Goal: Transaction & Acquisition: Purchase product/service

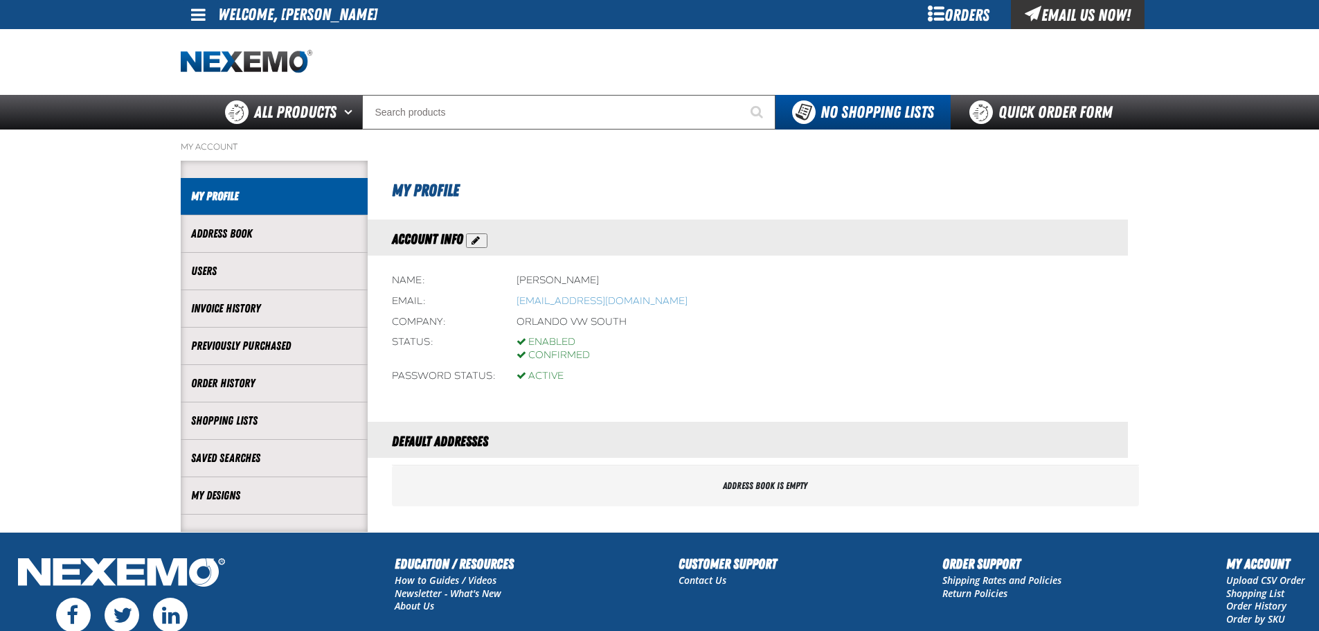
click at [976, 10] on div "Orders" at bounding box center [959, 14] width 104 height 29
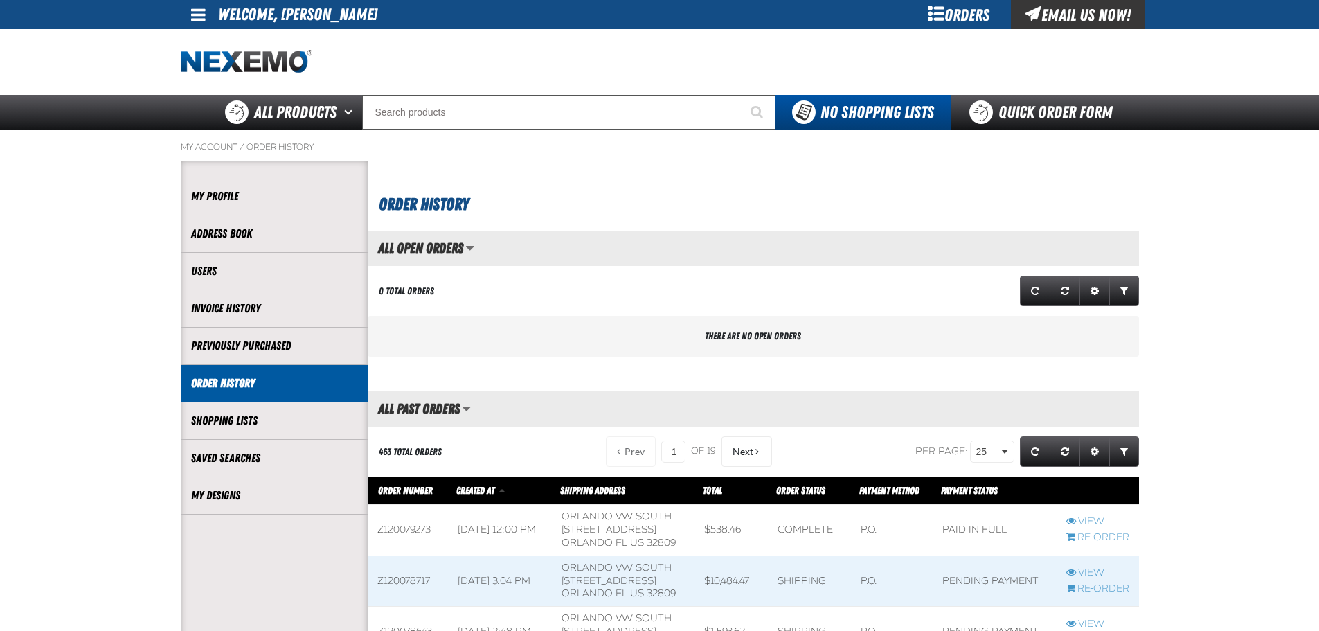
scroll to position [1, 1]
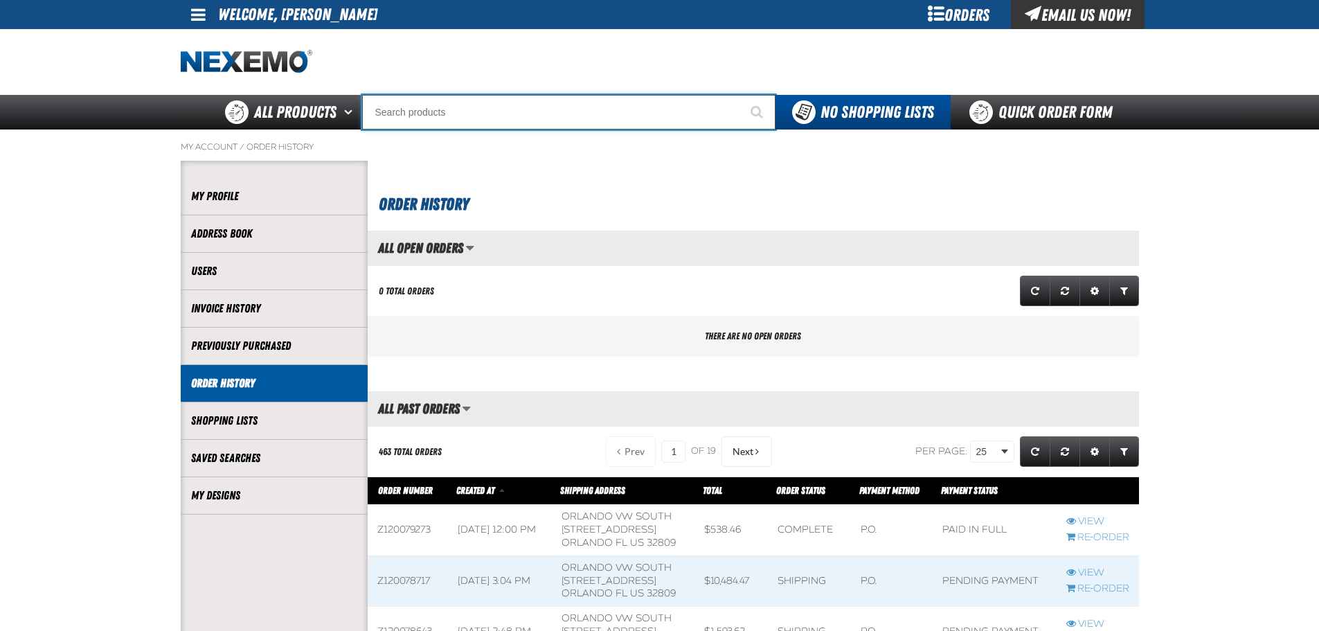
click at [470, 116] on input "Search" at bounding box center [568, 112] width 413 height 35
click at [485, 115] on input "Search" at bounding box center [568, 112] width 413 height 35
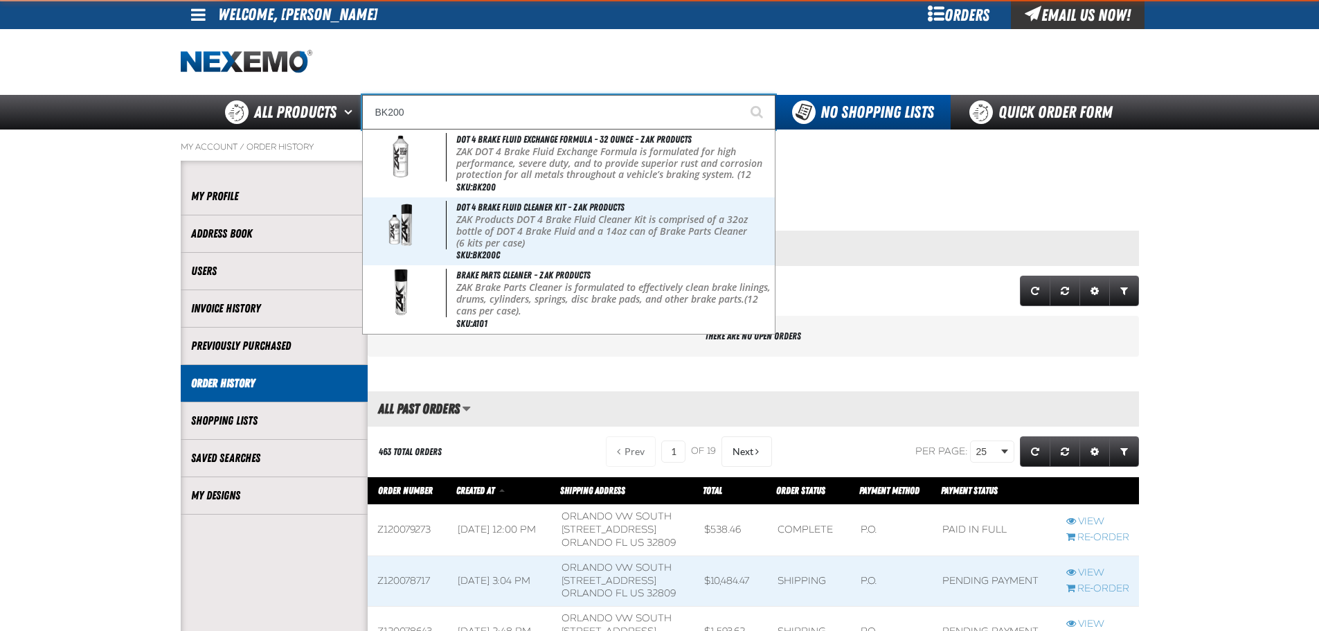
type input "BK200"
click at [741, 95] on button "Start Searching" at bounding box center [758, 112] width 35 height 35
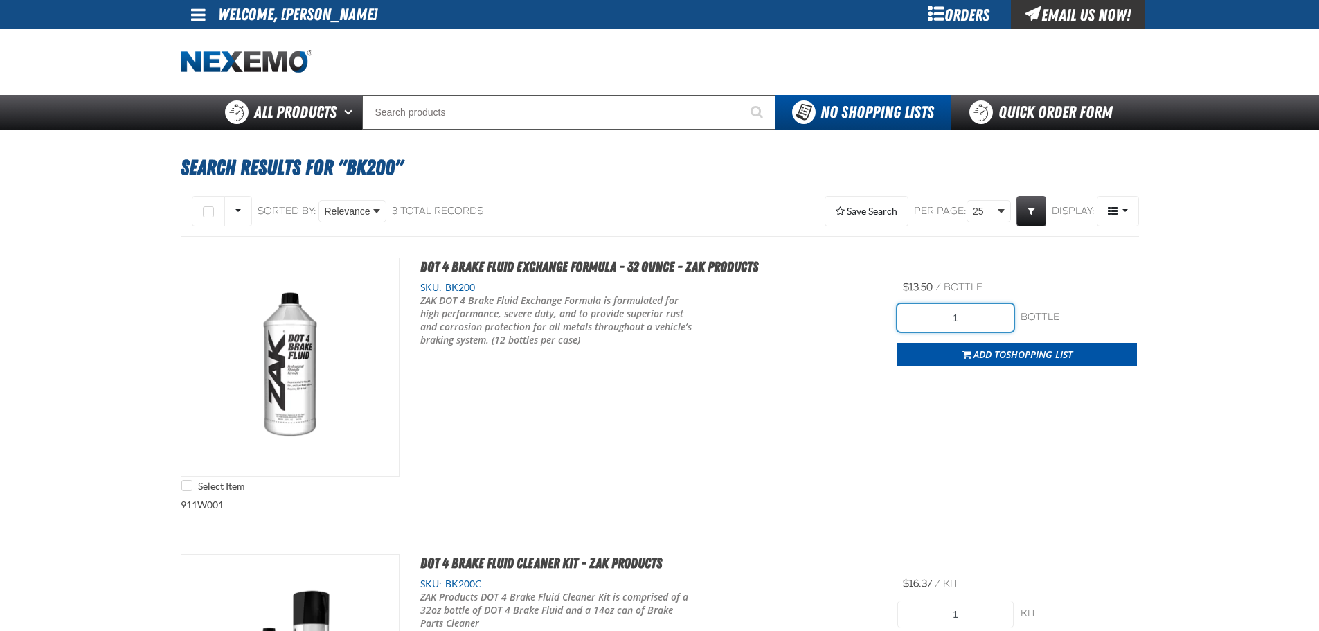
click at [973, 314] on input "1" at bounding box center [956, 318] width 116 height 28
click at [967, 318] on input "1" at bounding box center [956, 318] width 116 height 28
type input "96"
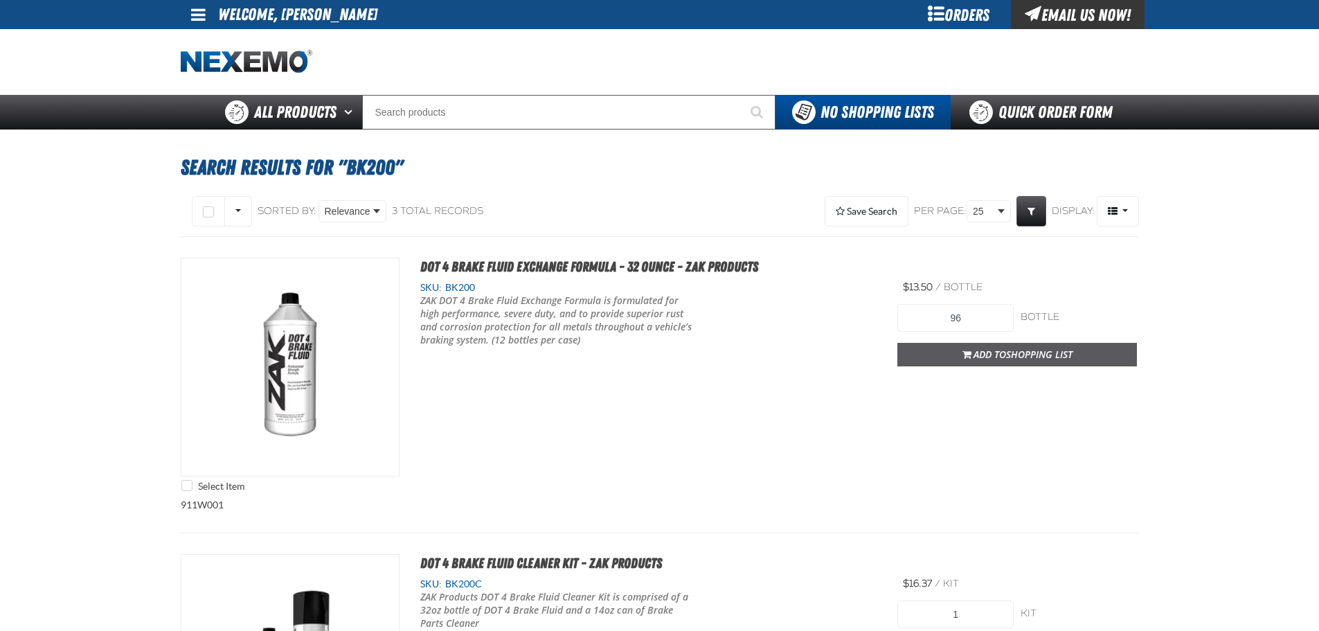
click at [981, 353] on span "Add to Shopping List" at bounding box center [1023, 354] width 99 height 13
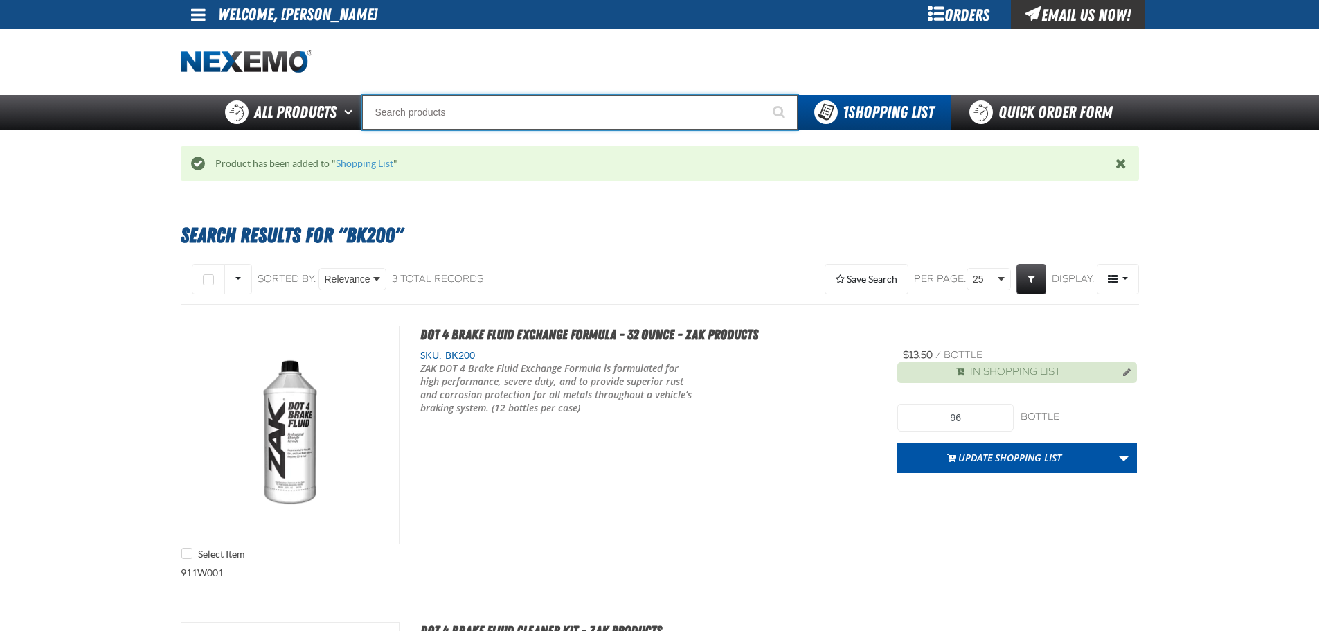
click at [493, 114] on input "Search" at bounding box center [580, 112] width 436 height 35
type input "C"
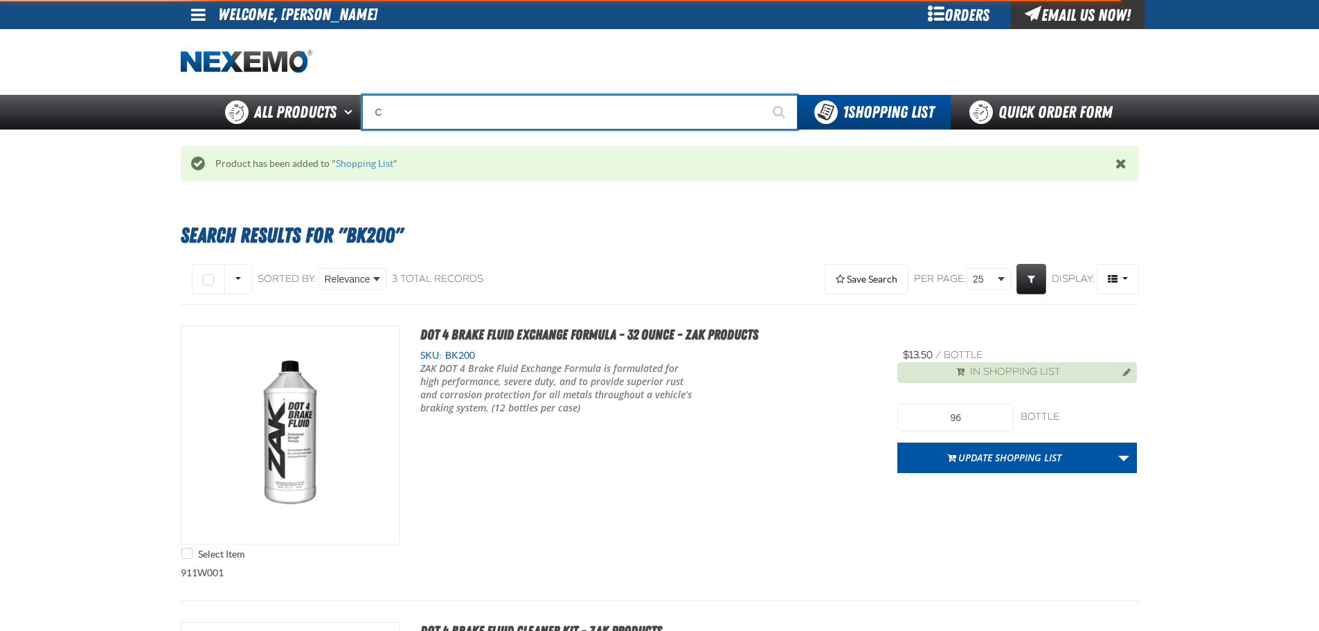
type input "C Alkaline Battery 1.5 Volt (12 per pack)"
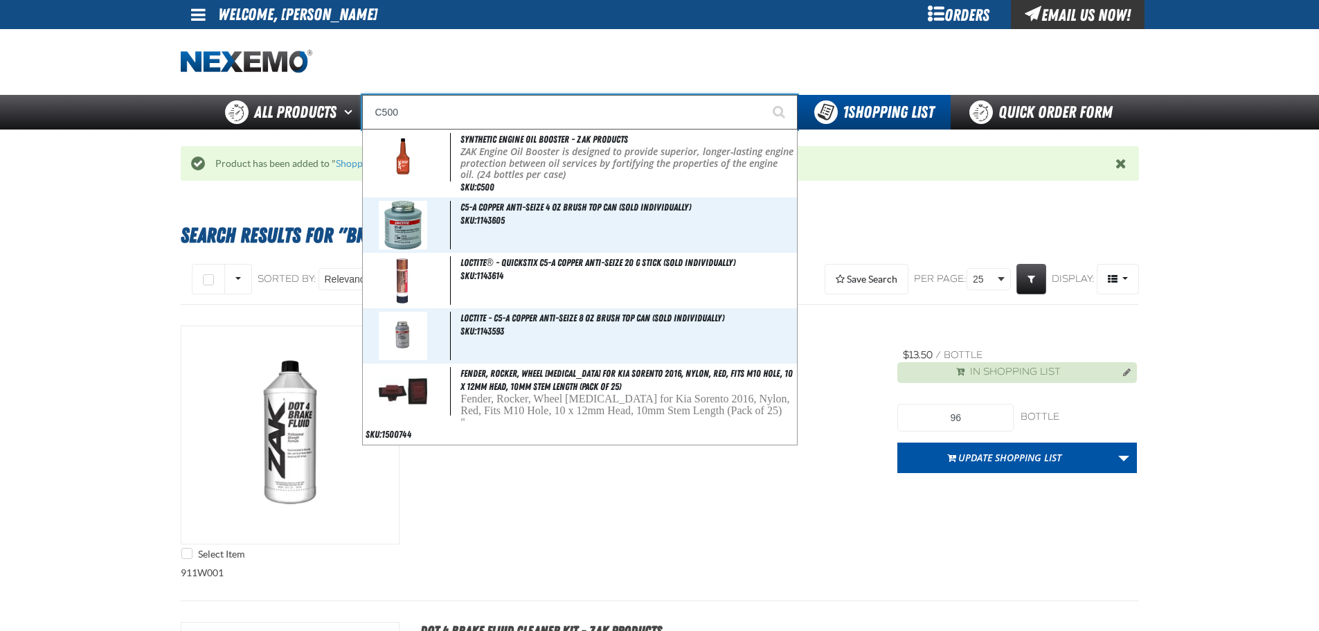
type input "C500"
click at [763, 95] on button "Start Searching" at bounding box center [780, 112] width 35 height 35
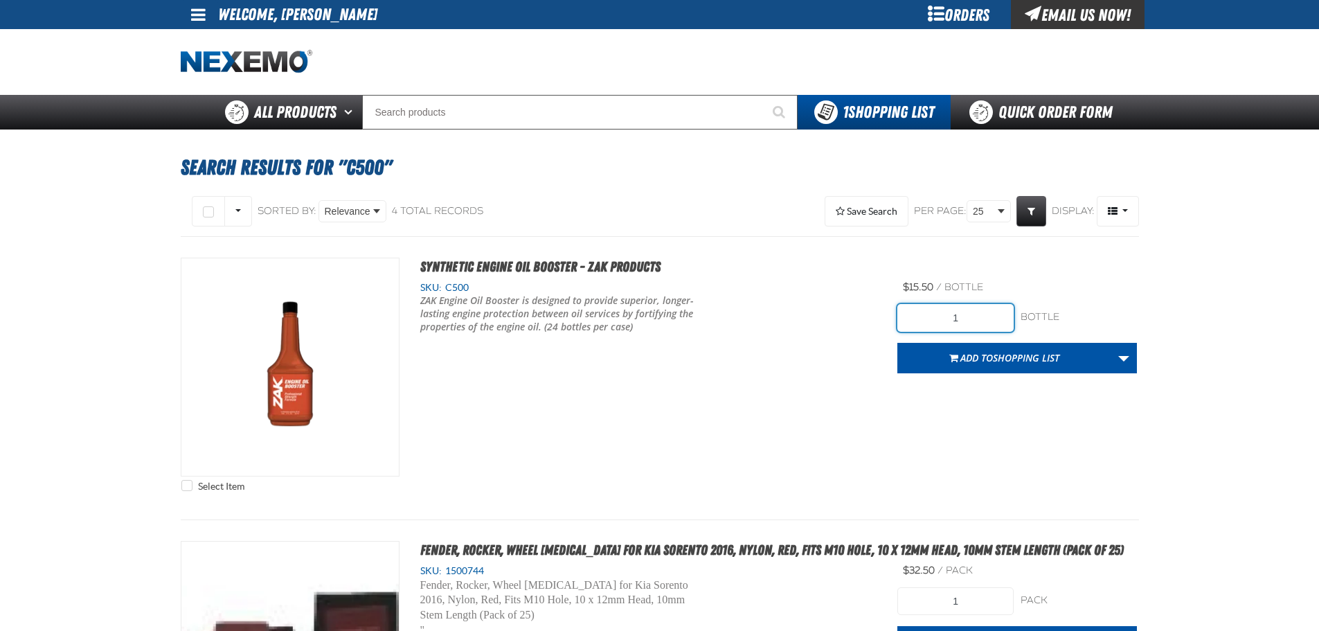
drag, startPoint x: 976, startPoint y: 318, endPoint x: 826, endPoint y: 332, distance: 150.2
click at [825, 332] on div "Select Item Synthetic Engine Oil Booster - ZAK Products SKU: C500 1" at bounding box center [660, 378] width 958 height 241
type input "192"
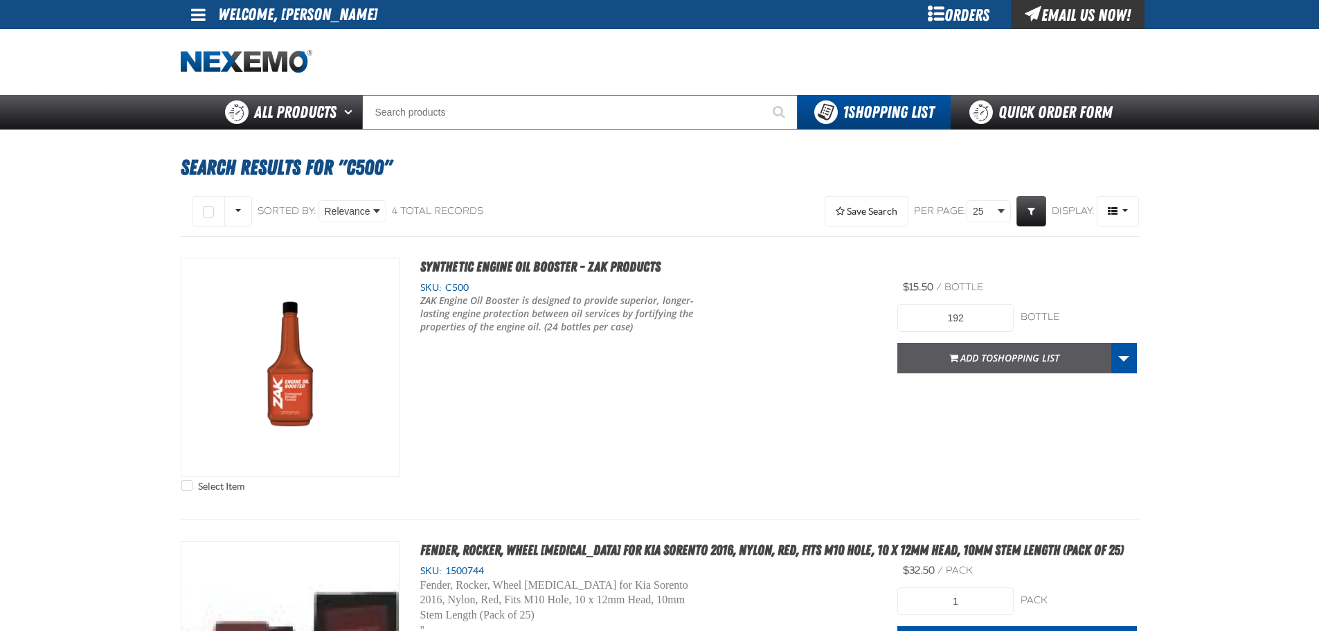
click at [984, 361] on span "Add to Shopping List" at bounding box center [1010, 357] width 99 height 13
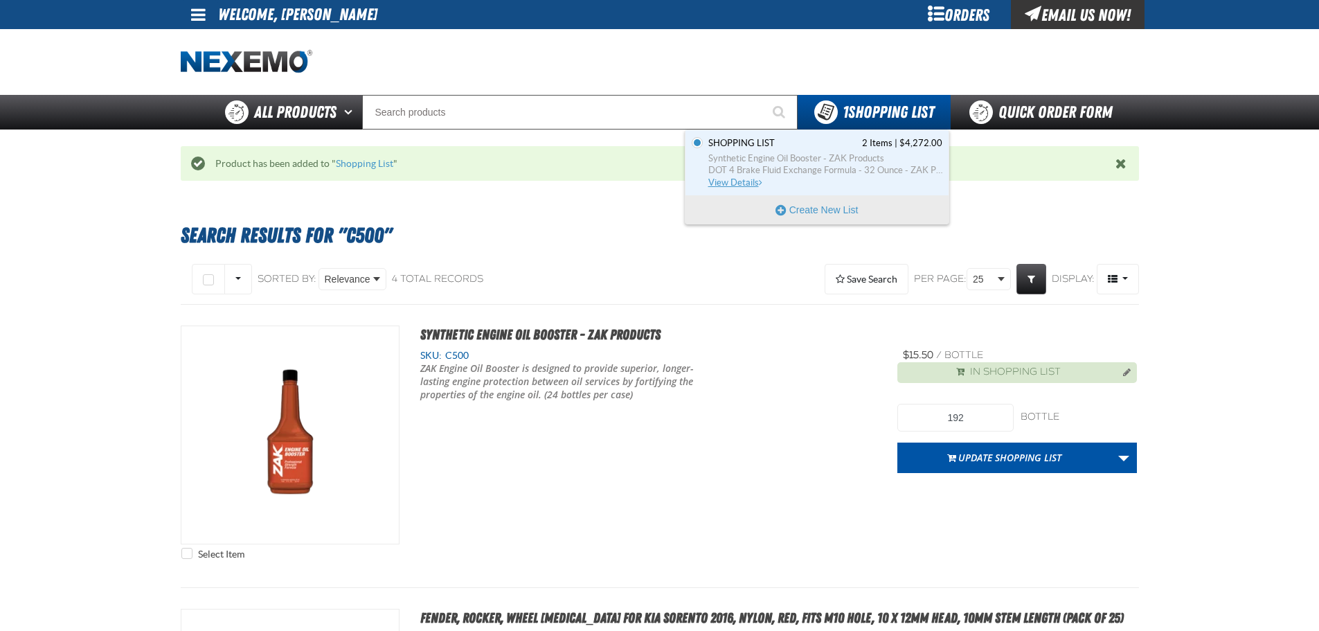
click at [870, 143] on span "2 Items" at bounding box center [877, 143] width 30 height 12
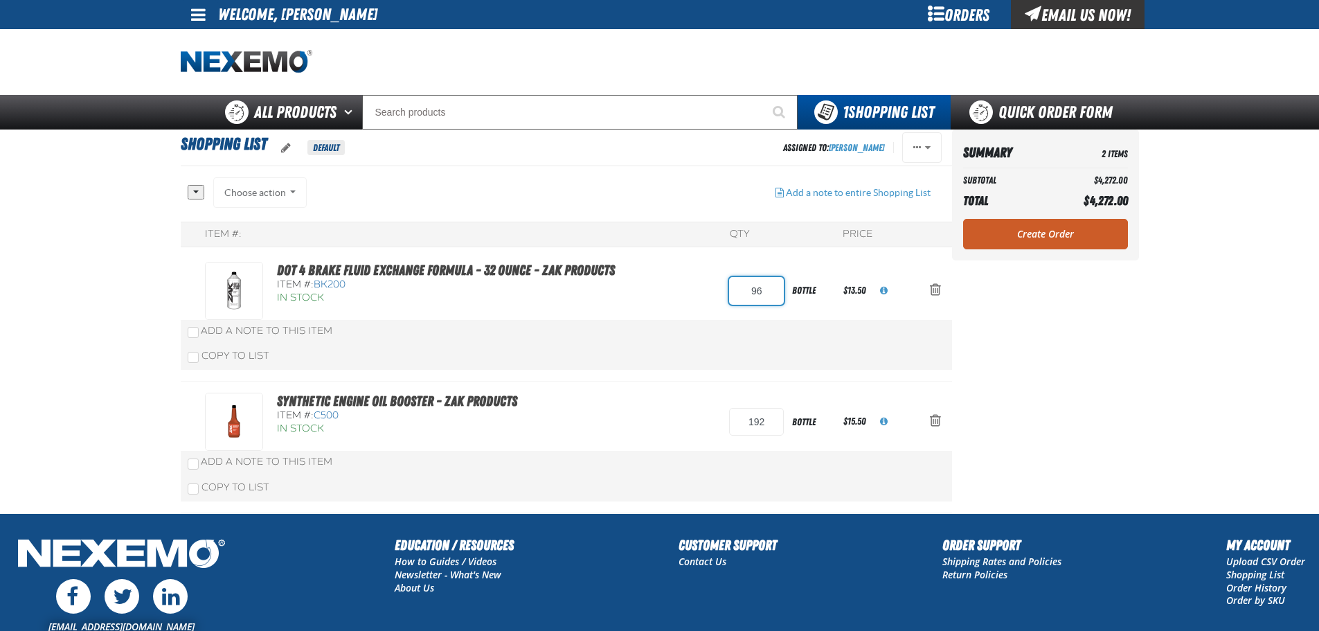
drag, startPoint x: 772, startPoint y: 285, endPoint x: 656, endPoint y: 282, distance: 116.4
click at [656, 282] on div "DOT 4 Brake Fluid Exchange Formula - 32 Ounce - ZAK Products Item #: BK200 In S…" at bounding box center [552, 291] width 695 height 58
type input "72"
click at [678, 289] on div "All None Choose action Add to Shopping Cart" at bounding box center [566, 345] width 771 height 336
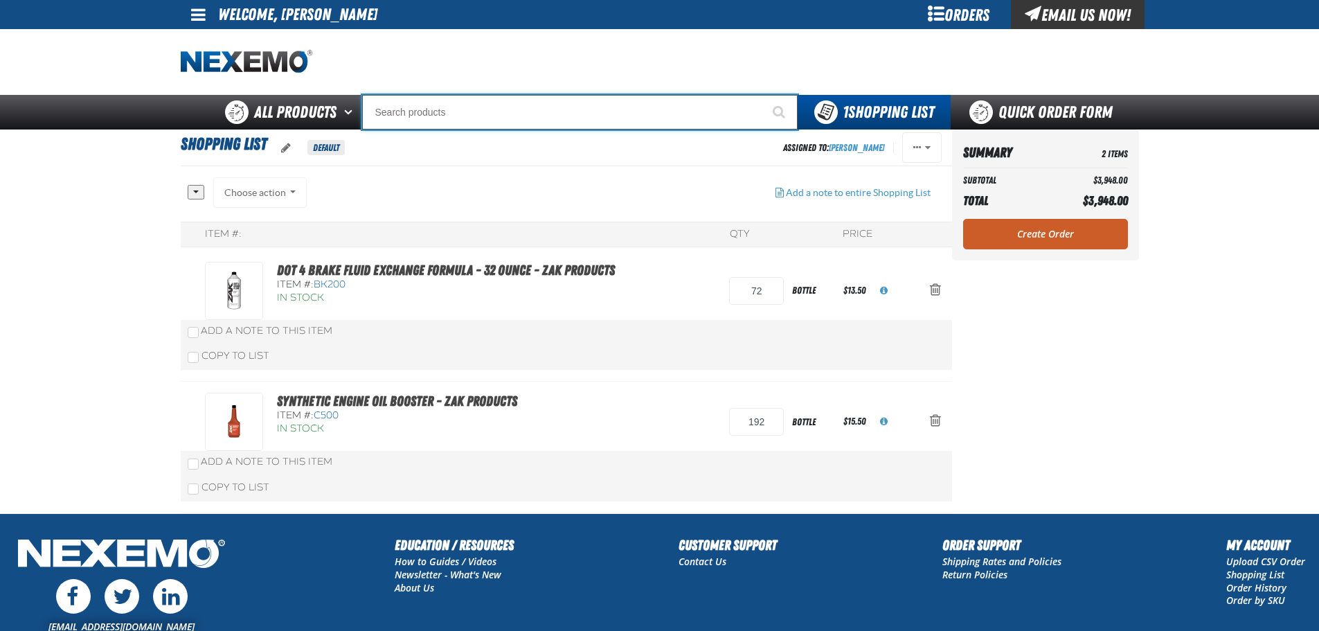
click at [465, 113] on input "Search" at bounding box center [580, 112] width 436 height 35
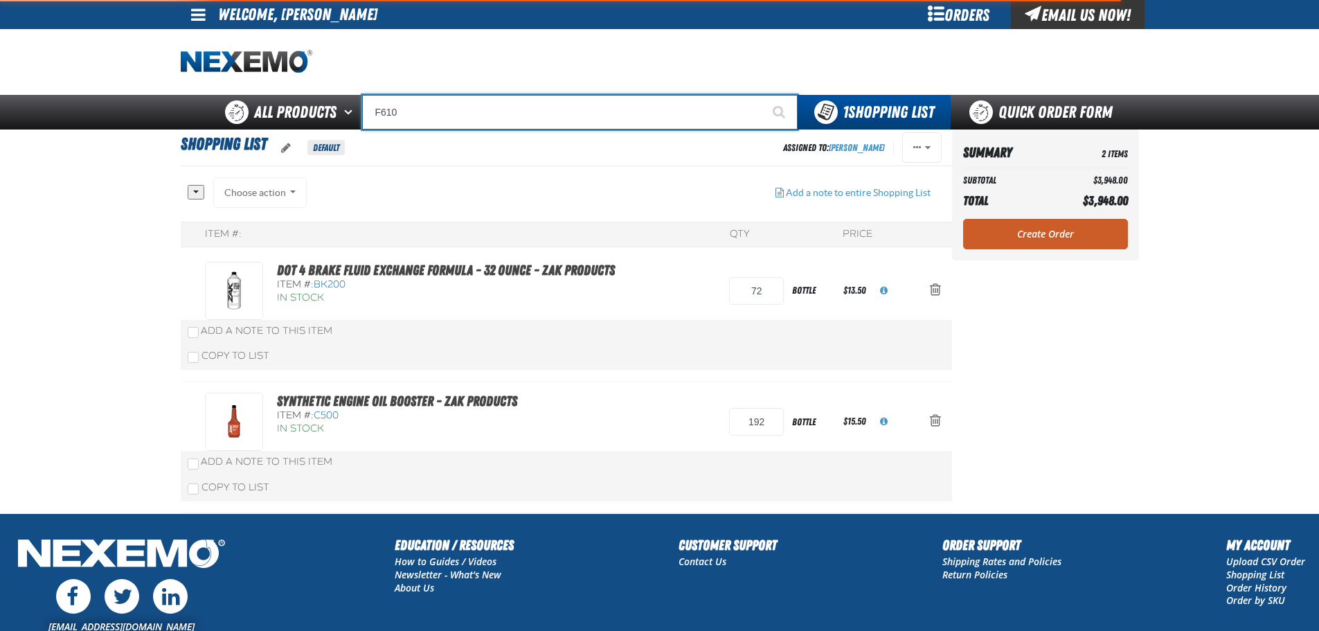
type input "F610"
click at [763, 95] on button "Start Searching" at bounding box center [780, 112] width 35 height 35
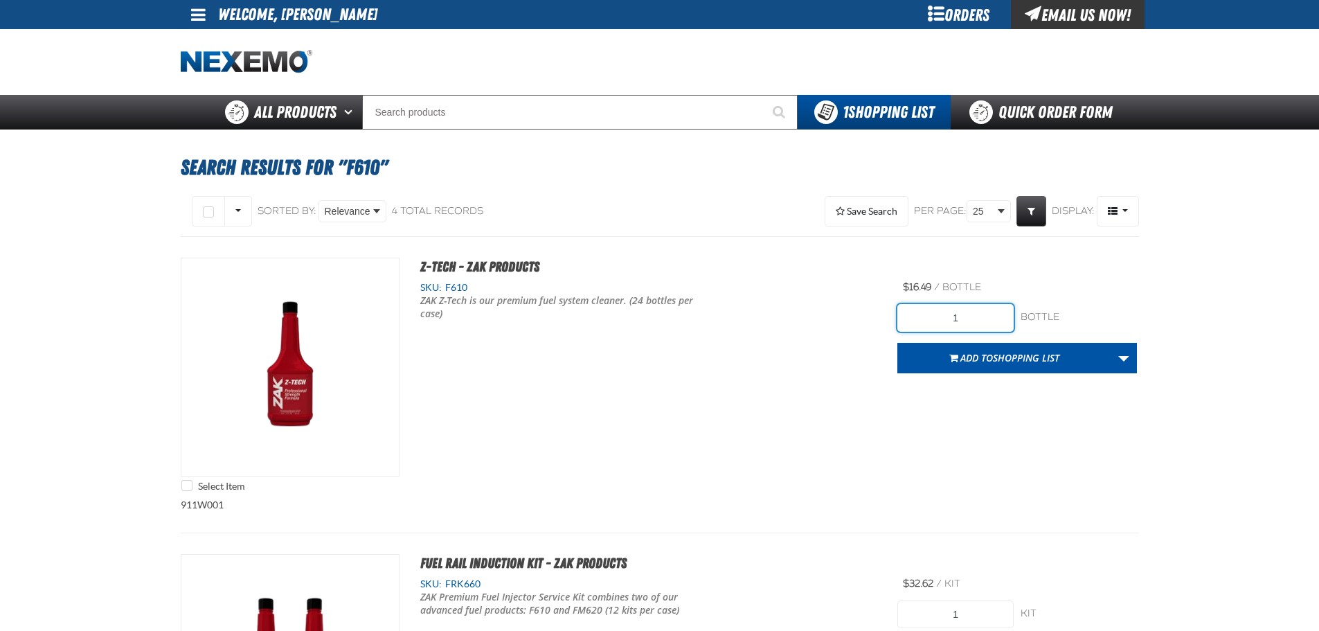
drag, startPoint x: 985, startPoint y: 320, endPoint x: 898, endPoint y: 314, distance: 86.7
click at [899, 314] on input "1" at bounding box center [956, 318] width 116 height 28
type input "48"
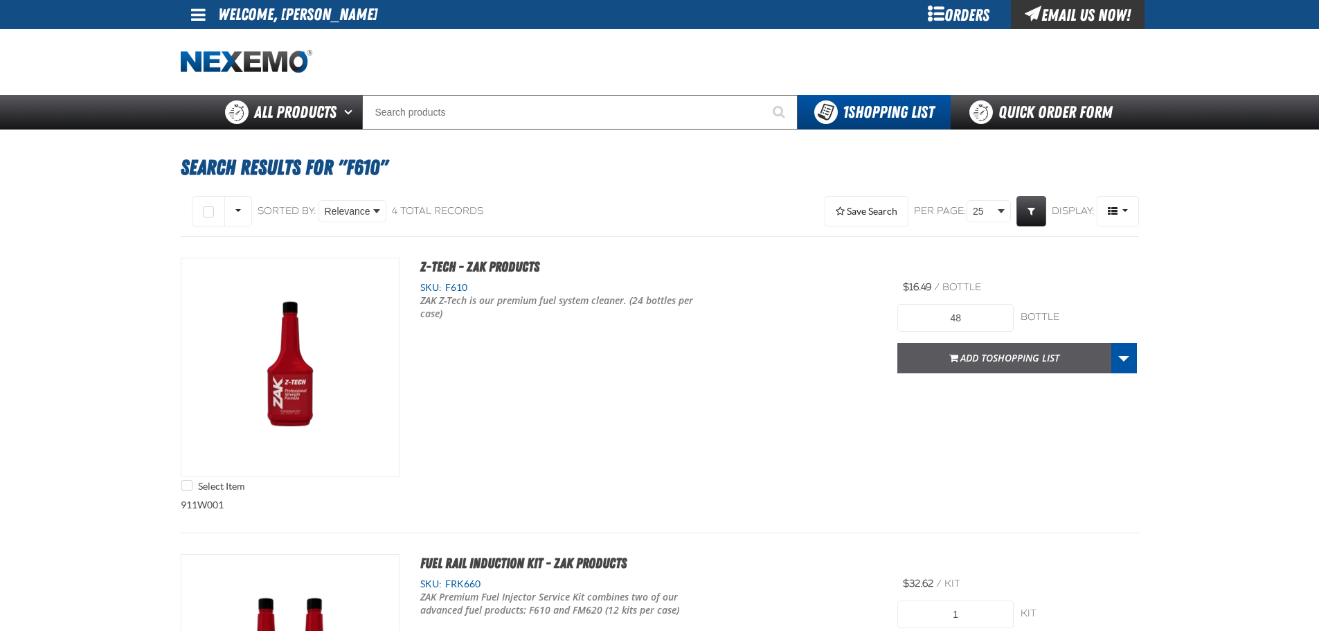
click at [1026, 360] on span "Shopping List" at bounding box center [1026, 357] width 66 height 13
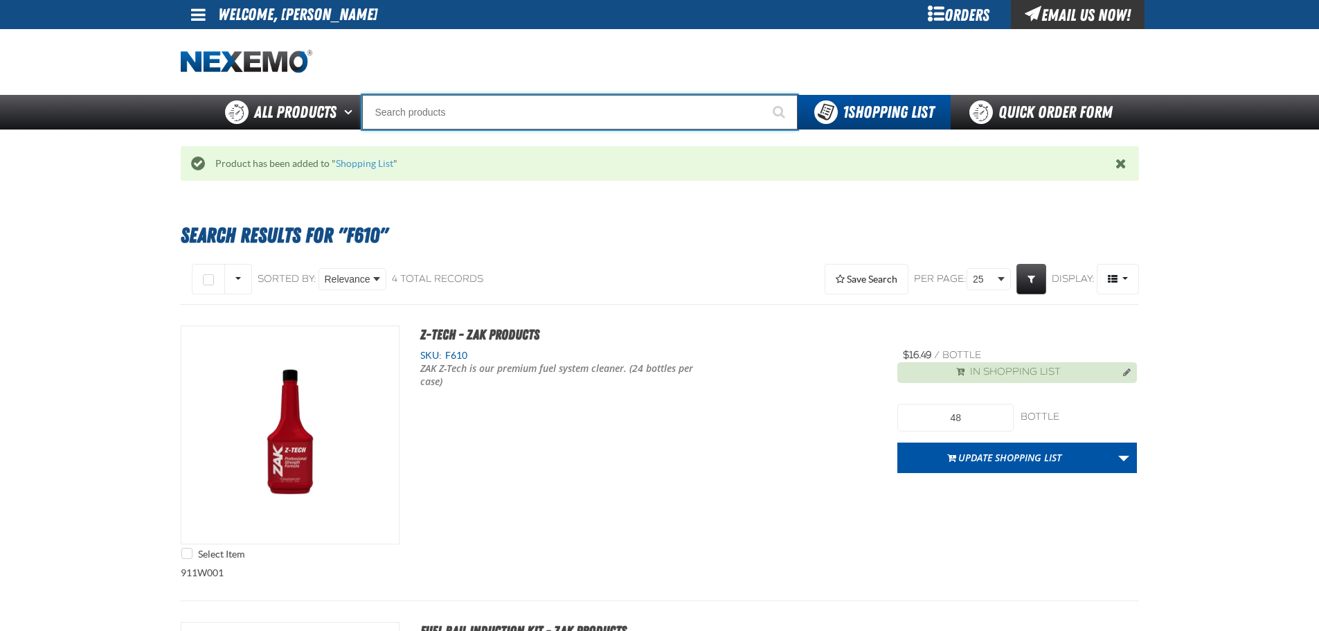
click at [525, 114] on input "Search" at bounding box center [580, 112] width 436 height 35
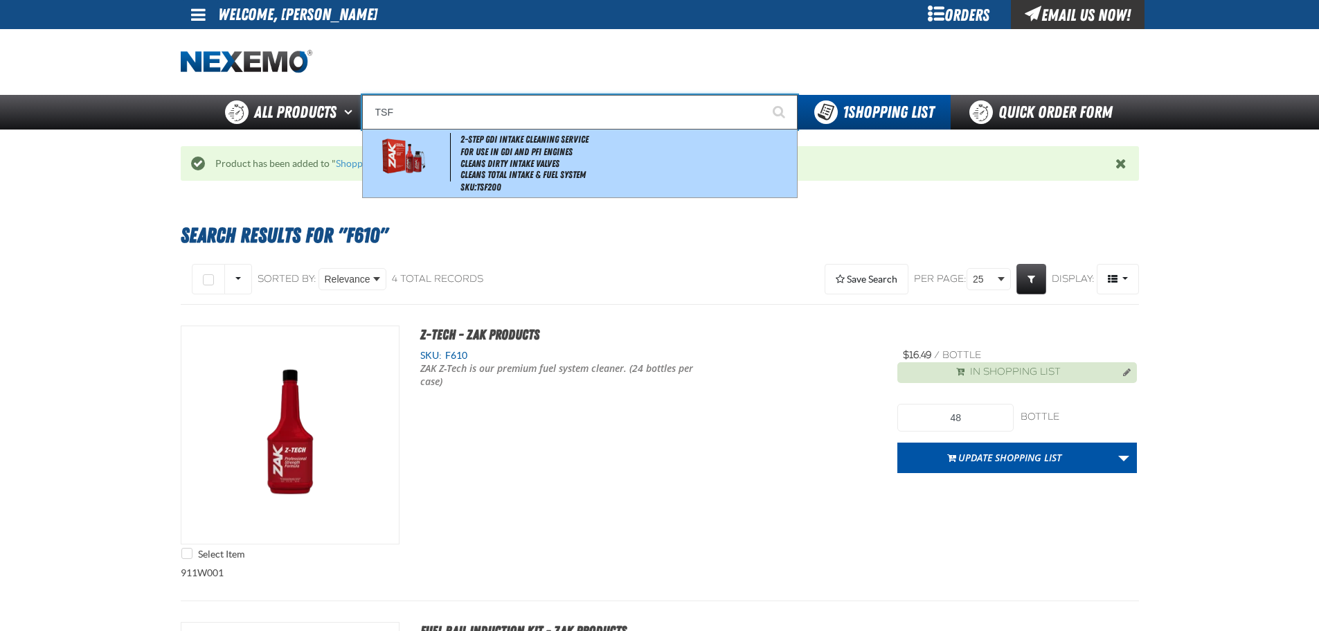
click at [507, 150] on li "For Use in GDI and PFI Engines" at bounding box center [627, 152] width 333 height 12
type input "2-Step GDI Intake Cleaning Service"
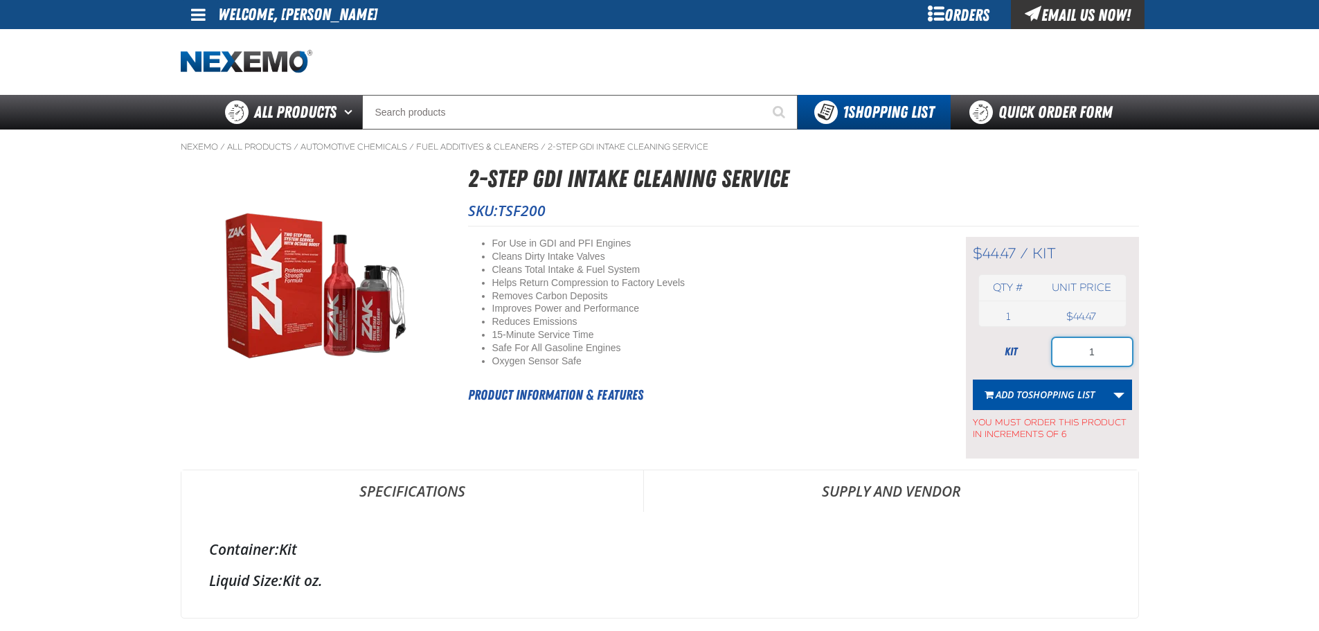
drag, startPoint x: 1102, startPoint y: 348, endPoint x: 1048, endPoint y: 346, distance: 53.4
click at [1048, 346] on div "kit 1" at bounding box center [1052, 352] width 159 height 28
type input "6"
click at [1060, 391] on span "Shopping List" at bounding box center [1061, 394] width 66 height 13
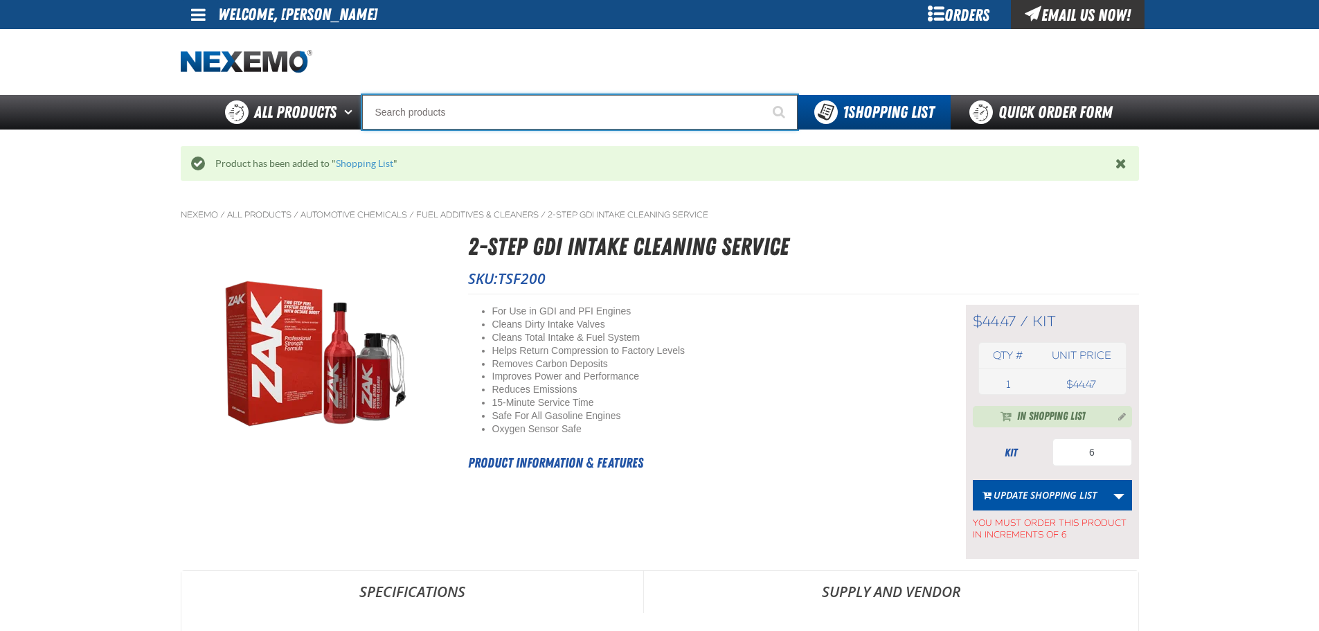
click at [487, 106] on input "Search" at bounding box center [580, 112] width 436 height 35
click at [427, 109] on input "Search" at bounding box center [580, 112] width 436 height 35
click at [447, 112] on input "Search" at bounding box center [580, 112] width 436 height 35
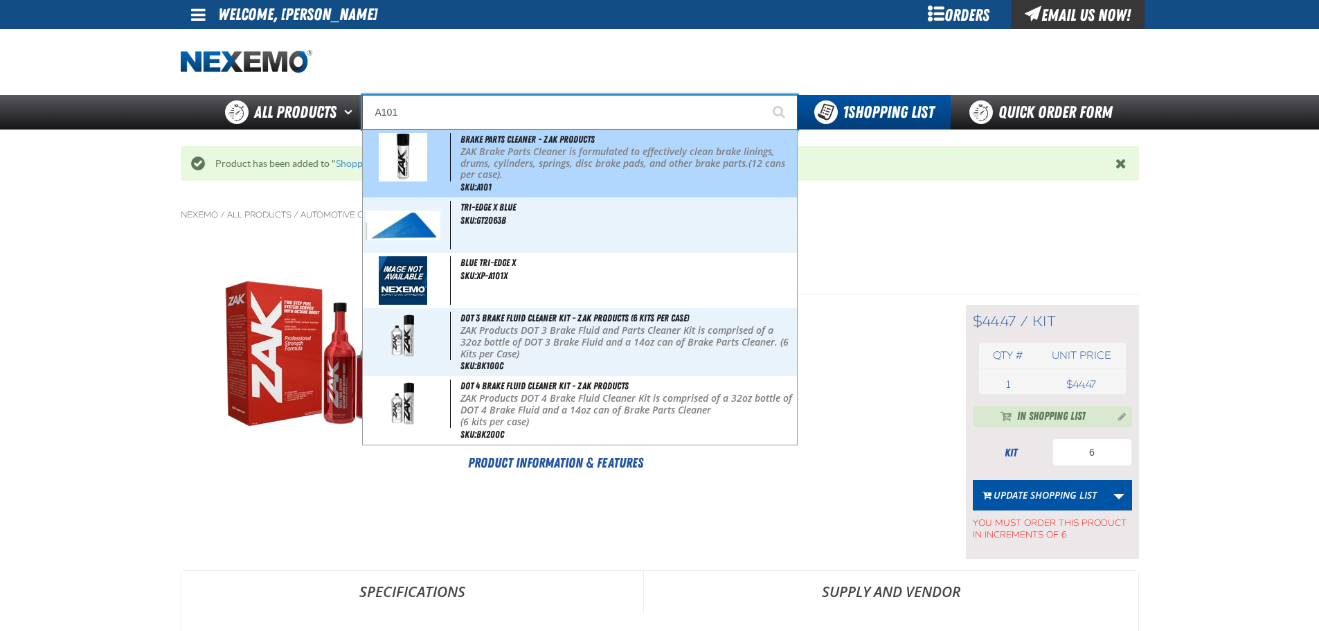
click at [495, 158] on p "ZAK Brake Parts Cleaner is formulated to effectively clean brake linings, drums…" at bounding box center [627, 163] width 333 height 35
type input "Brake Parts Cleaner - ZAK Products"
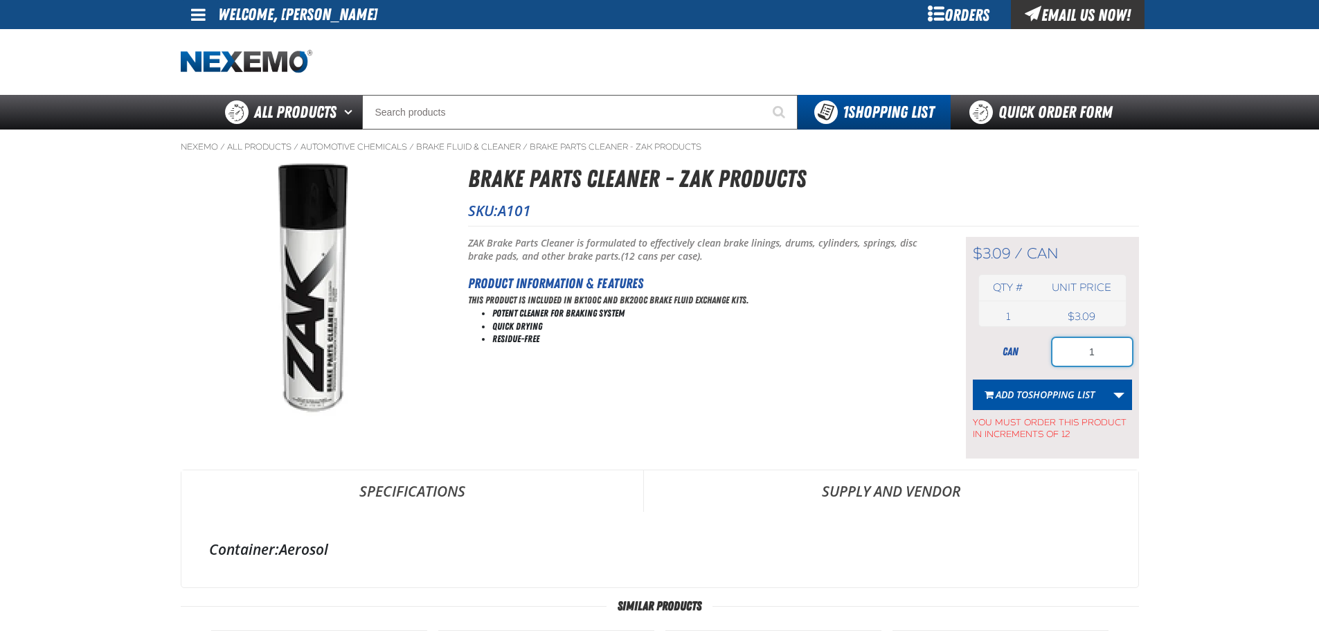
click at [1108, 353] on input "1" at bounding box center [1093, 352] width 80 height 28
type input "12"
click at [1065, 396] on span "Shopping List" at bounding box center [1061, 394] width 66 height 13
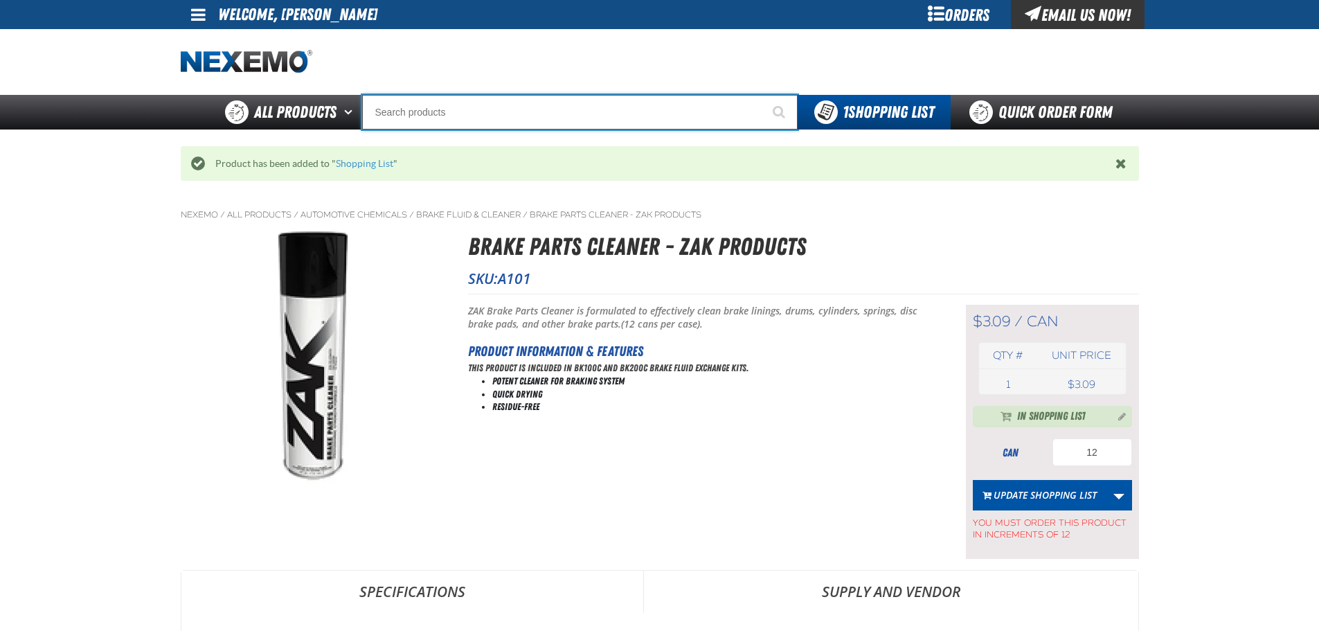
click at [423, 111] on input "Search" at bounding box center [580, 112] width 436 height 35
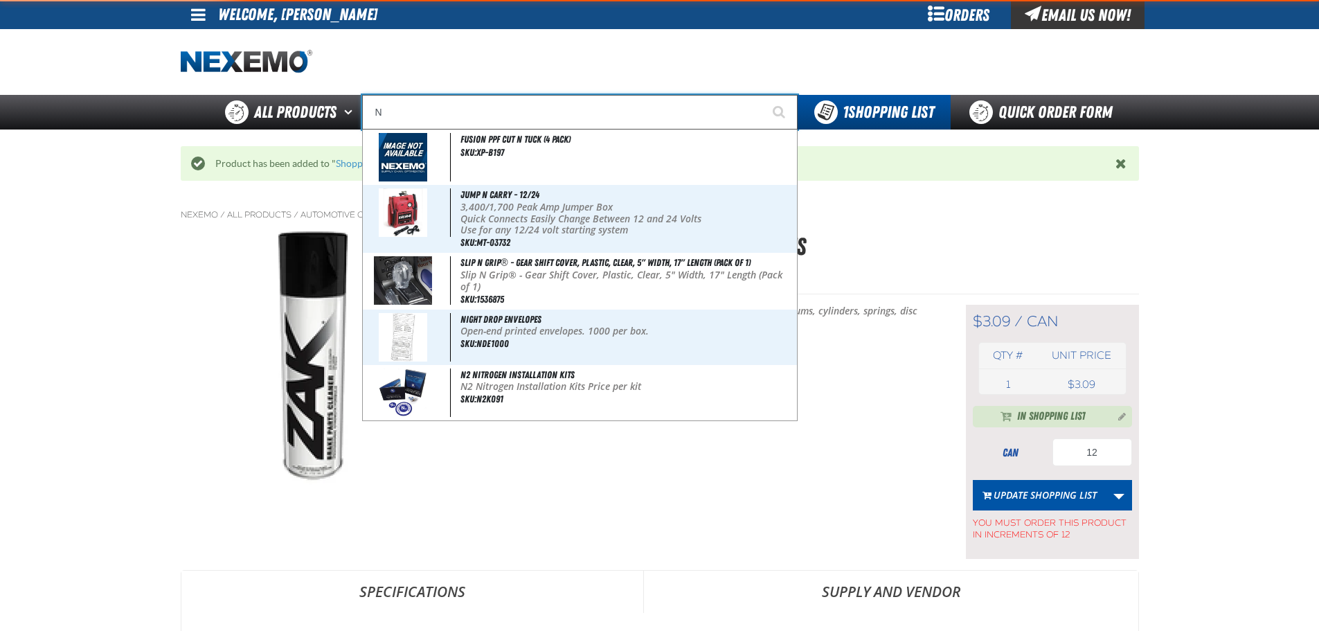
type input "NI"
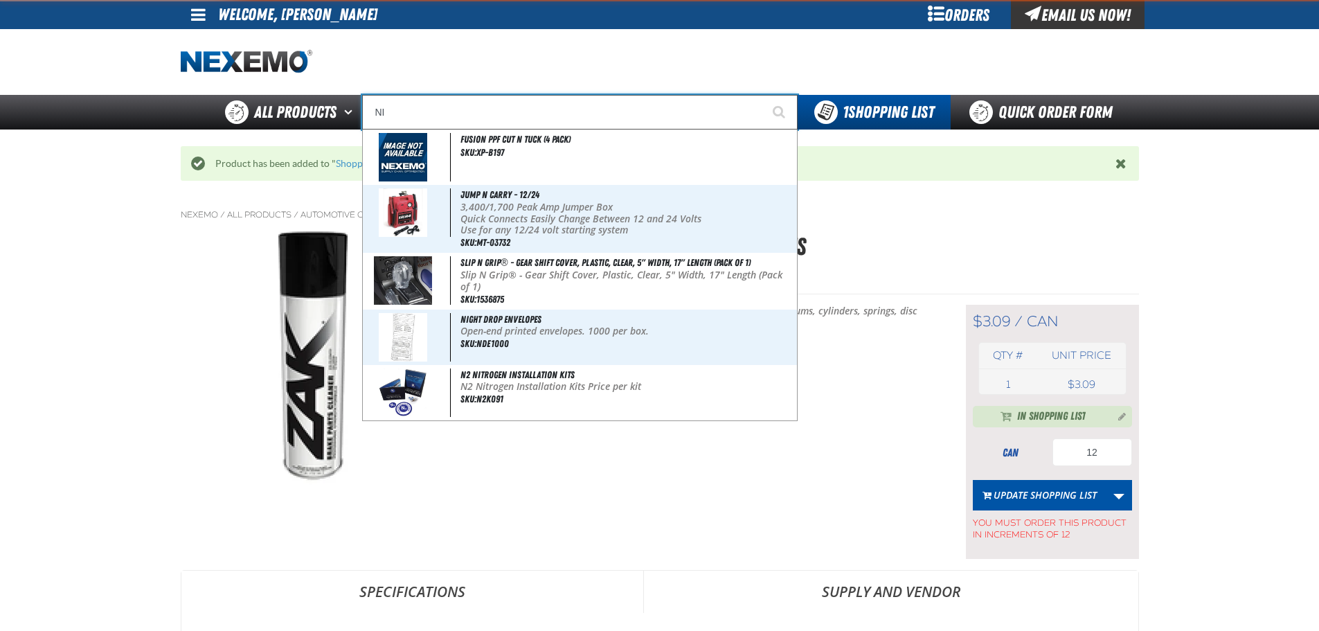
type input "NISSAN"
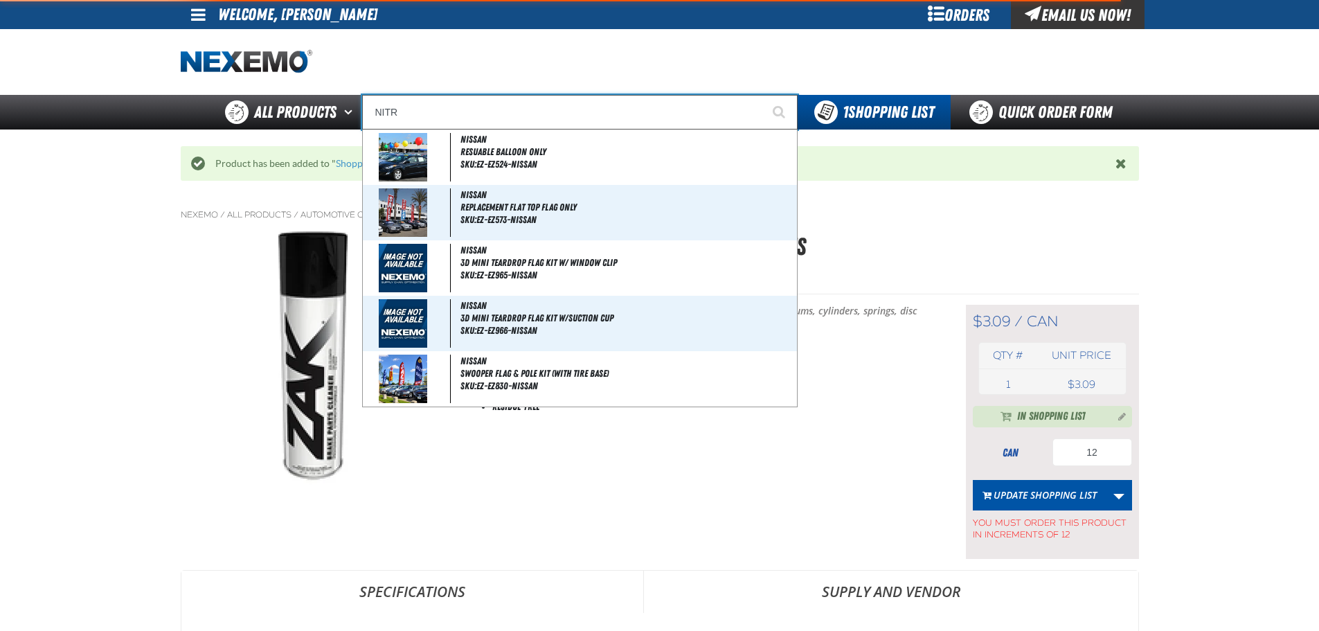
type input "NITRO"
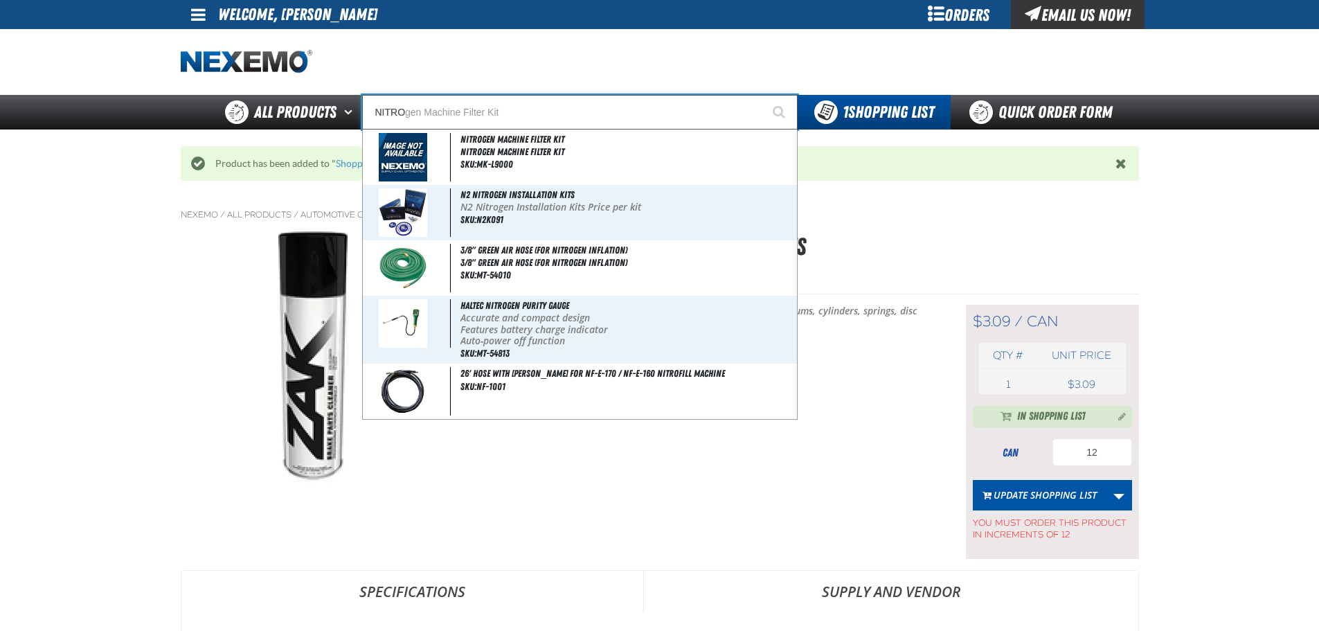
type input "NITROgen Machine Filter Kit"
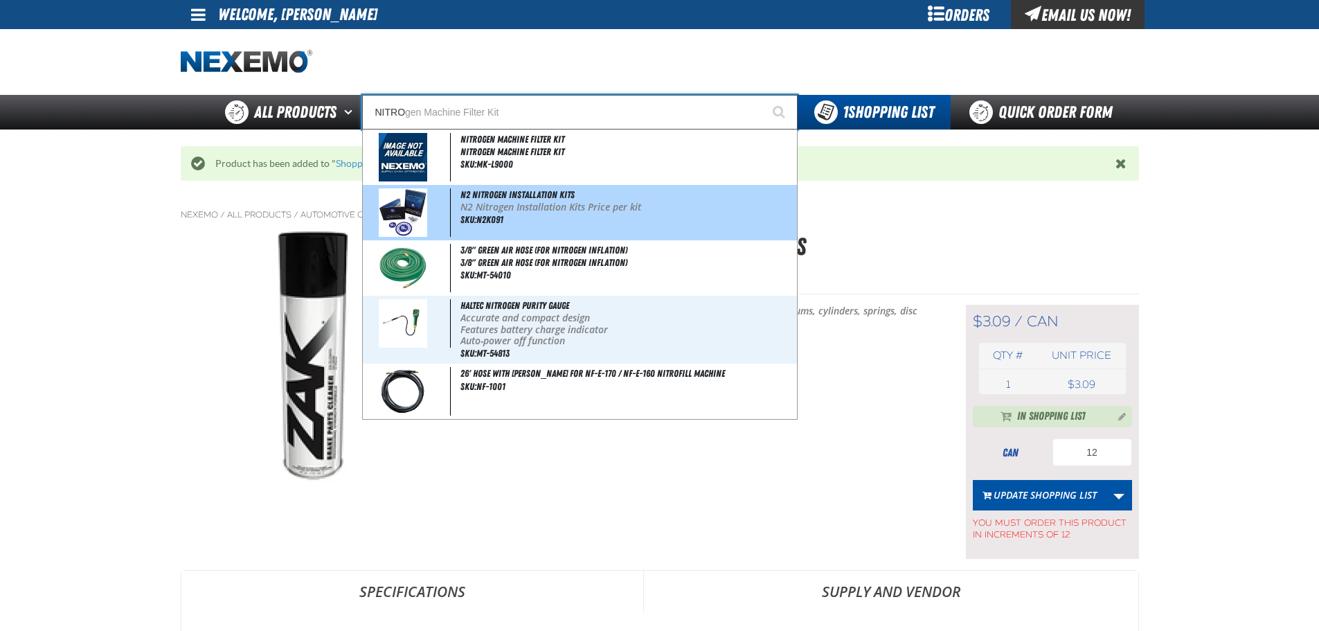
click at [489, 208] on p "N2 Nitrogen Installation Kits Price per kit" at bounding box center [627, 208] width 333 height 12
type input "N2 Nitrogen Installation Kits"
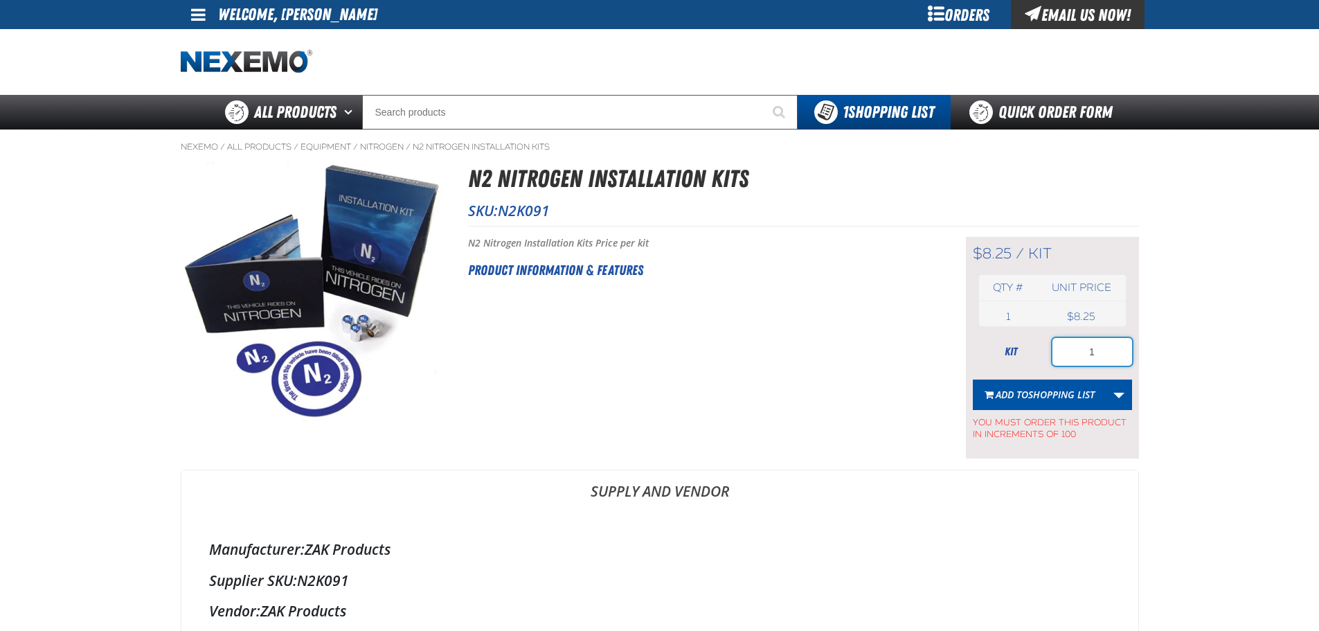
drag, startPoint x: 1105, startPoint y: 349, endPoint x: 1047, endPoint y: 347, distance: 57.5
click at [1047, 347] on div "kit 1" at bounding box center [1052, 352] width 159 height 28
type input "200"
click at [1055, 396] on span "Shopping List" at bounding box center [1061, 394] width 66 height 13
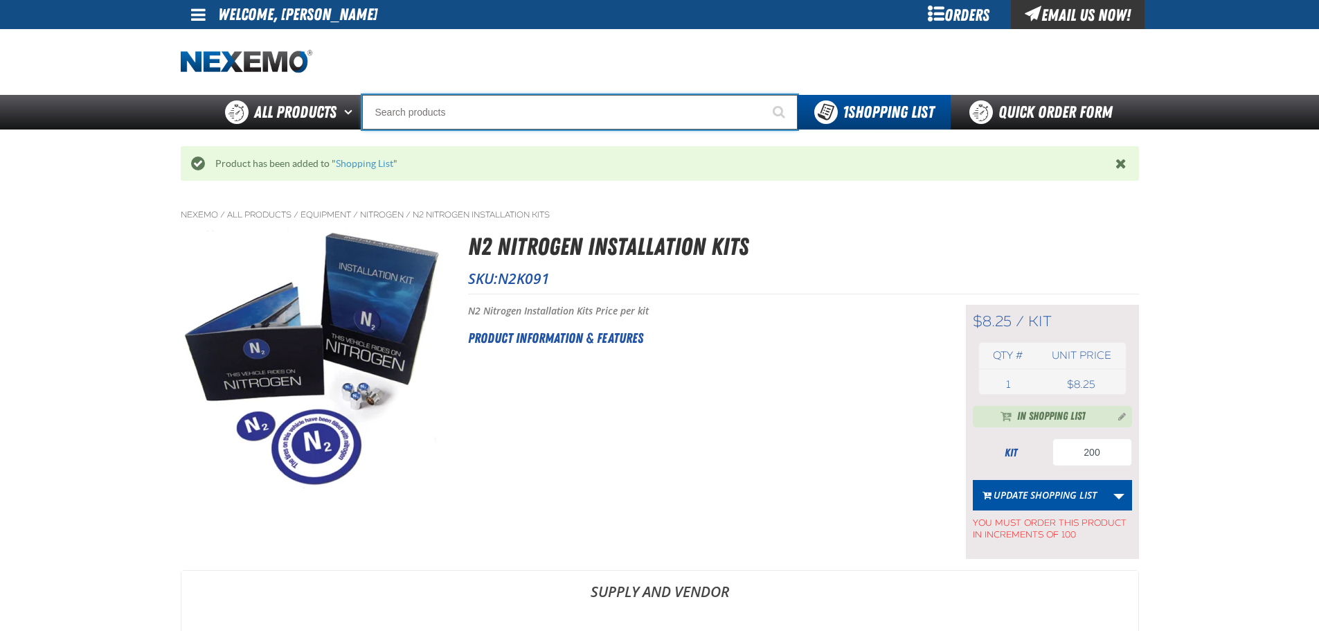
click at [475, 114] on input "Search" at bounding box center [580, 112] width 436 height 35
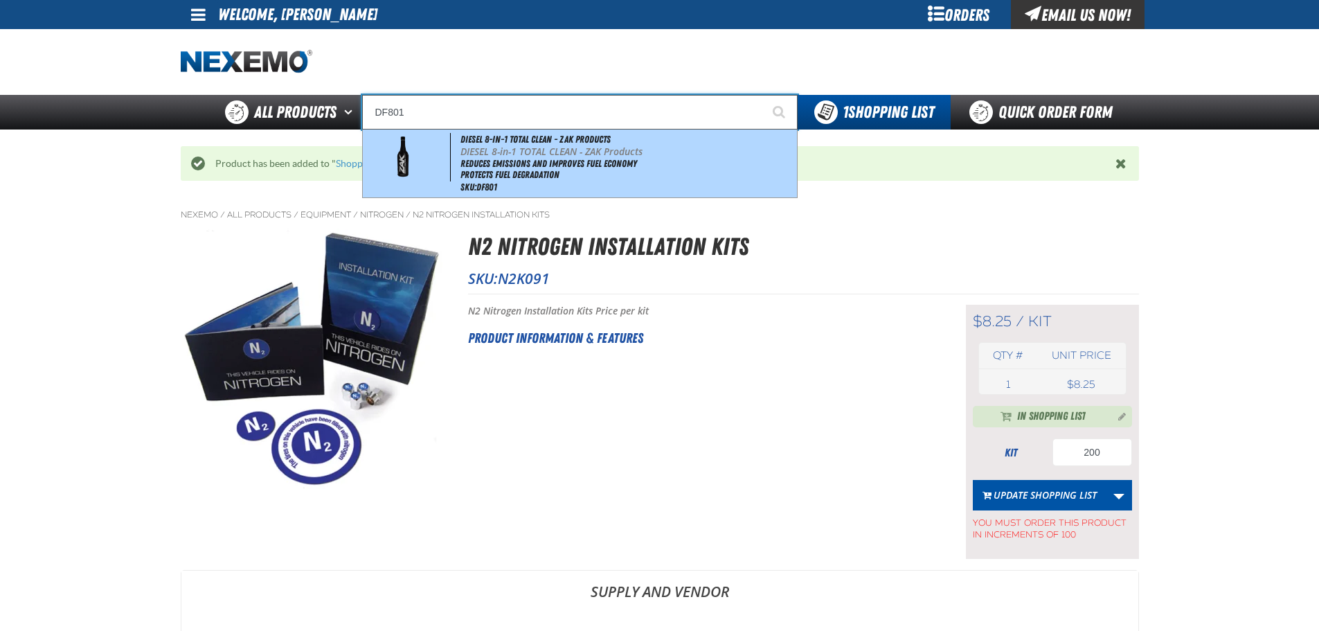
click at [481, 159] on li "Reduces Emissions and Improves Fuel Economy" at bounding box center [627, 164] width 333 height 12
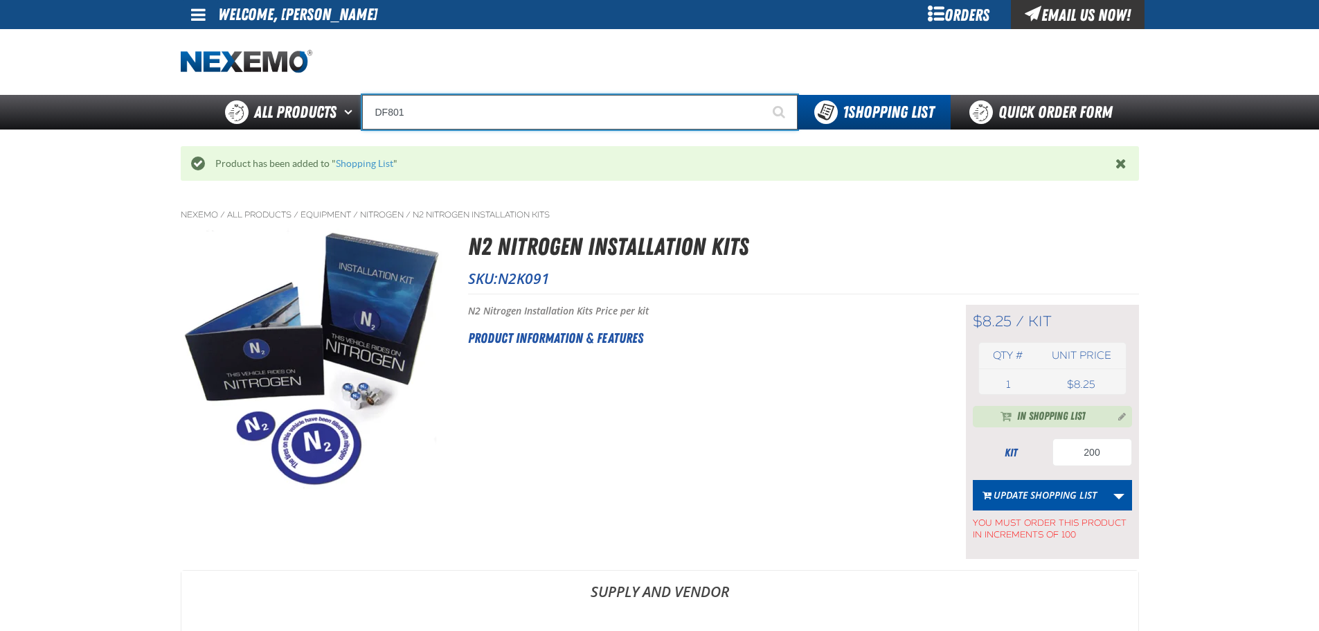
type input "DIESEL 8-in-1 TOTAL CLEAN - ZAK Products"
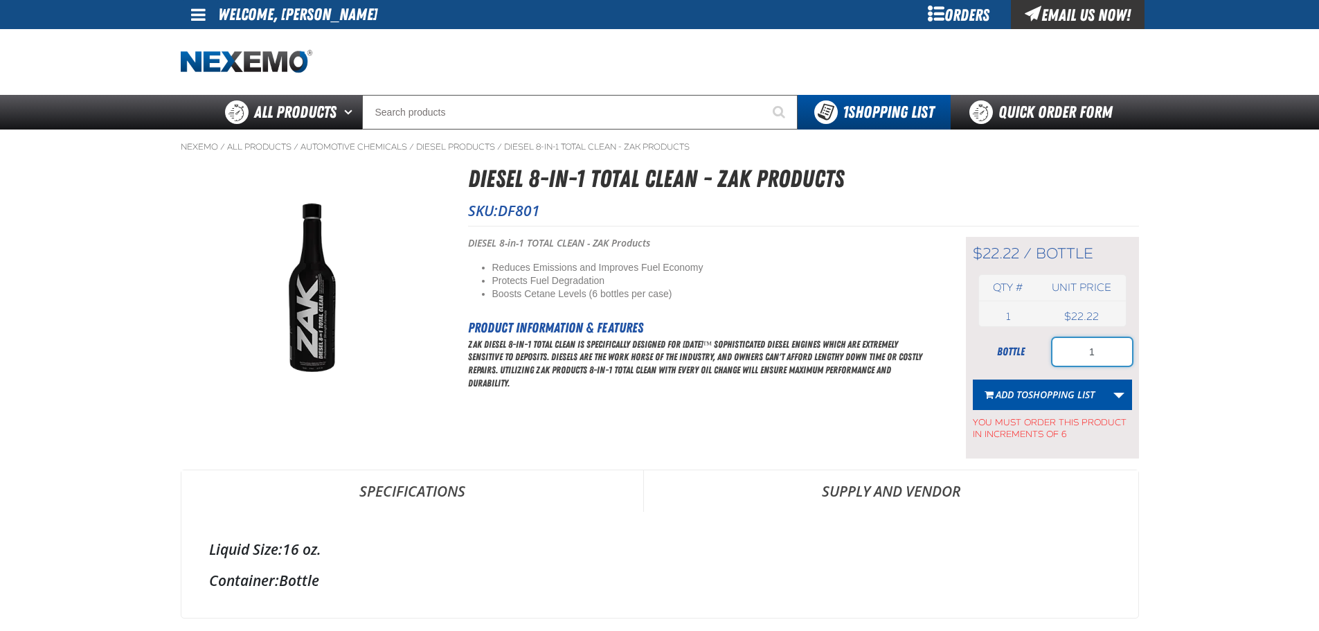
drag, startPoint x: 1114, startPoint y: 353, endPoint x: 987, endPoint y: 352, distance: 126.7
click at [987, 352] on div "bottle 1" at bounding box center [1052, 352] width 159 height 28
type input "6"
click at [1040, 389] on span "Shopping List" at bounding box center [1061, 394] width 66 height 13
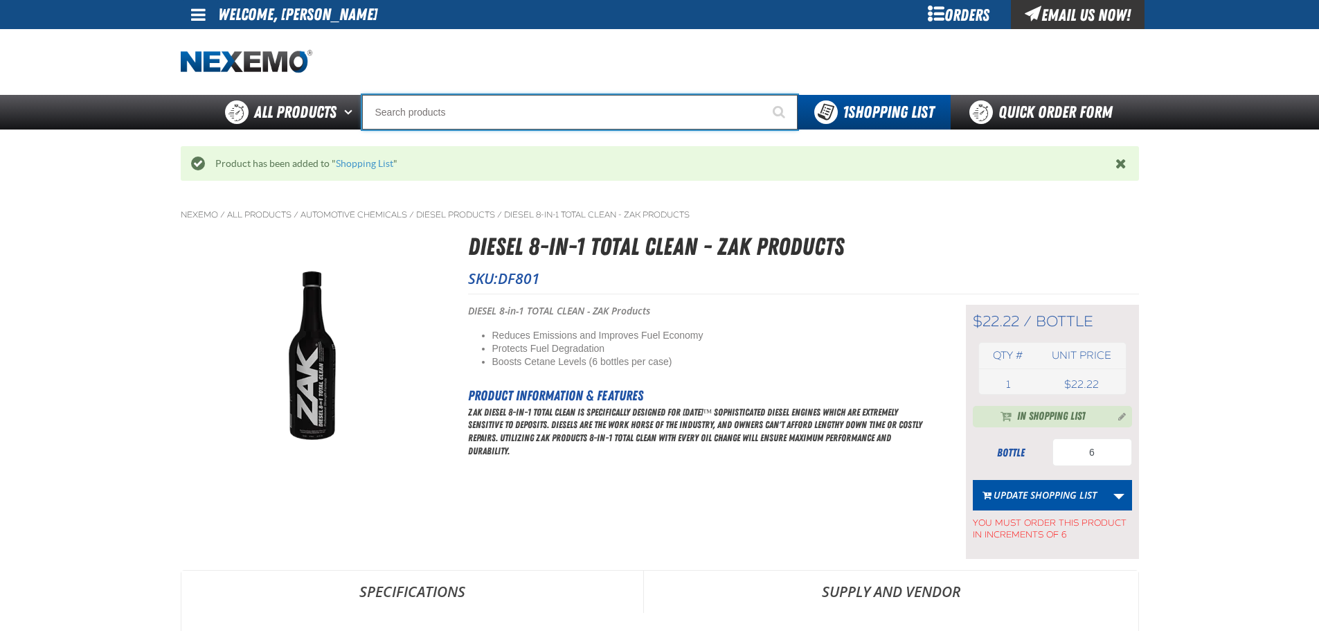
click at [424, 116] on input "Search" at bounding box center [580, 112] width 436 height 35
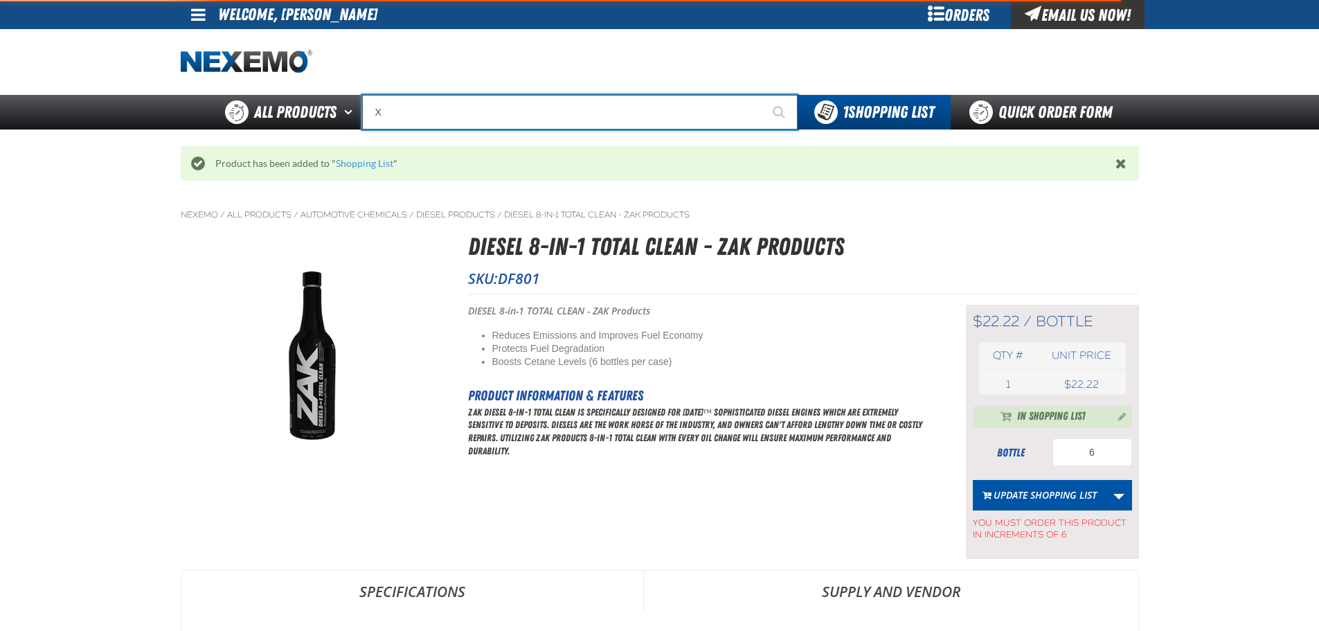
type input "XP"
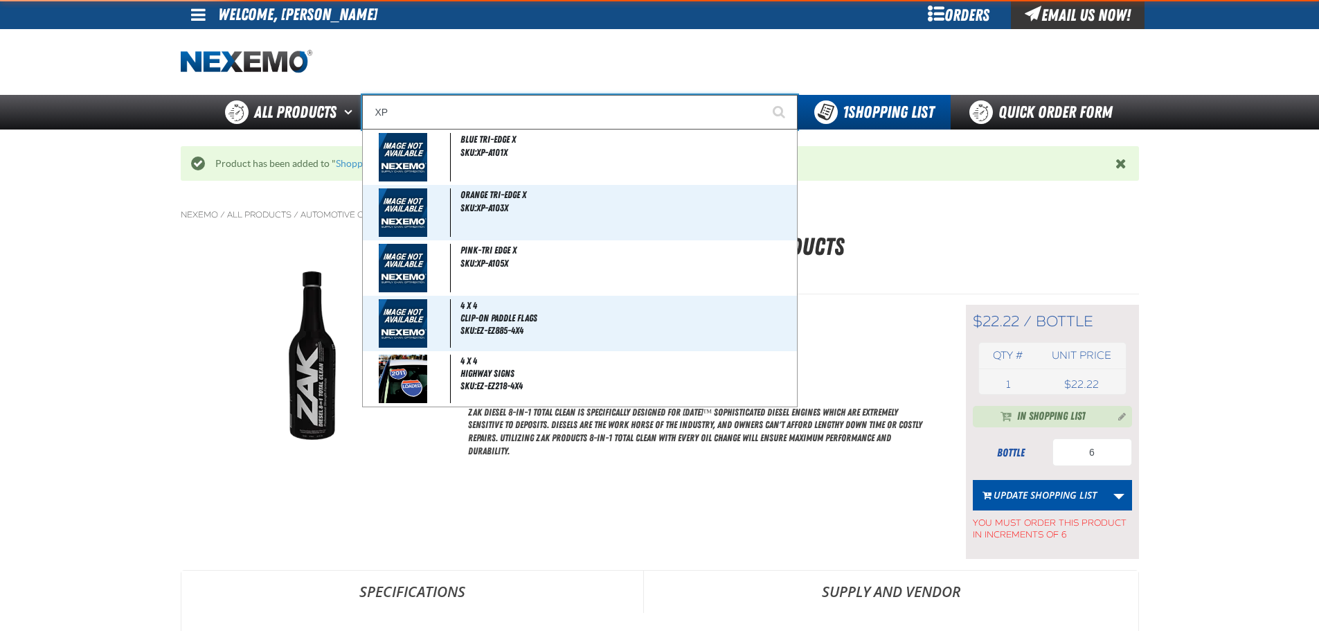
type input "XPEL EZ-Tint"
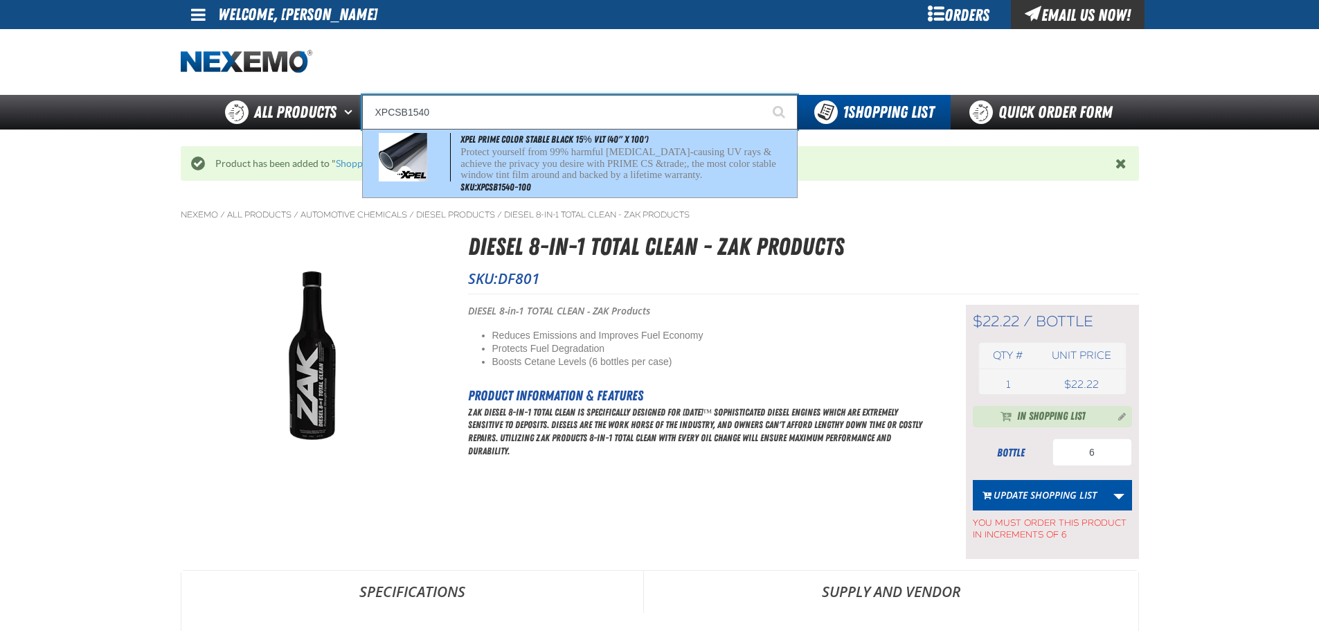
click at [636, 164] on p "Protect yourself from 99% harmful [MEDICAL_DATA]-causing UV rays & achieve the …" at bounding box center [627, 163] width 333 height 35
type input "XPEL PRIME Color Stable Black 15% VLT (40" x 100')"
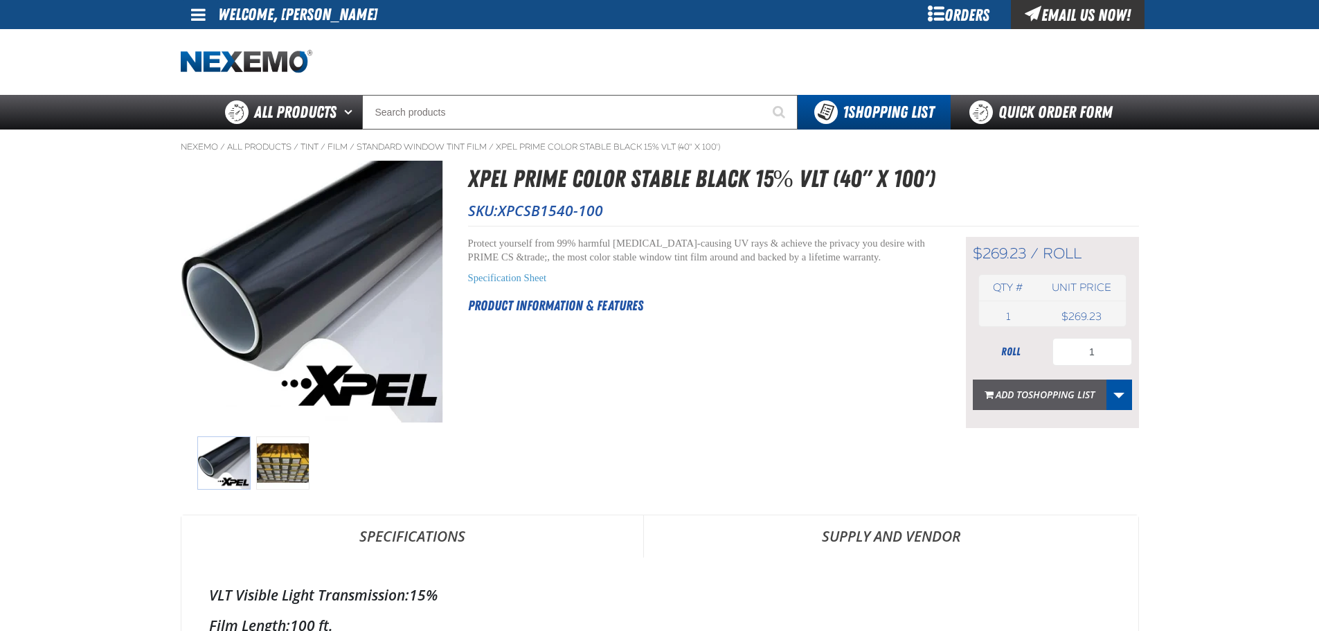
click at [1065, 395] on span "Shopping List" at bounding box center [1061, 394] width 66 height 13
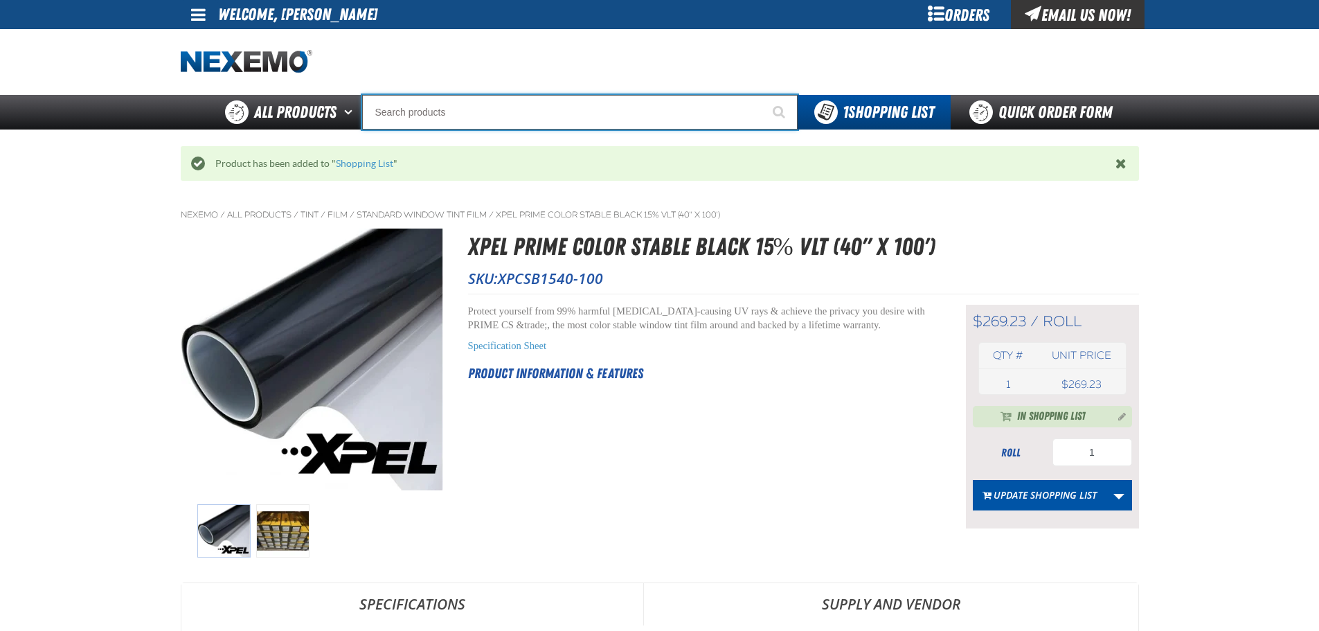
click at [429, 117] on input "Search" at bounding box center [580, 112] width 436 height 35
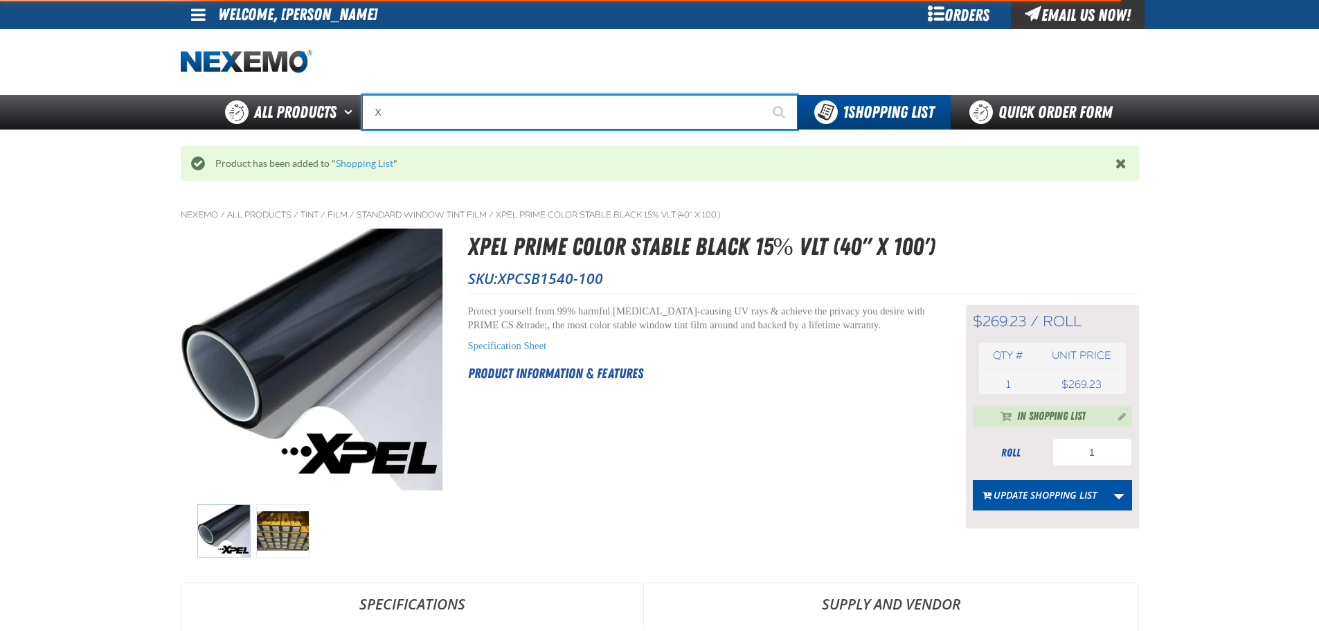
type input "XP"
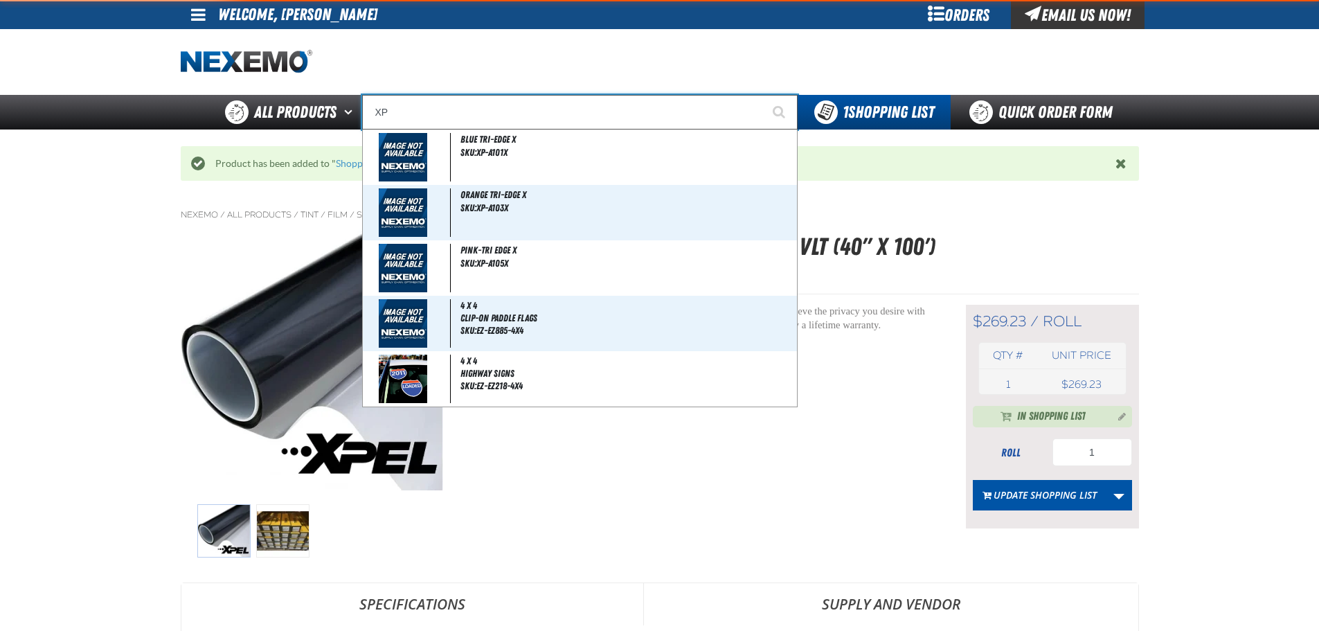
type input "XPEL EZ-Tint"
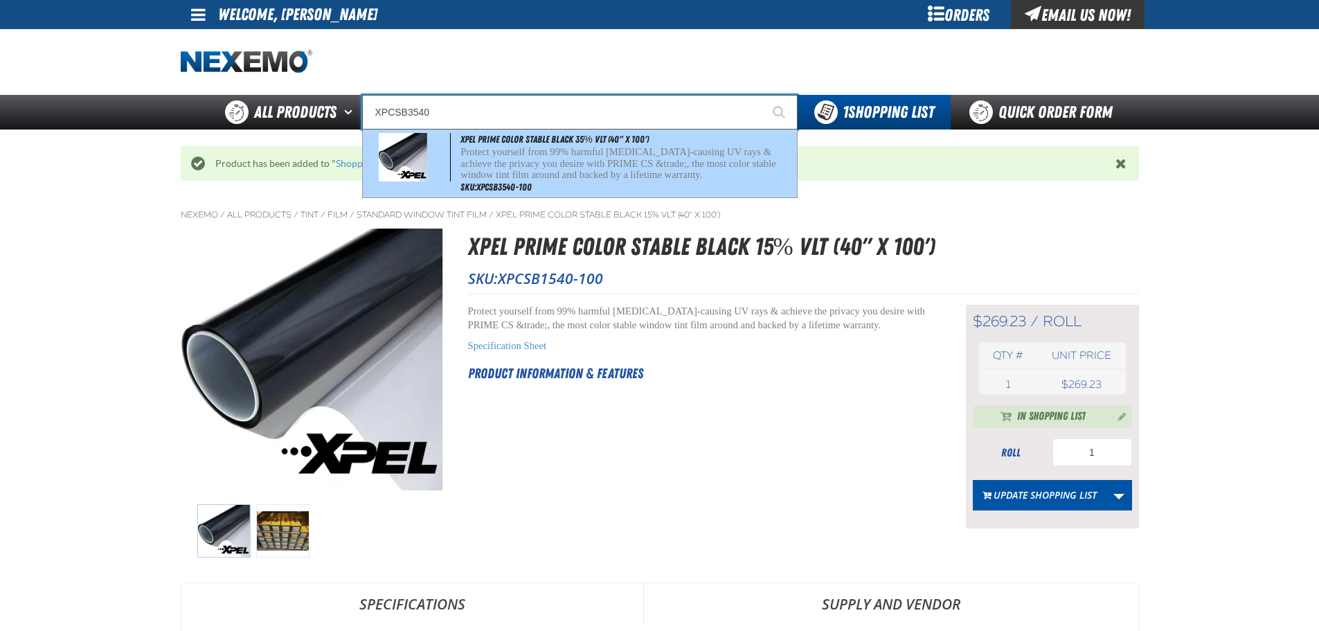
click at [653, 147] on p "Protect yourself from 99% harmful cancer-causing UV rays & achieve the privacy …" at bounding box center [627, 163] width 333 height 35
type input "XPEL PRIME Color Stable Black 35% VLT (40" x 100')"
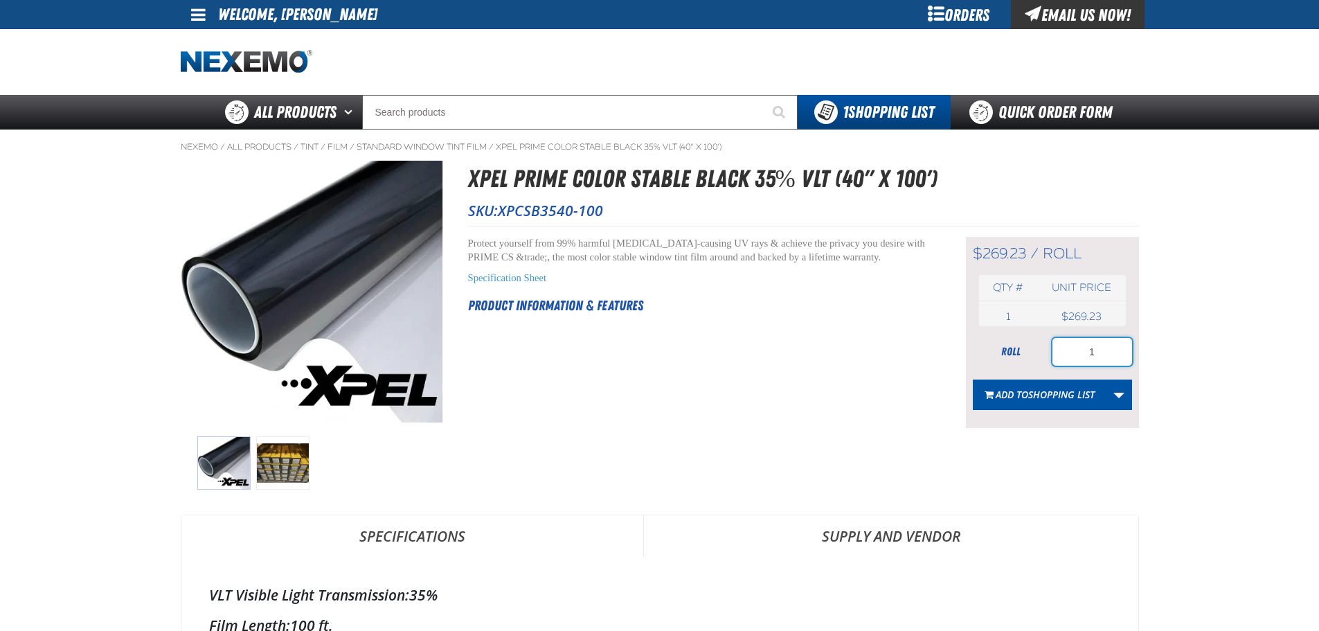
drag, startPoint x: 1102, startPoint y: 349, endPoint x: 1026, endPoint y: 341, distance: 76.6
click at [1026, 341] on div "roll 1" at bounding box center [1052, 352] width 159 height 28
type input "3"
click at [1042, 395] on span "Shopping List" at bounding box center [1061, 394] width 66 height 13
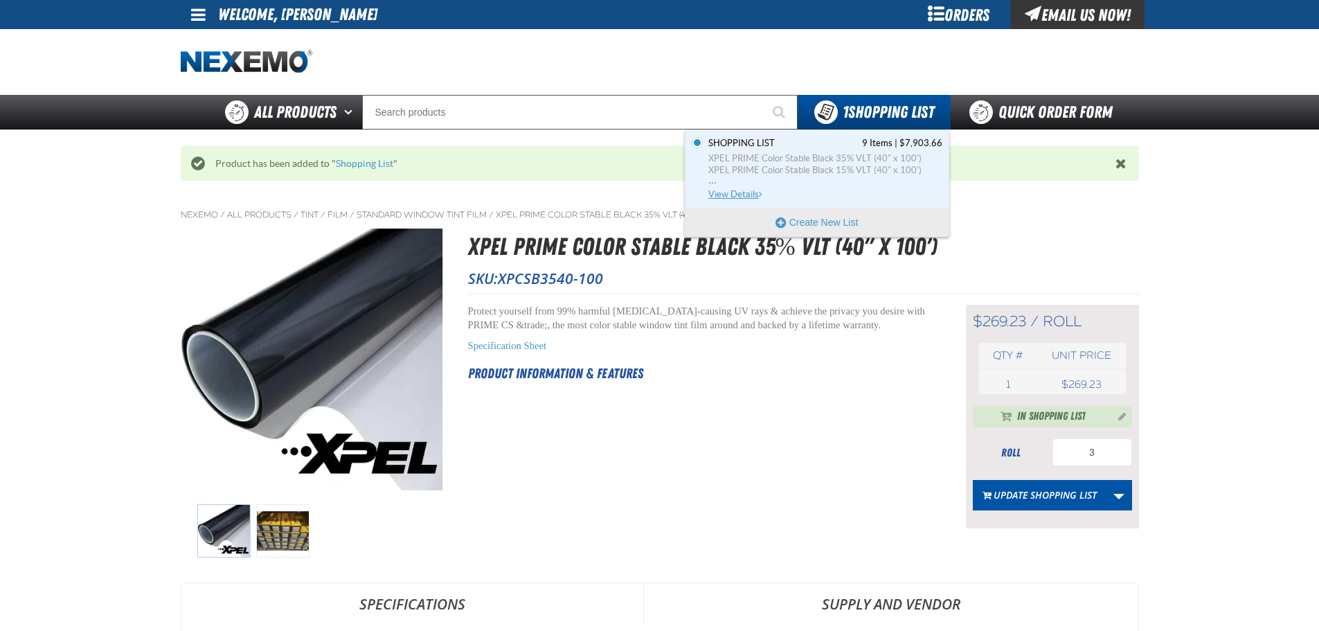
click at [875, 164] on span "XPEL PRIME Color Stable Black 15% VLT (40" x 100')" at bounding box center [825, 170] width 234 height 12
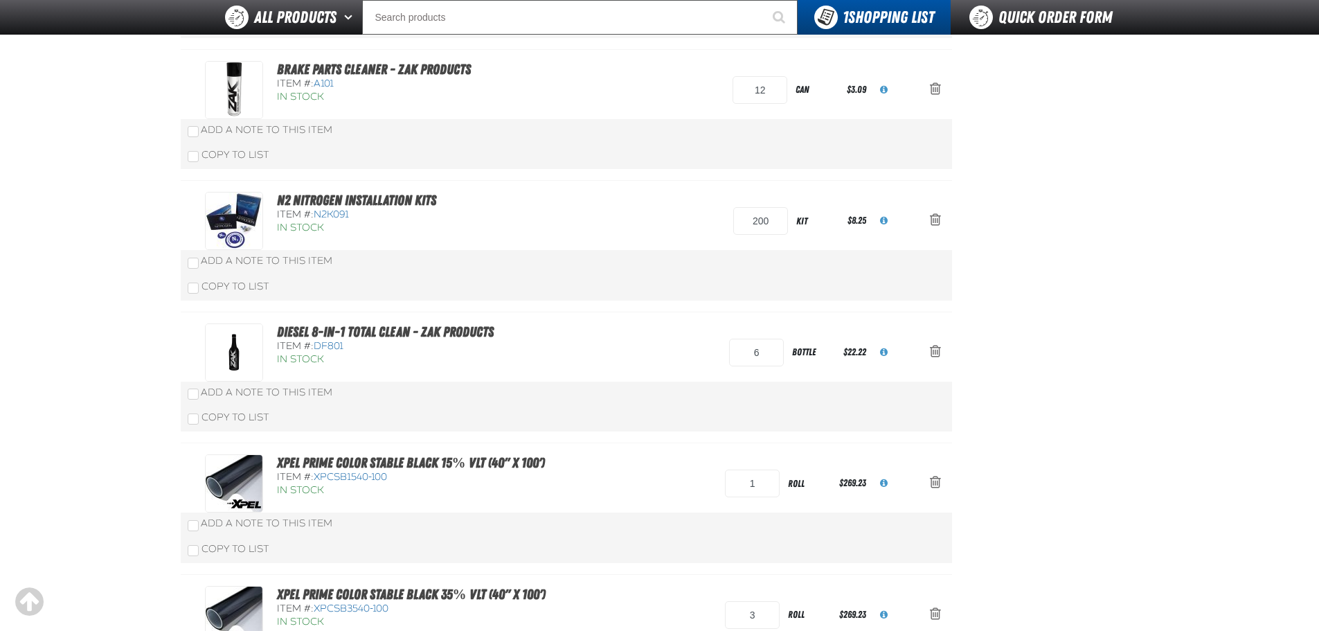
scroll to position [693, 0]
drag, startPoint x: 771, startPoint y: 220, endPoint x: 705, endPoint y: 213, distance: 66.9
click at [721, 217] on div "N2 Nitrogen Installation Kits Item #: N2K091 In Stock 200 kit $8.25" at bounding box center [552, 219] width 695 height 58
type input "300"
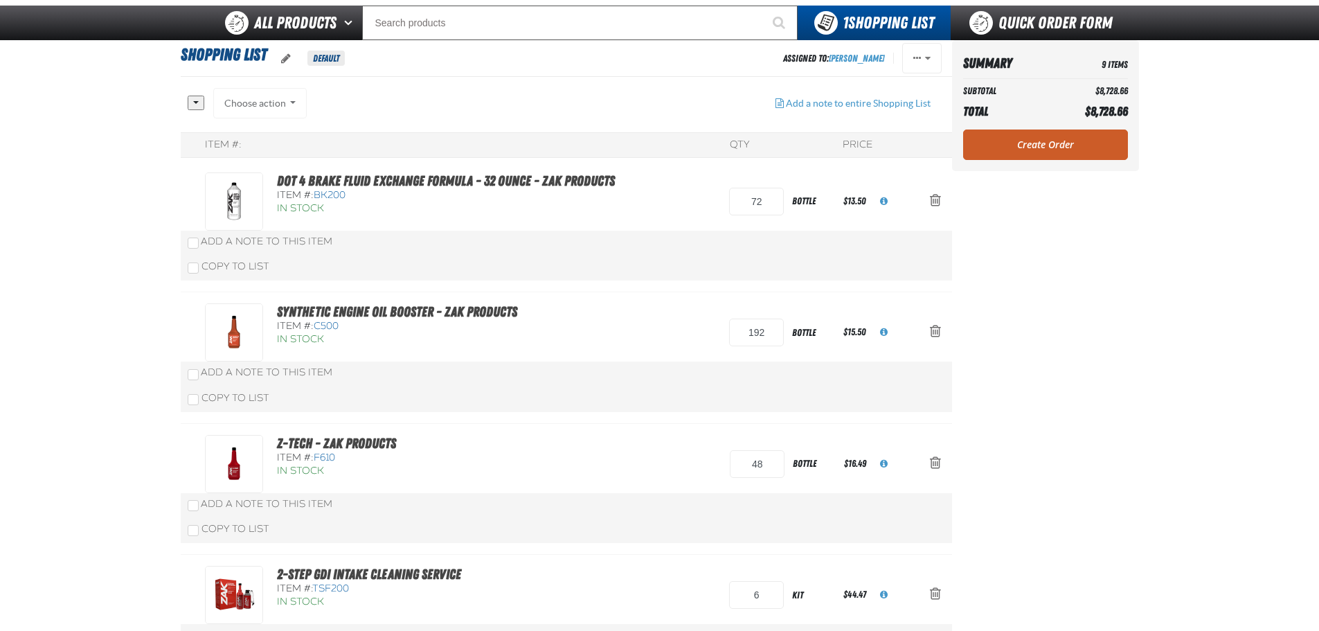
scroll to position [69, 0]
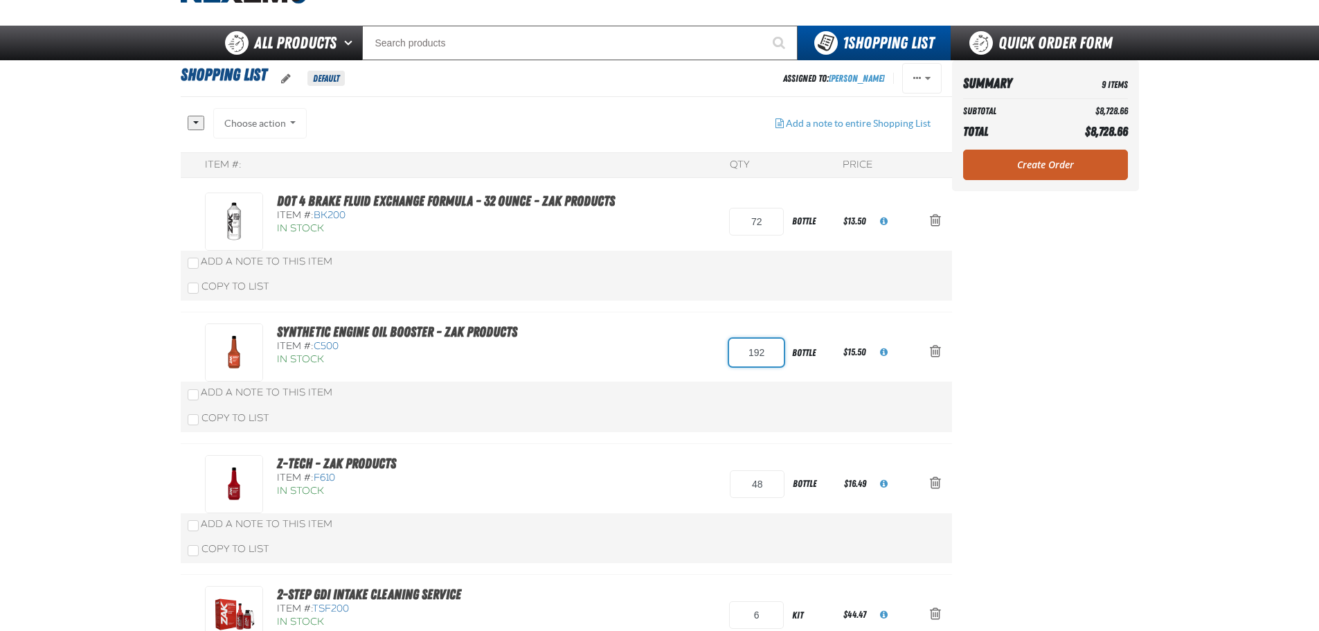
drag, startPoint x: 779, startPoint y: 357, endPoint x: 684, endPoint y: 355, distance: 95.6
click at [690, 354] on div "Synthetic Engine Oil Booster - ZAK Products Item #: C500 In Stock 192 bottle $1…" at bounding box center [552, 352] width 695 height 58
type input "216"
drag, startPoint x: 772, startPoint y: 220, endPoint x: 630, endPoint y: 202, distance: 143.8
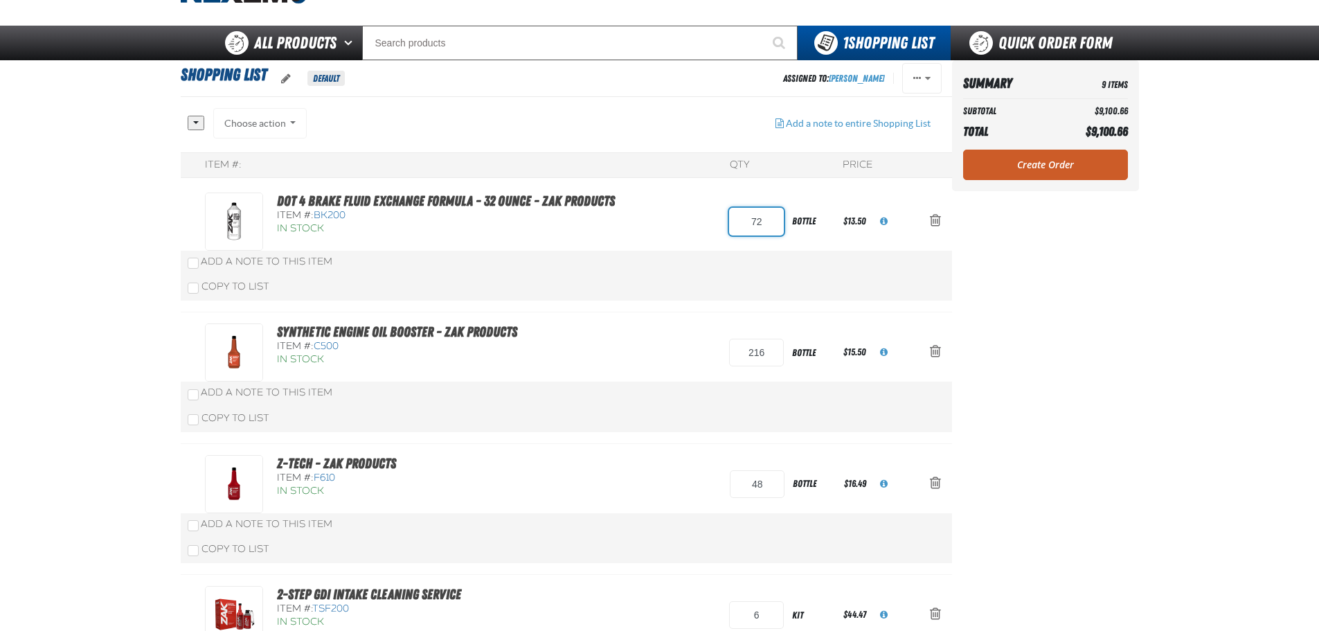
click at [631, 202] on div "DOT 4 Brake Fluid Exchange Formula - 32 Ounce - ZAK Products Item #: BK200 In S…" at bounding box center [552, 222] width 695 height 58
type input "84"
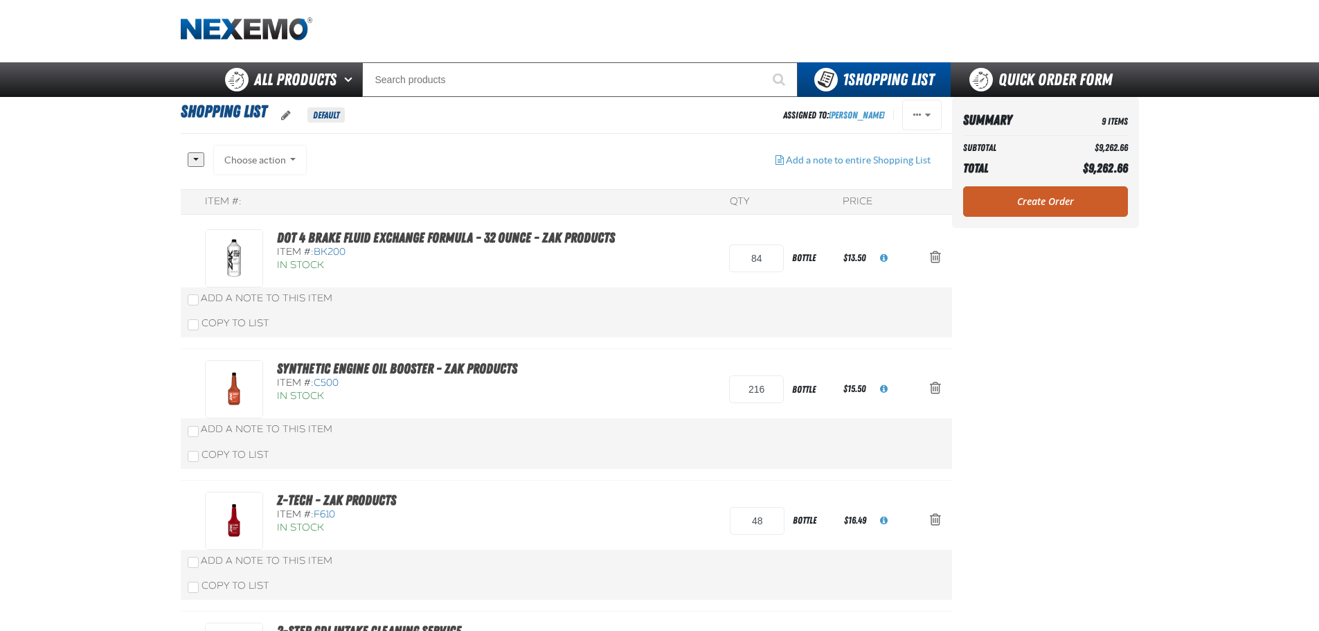
scroll to position [0, 0]
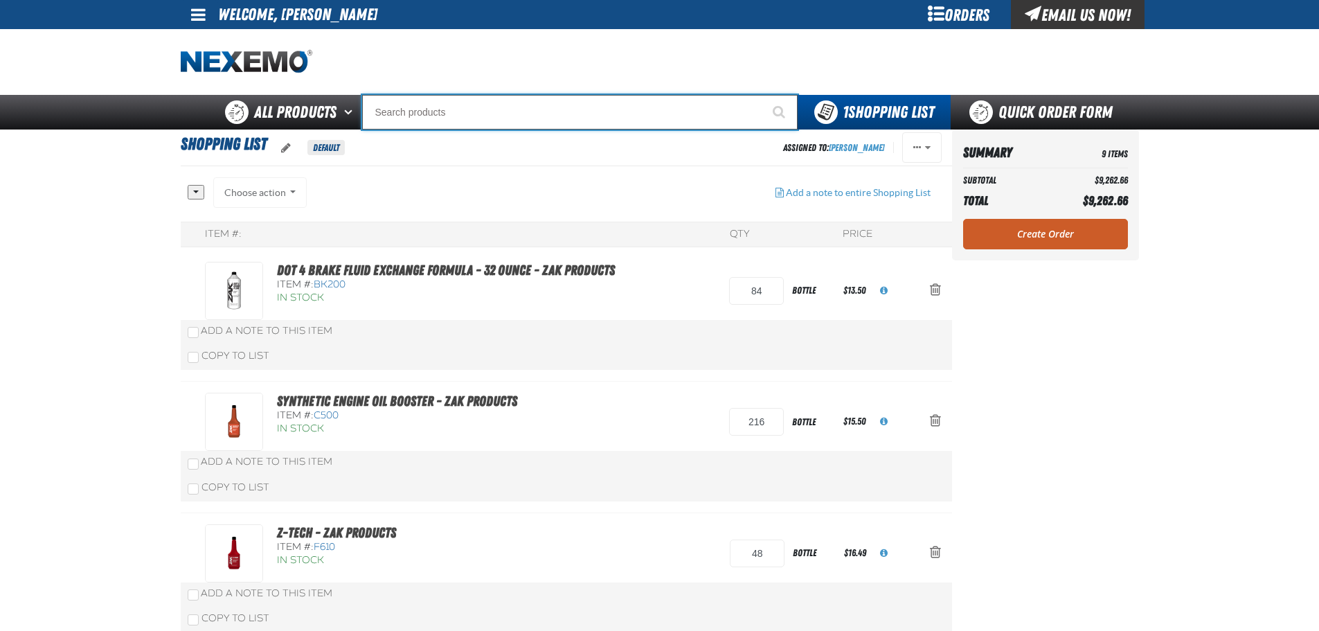
click at [417, 106] on input "Search" at bounding box center [580, 112] width 436 height 35
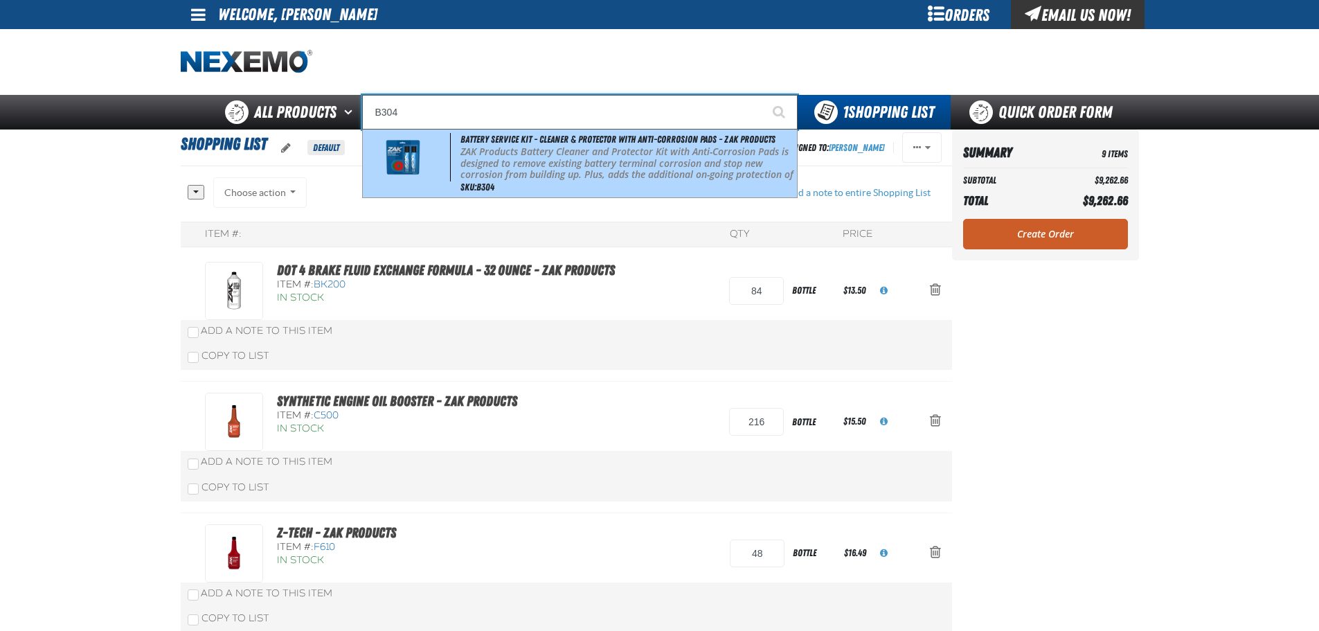
click at [535, 163] on p "ZAK Products Battery Cleaner and Protector Kit with Anti-Corrosion Pads is desi…" at bounding box center [627, 169] width 333 height 46
type input "Battery Service Kit - Cleaner & Protector with Anti-Corrosion Pads - ZAK Produc…"
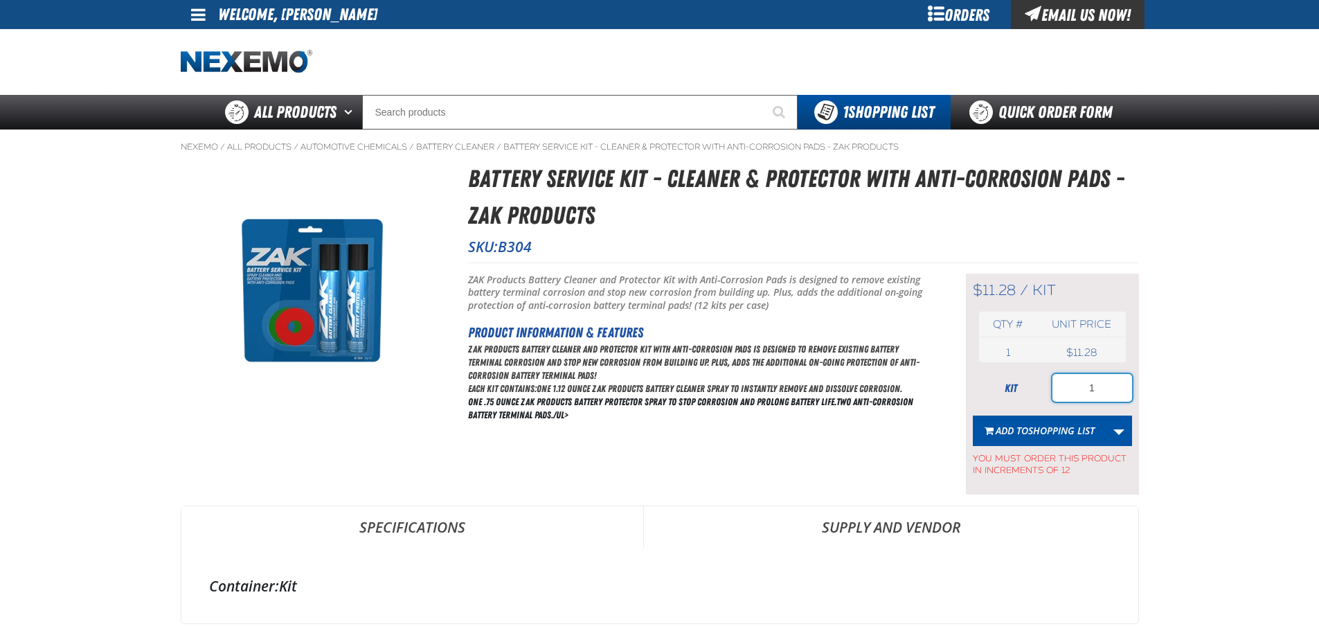
drag, startPoint x: 1082, startPoint y: 386, endPoint x: 919, endPoint y: 385, distance: 163.4
click at [919, 386] on div "Short Description: ZAK Products Battery Cleaner and Protector Kit with Anti-Cor…" at bounding box center [803, 378] width 671 height 233
type input "72"
click at [1067, 429] on span "Shopping List" at bounding box center [1061, 430] width 66 height 13
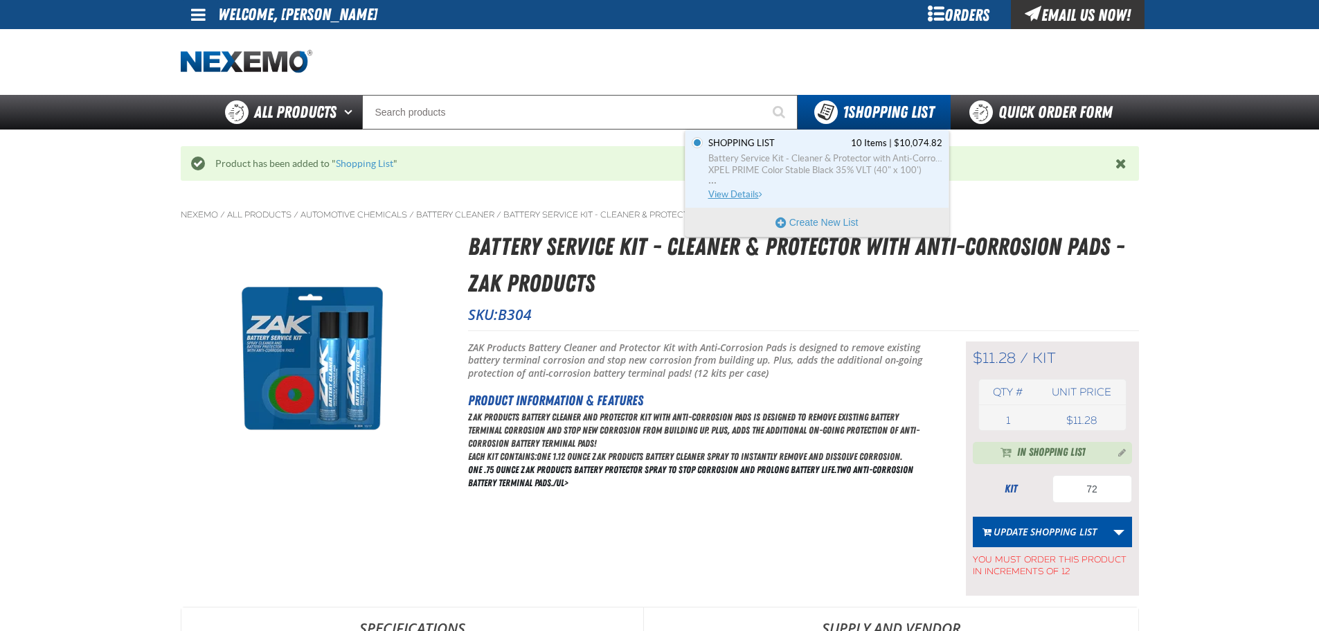
click at [816, 160] on span "Battery Service Kit - Cleaner & Protector with Anti-Corrosion Pads - ZAK Produc…" at bounding box center [825, 158] width 234 height 12
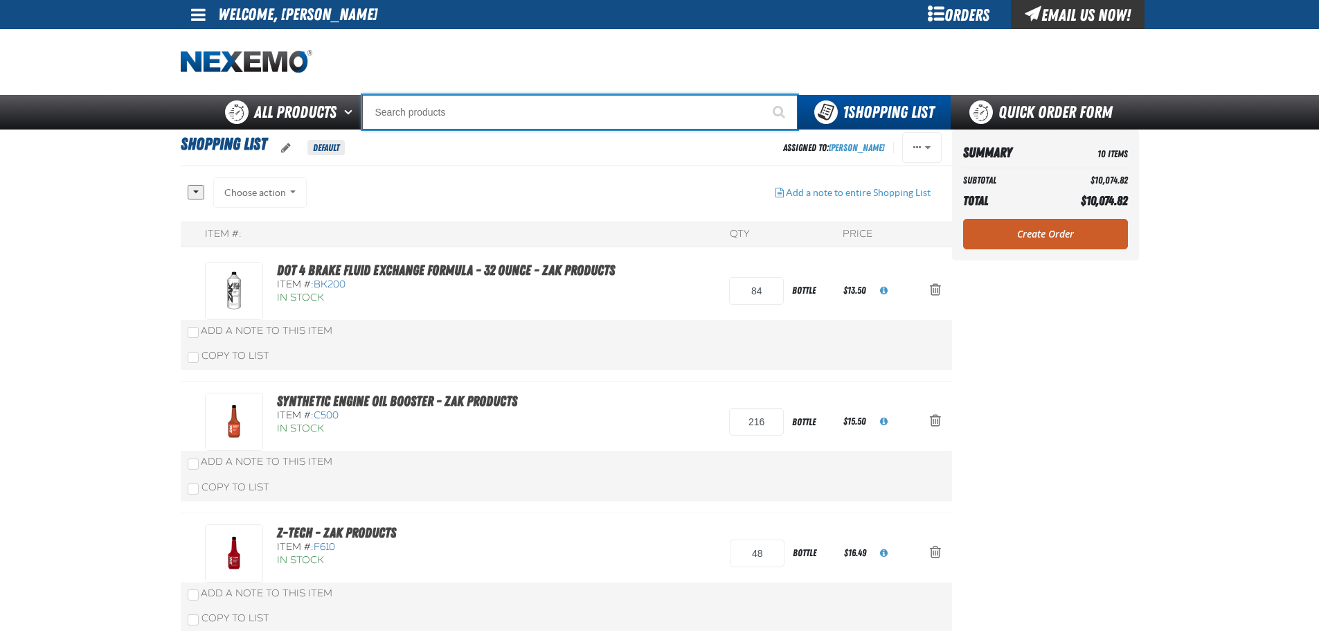
click at [415, 114] on input "Search" at bounding box center [580, 112] width 436 height 35
click at [486, 105] on input "Search" at bounding box center [580, 112] width 436 height 35
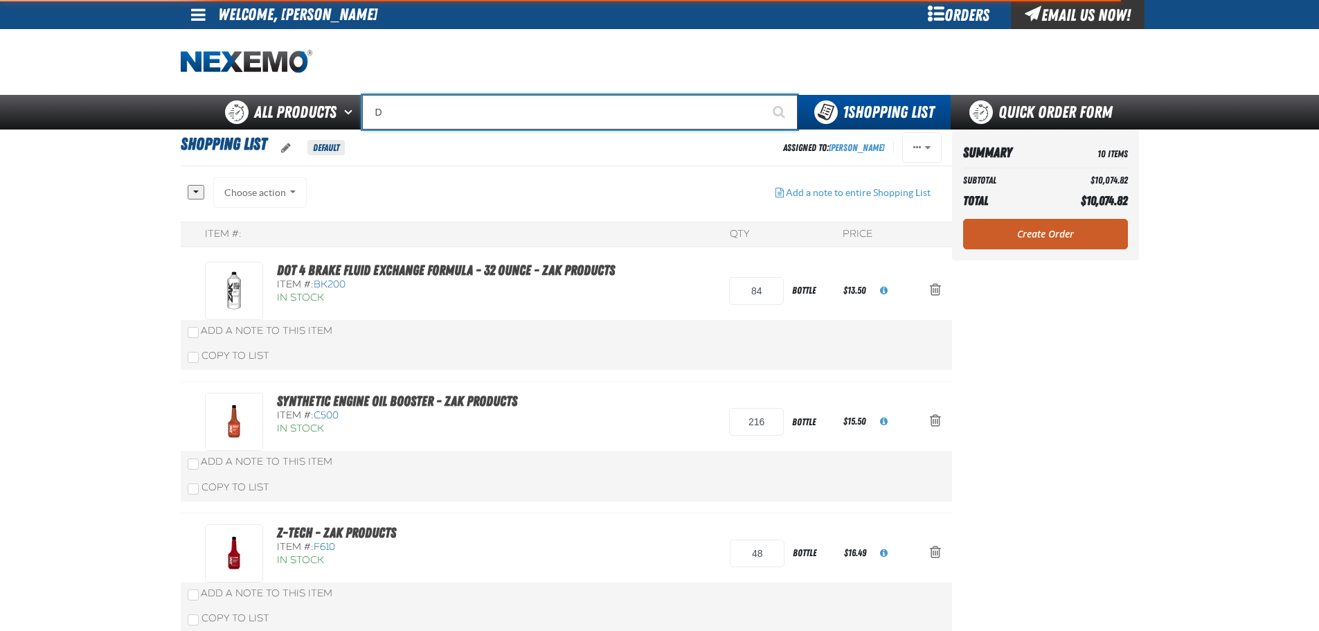
type input "DH"
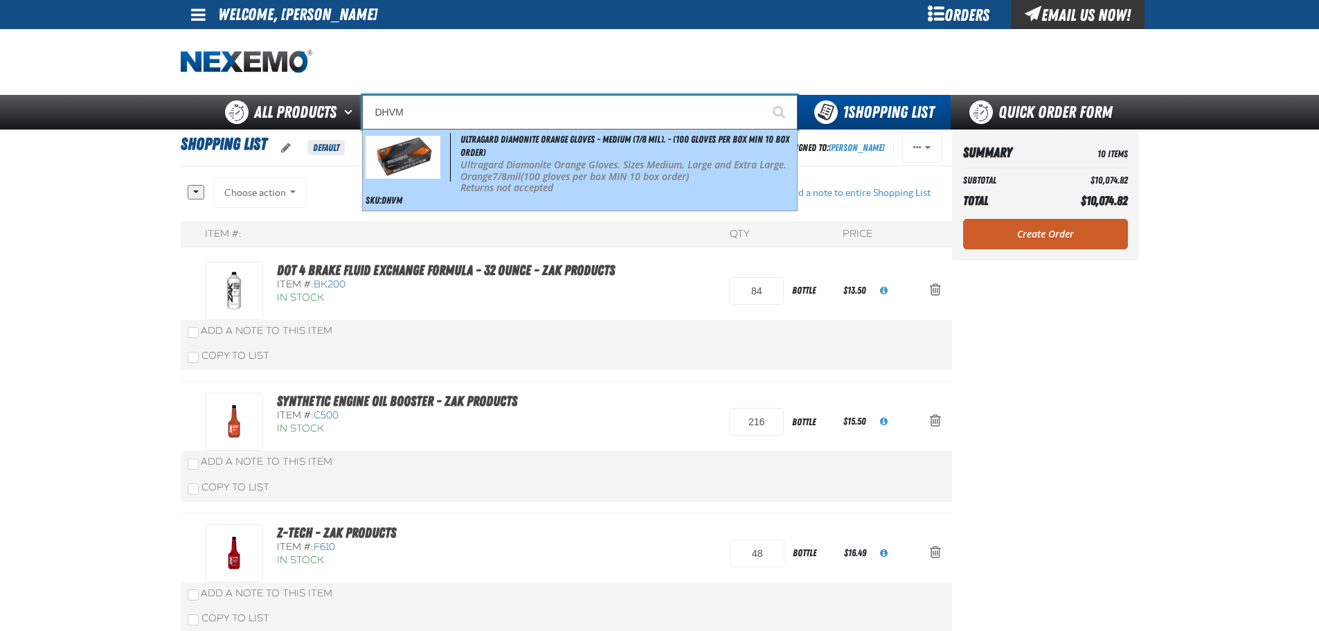
click at [591, 172] on p "Ultragard Diamonite Orange Gloves. Sizes Medium, Large and Extra Large. Orange …" at bounding box center [627, 171] width 333 height 24
type input "Ultragard Diamonite Orange Gloves - Medium (7/8 mil). - (100 gloves per box MIN…"
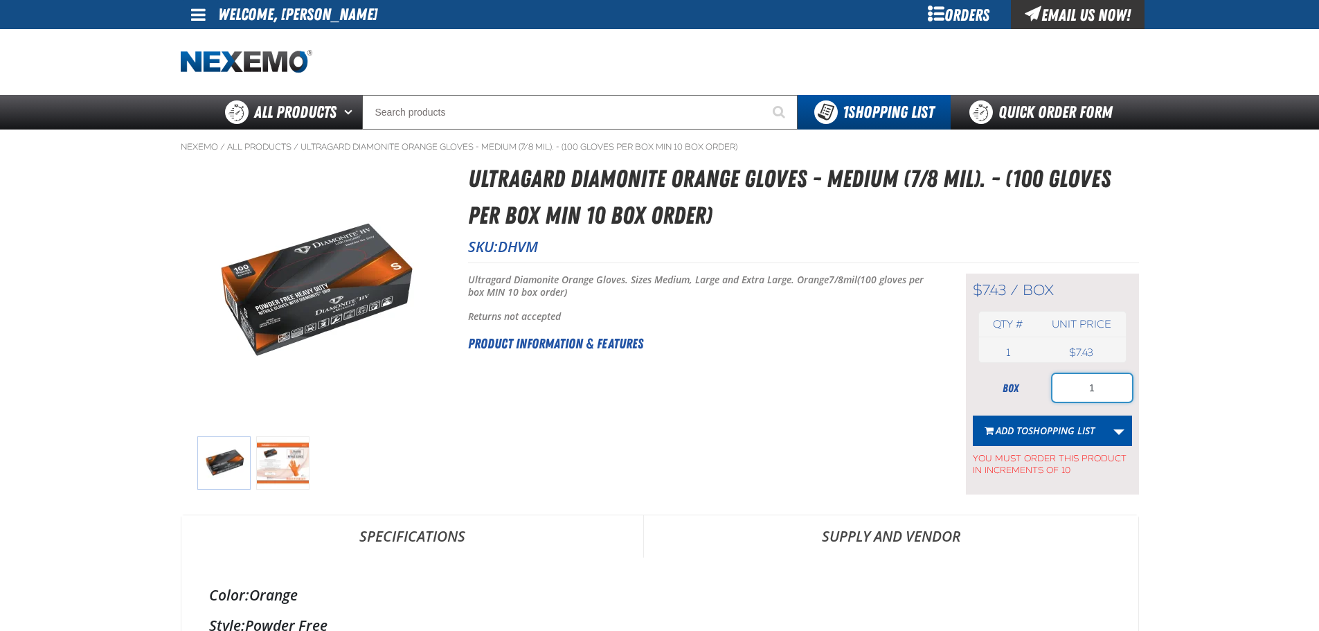
drag, startPoint x: 1116, startPoint y: 387, endPoint x: 1035, endPoint y: 387, distance: 81.0
click at [1039, 387] on div "box 1" at bounding box center [1052, 388] width 159 height 28
type input "20"
click at [1058, 427] on span "Shopping List" at bounding box center [1061, 430] width 66 height 13
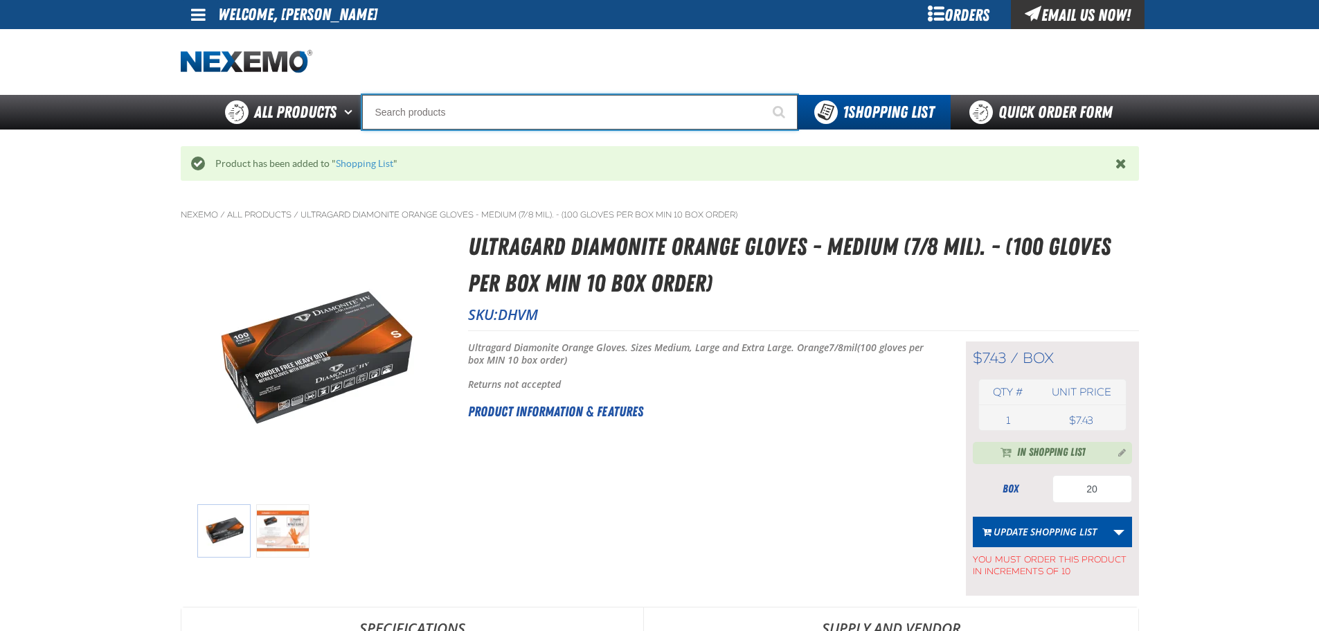
click at [484, 105] on input "Search" at bounding box center [580, 112] width 436 height 35
type input "D"
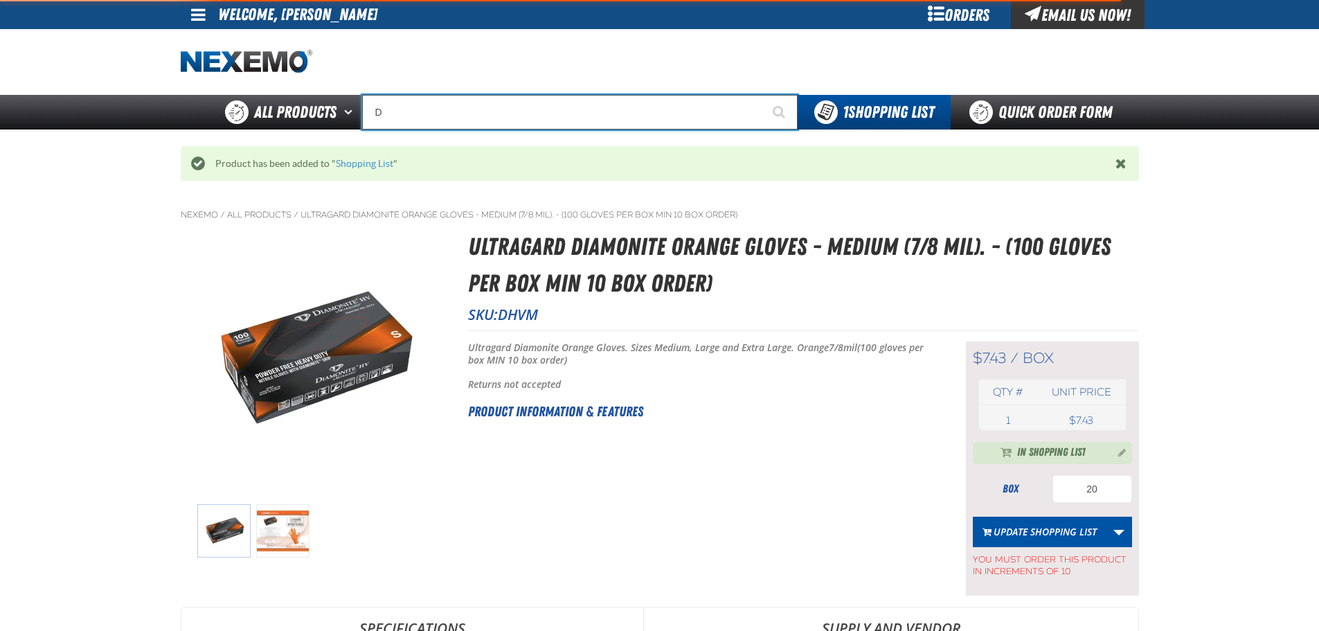
type input "D Alkaline Battery 1.5 Volt (ph)"
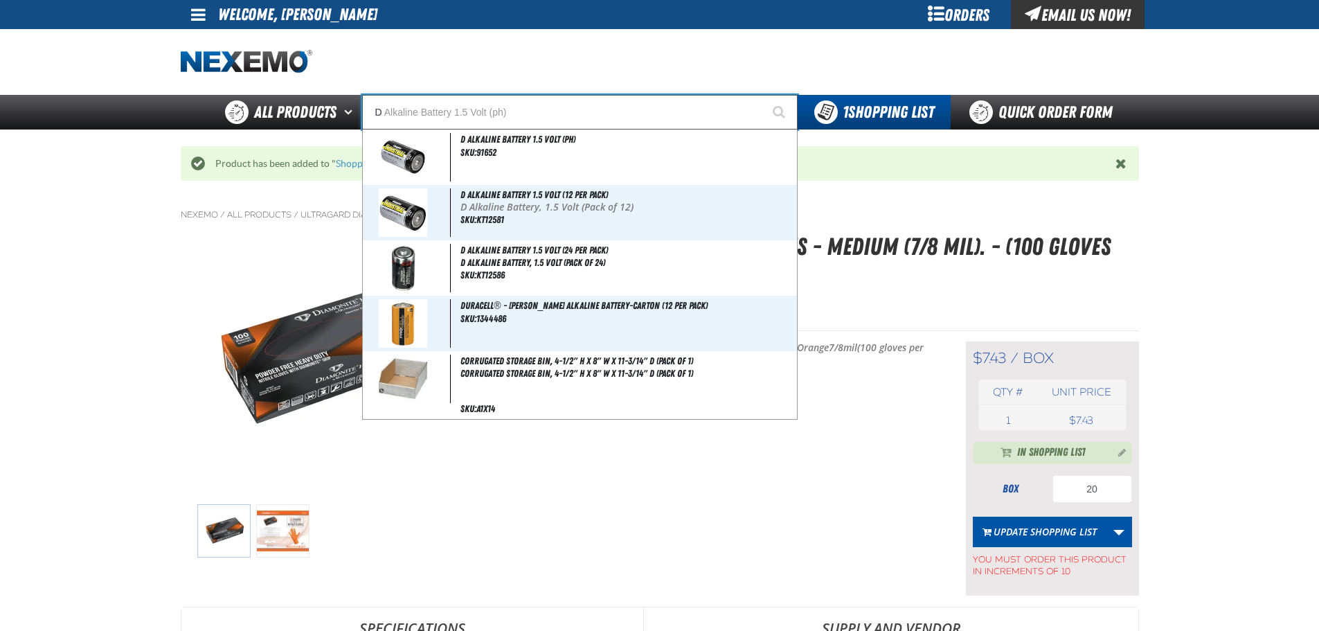
type input "DH"
type input "DHC Deluxe Battery Tester"
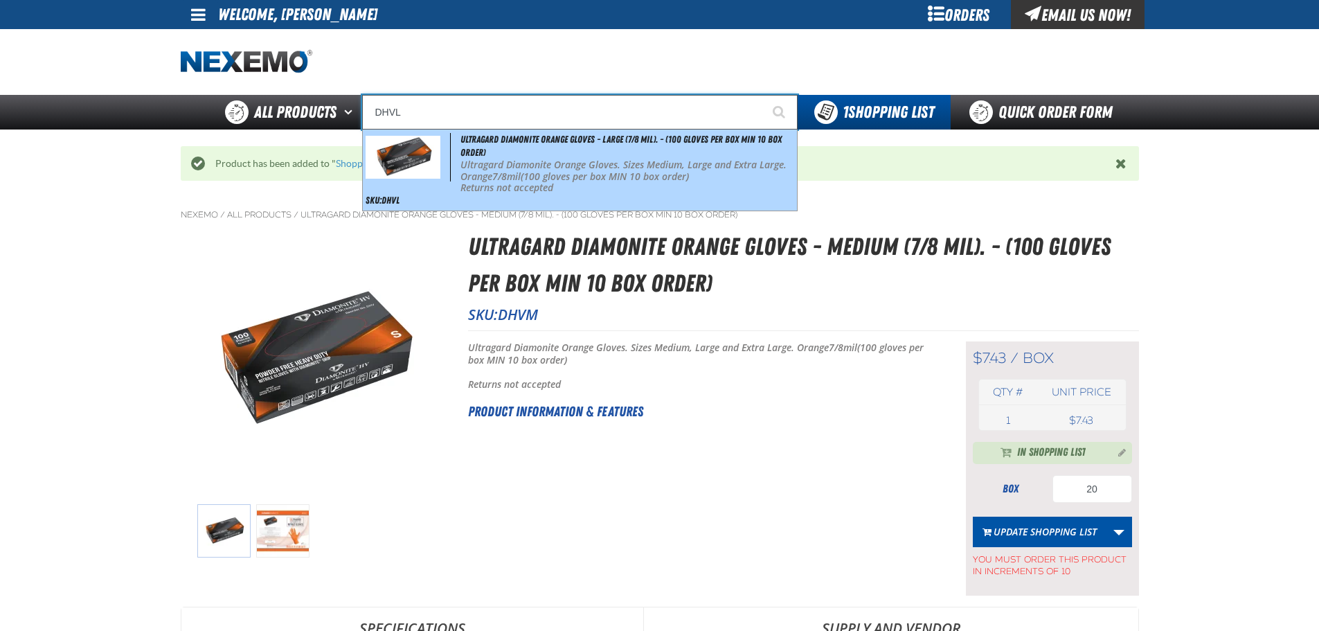
click at [517, 153] on div "Ultragard Diamonite Orange Gloves - Large (7/8 mil). - (100 gloves per box MIN …" at bounding box center [580, 170] width 434 height 81
type input "Ultragard Diamonite Orange Gloves - Large (7/8 mil). - (100 gloves per box MIN …"
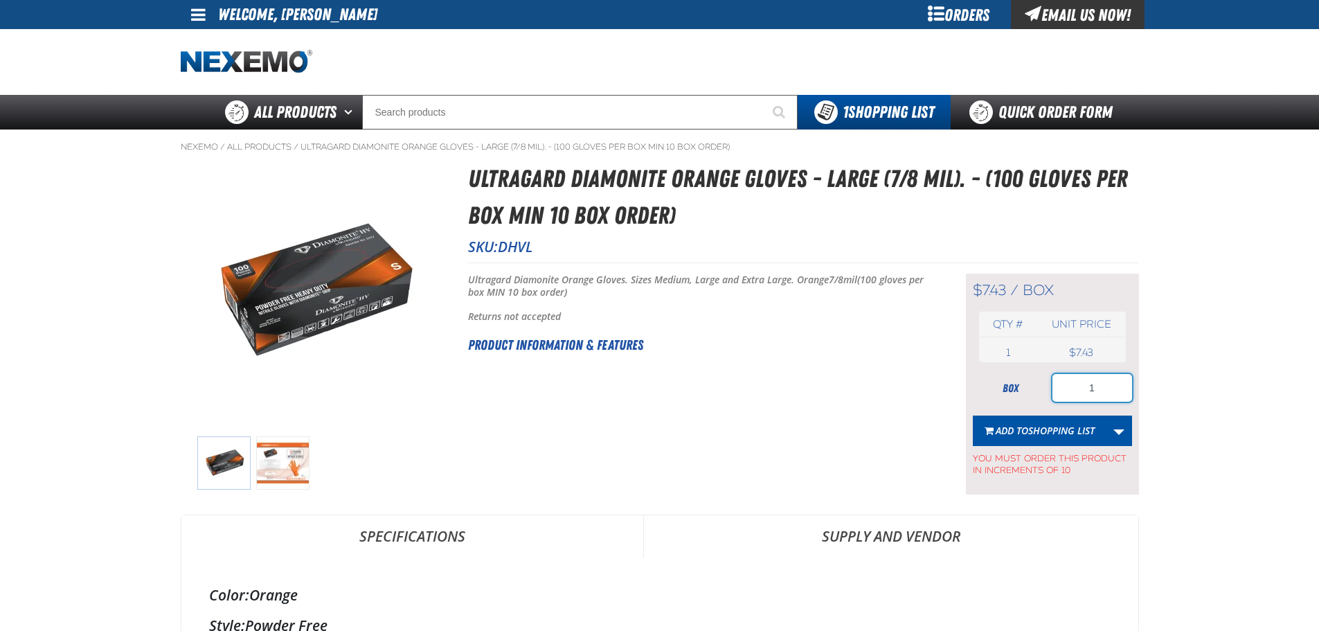
click at [1107, 389] on input "1" at bounding box center [1093, 388] width 80 height 28
type input "10"
click at [1087, 431] on span "Shopping List" at bounding box center [1061, 430] width 66 height 13
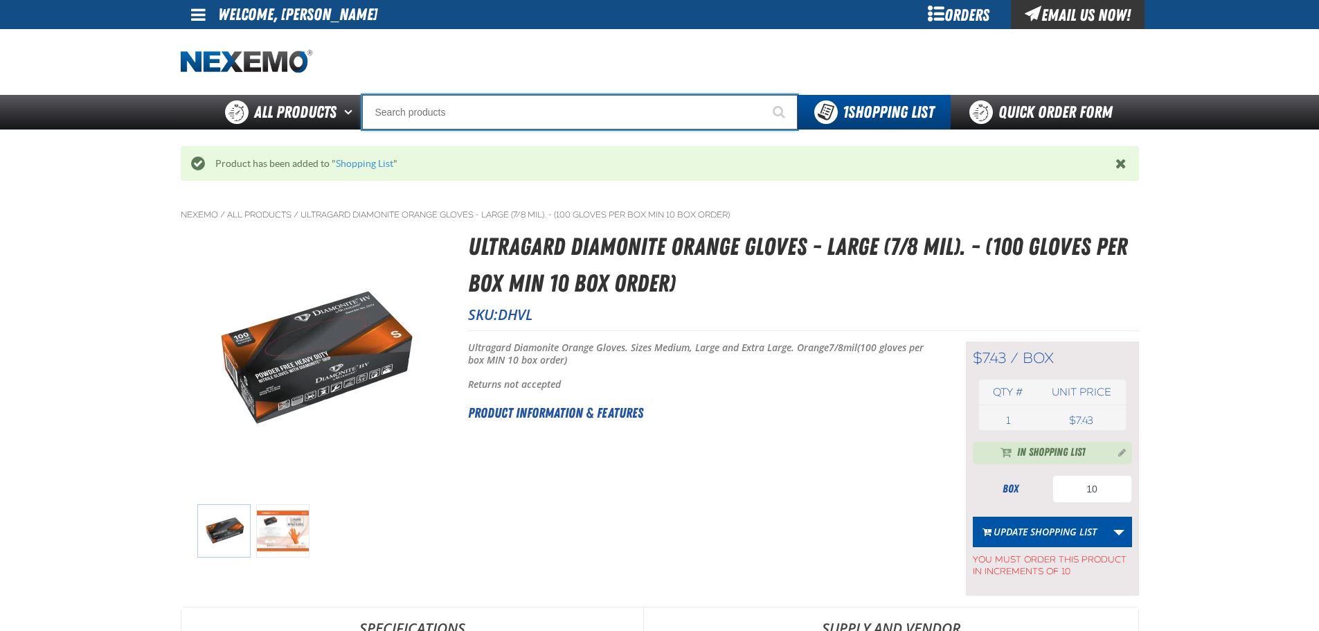
click at [459, 109] on input "Search" at bounding box center [580, 112] width 436 height 35
type input "D"
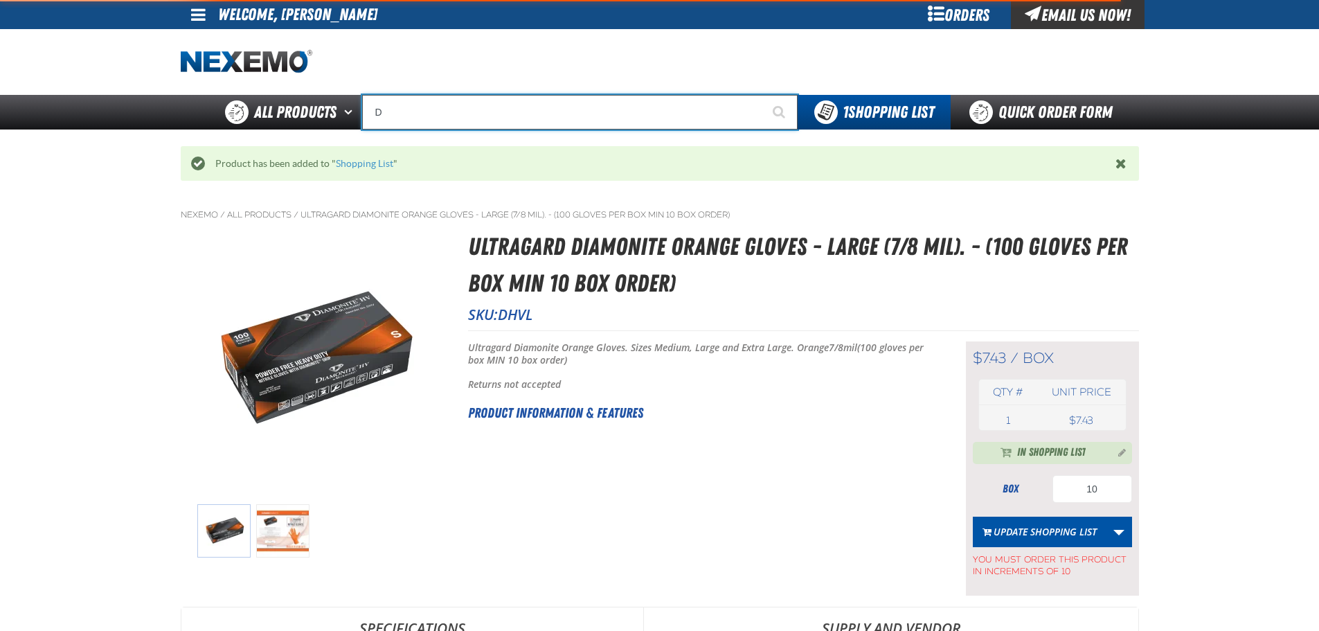
type input "D Alkaline Battery 1.5 Volt (ph)"
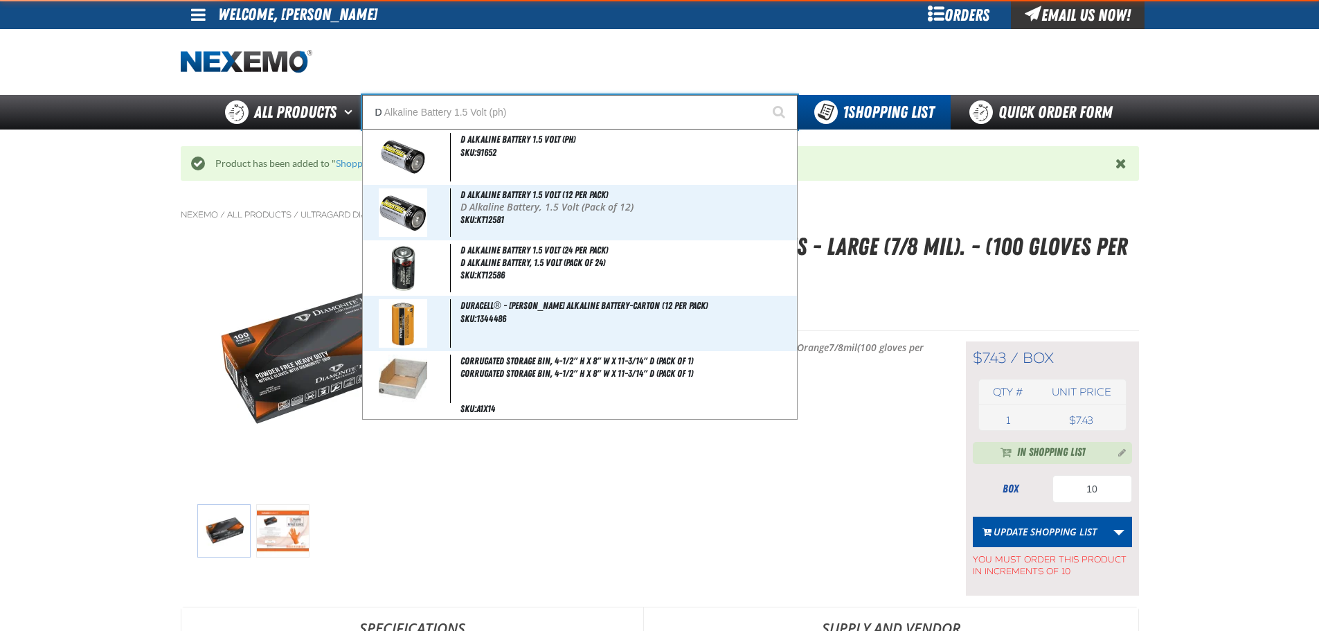
type input "DH"
type input "DHC Deluxe Battery Tester"
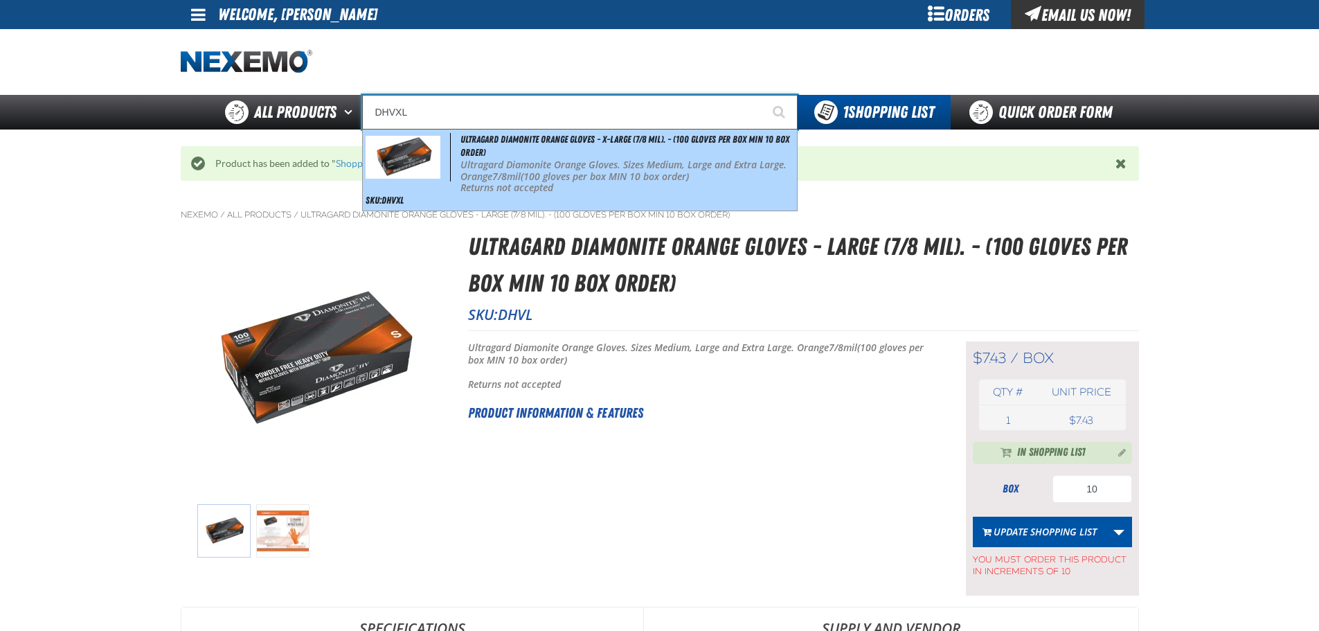
click at [506, 172] on strong "7/8mil" at bounding box center [506, 176] width 28 height 13
type input "Ultragard Diamonite Orange Gloves - X-Large (7/8 mil). - (100 gloves per box MI…"
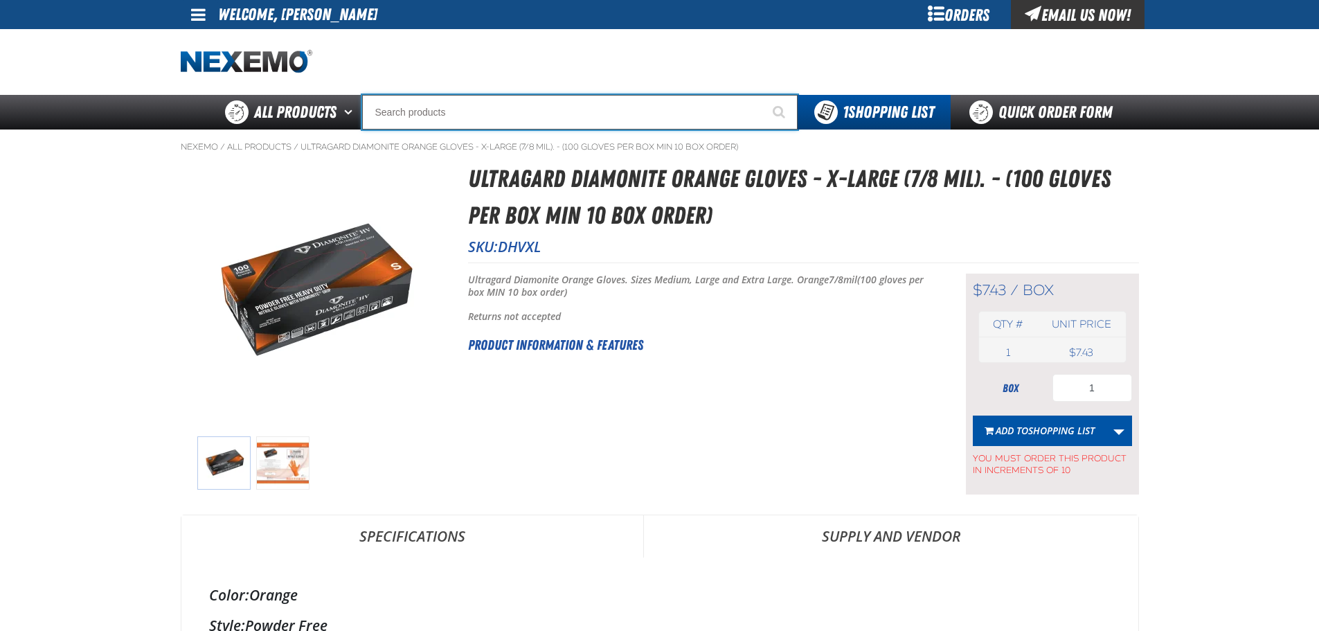
click at [442, 114] on input "Search" at bounding box center [580, 112] width 436 height 35
click at [437, 111] on input "Search" at bounding box center [580, 112] width 436 height 35
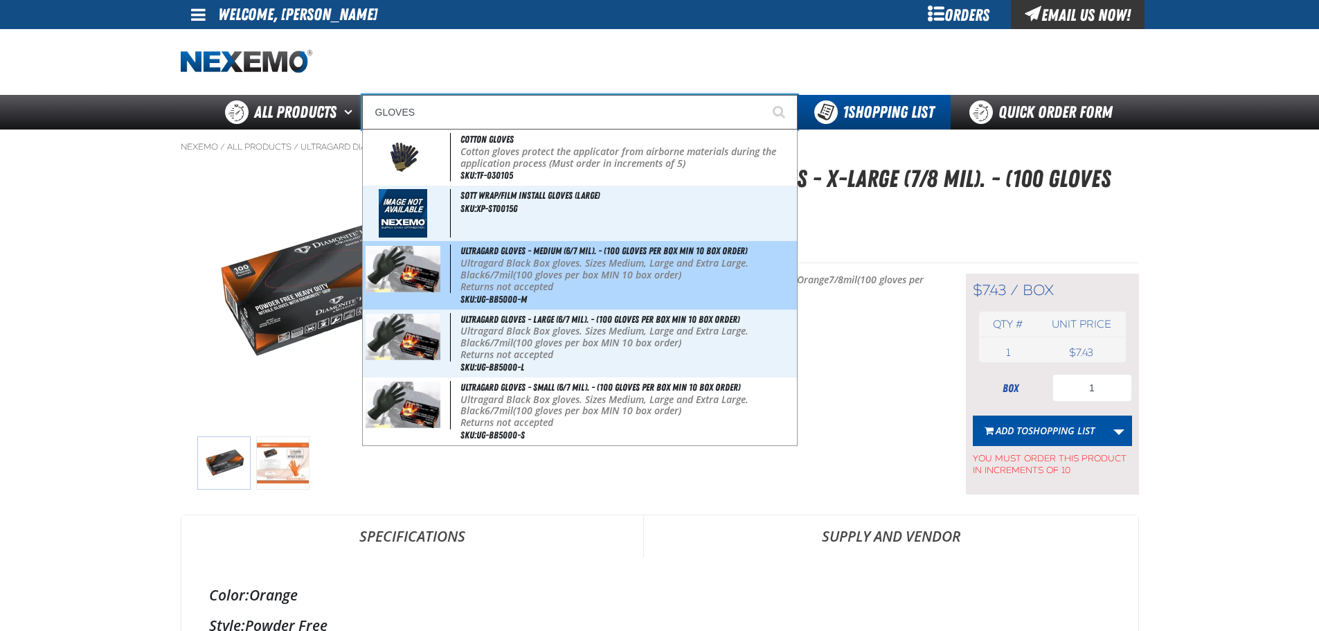
click at [566, 271] on p "Ultragard Black Box gloves. Sizes Medium, Large and Extra Large. Black 6/7mil (…" at bounding box center [627, 270] width 333 height 24
type input "Ultragard gloves - Medium (6/7 mil). - (100 gloves per box MIN 10 box order)"
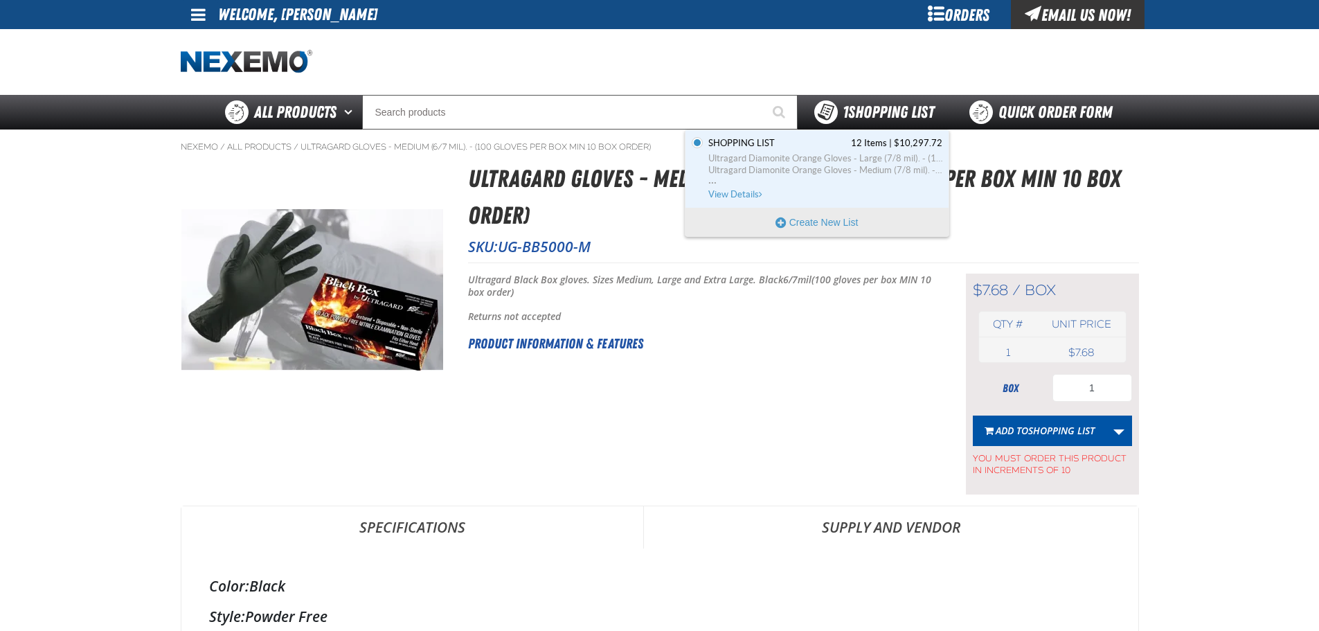
click at [889, 110] on span "1 Shopping List" at bounding box center [888, 111] width 91 height 19
click at [837, 160] on span "Ultragard Diamonite Orange Gloves - Large (7/8 mil). - (100 gloves per box MIN …" at bounding box center [825, 158] width 234 height 12
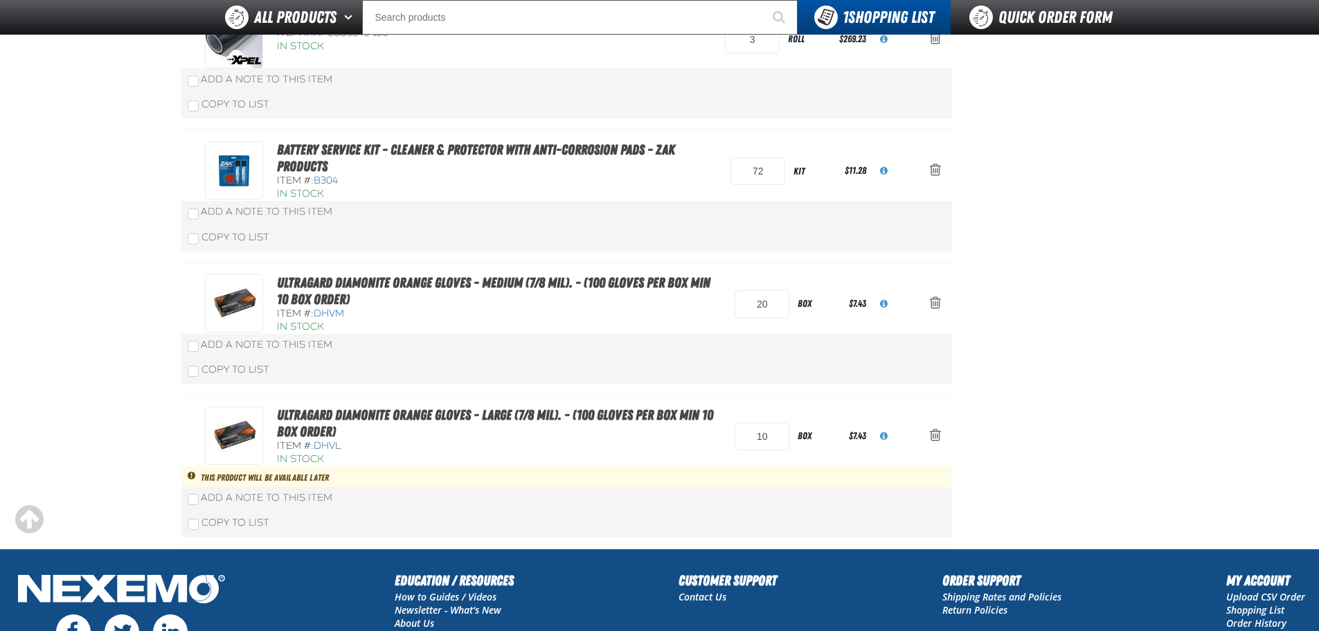
scroll to position [1242, 0]
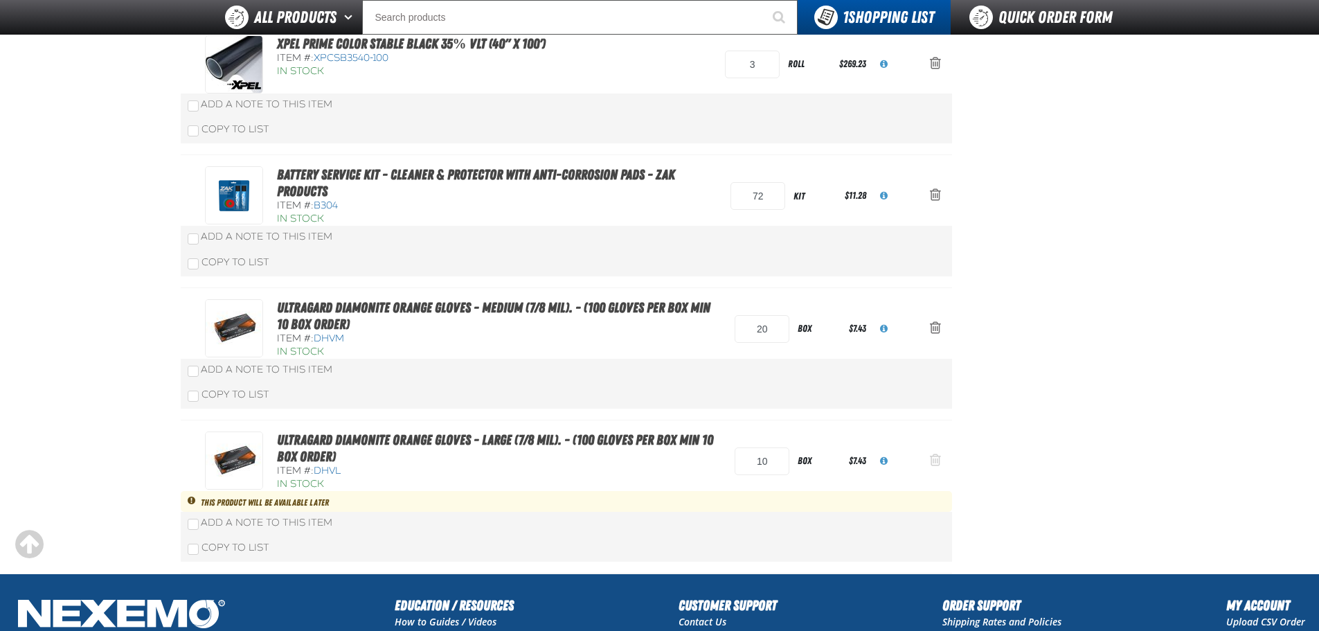
click at [941, 458] on button "Action Remove Ultragard Diamonite Orange Gloves - Large (7/8 mil). - (100 glove…" at bounding box center [935, 461] width 33 height 30
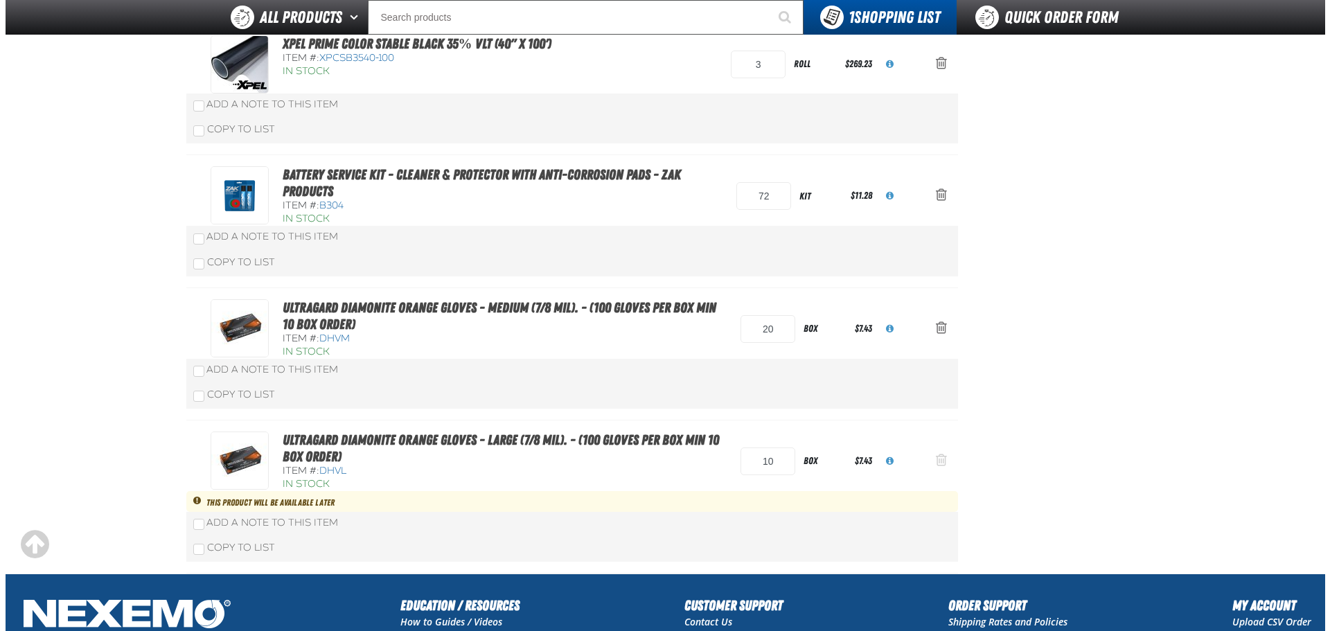
scroll to position [0, 0]
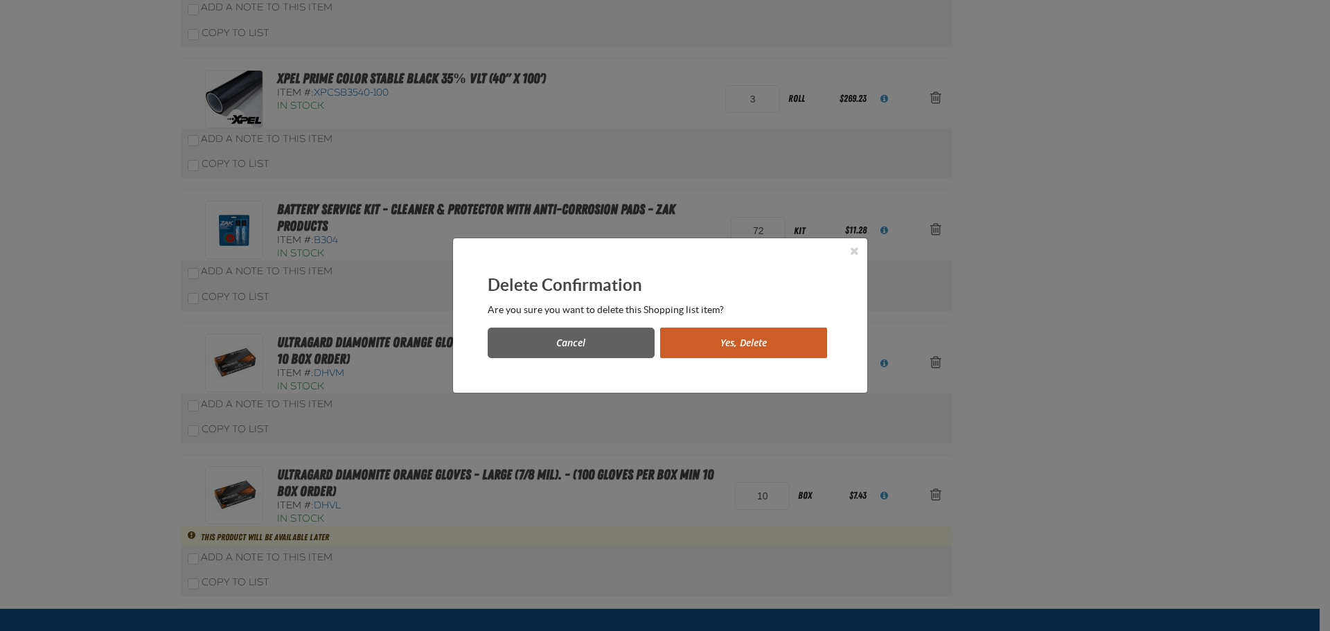
click at [764, 343] on button "Yes, Delete" at bounding box center [743, 343] width 167 height 30
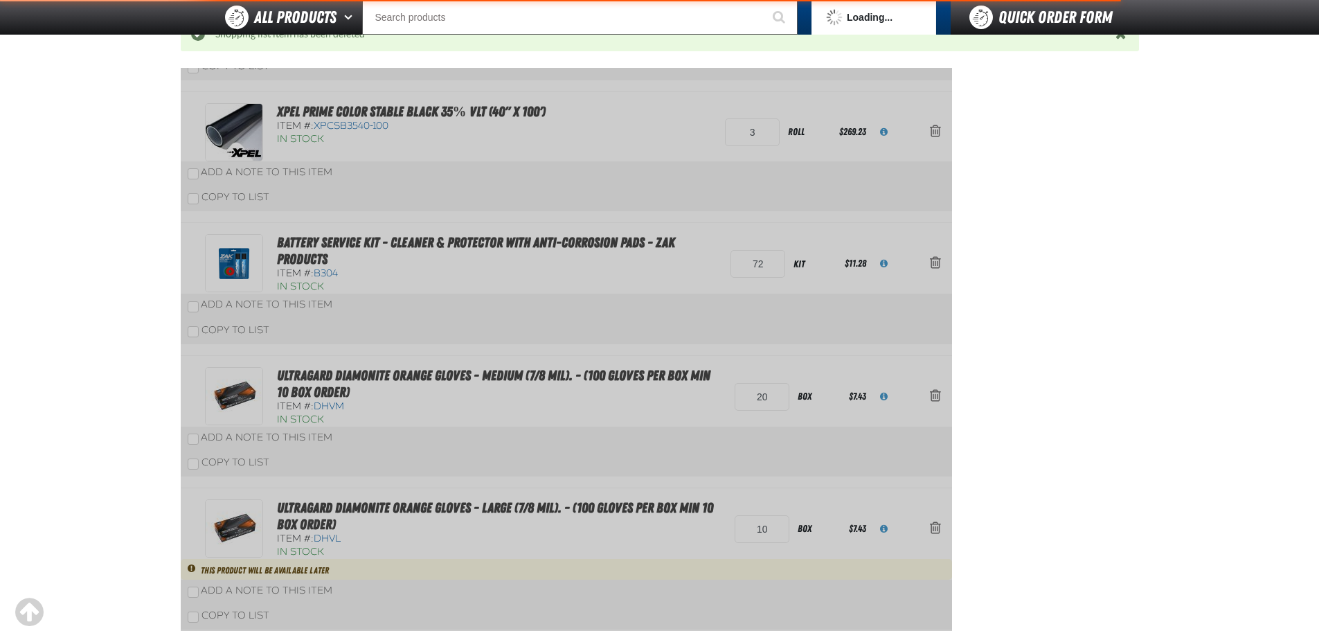
scroll to position [1310, 0]
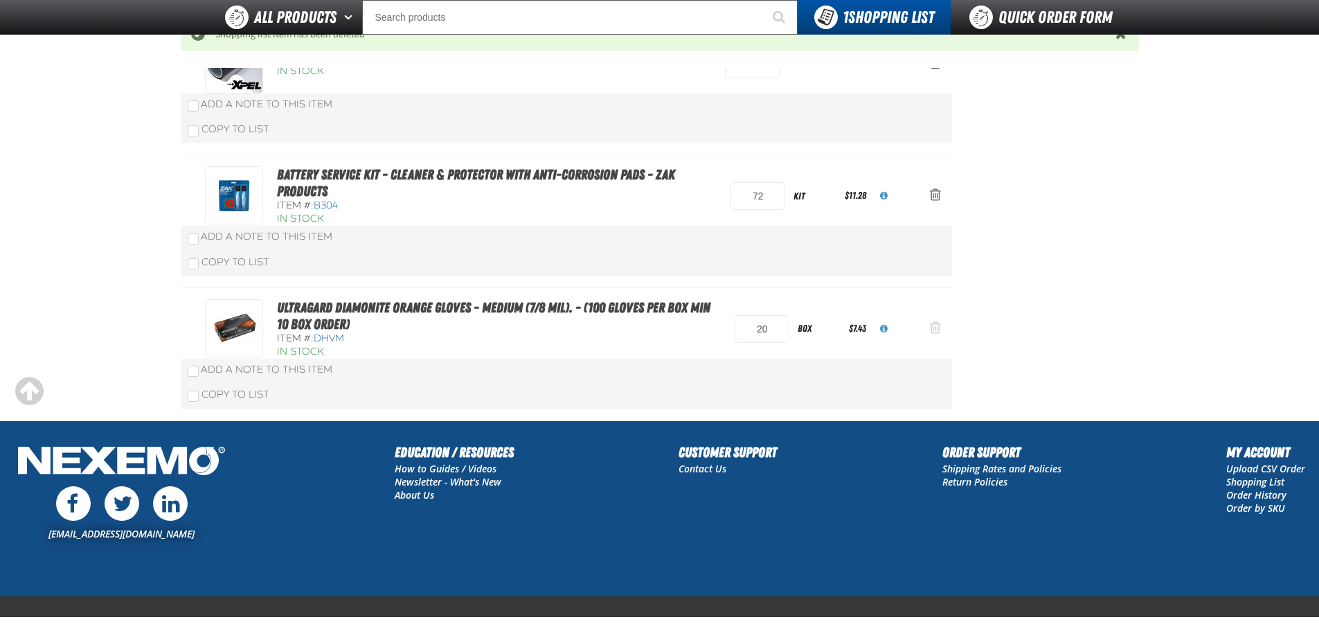
click at [933, 322] on span "Action Remove Ultragard Diamonite Orange Gloves - Medium (7/8 mil). - (100 glov…" at bounding box center [935, 328] width 11 height 14
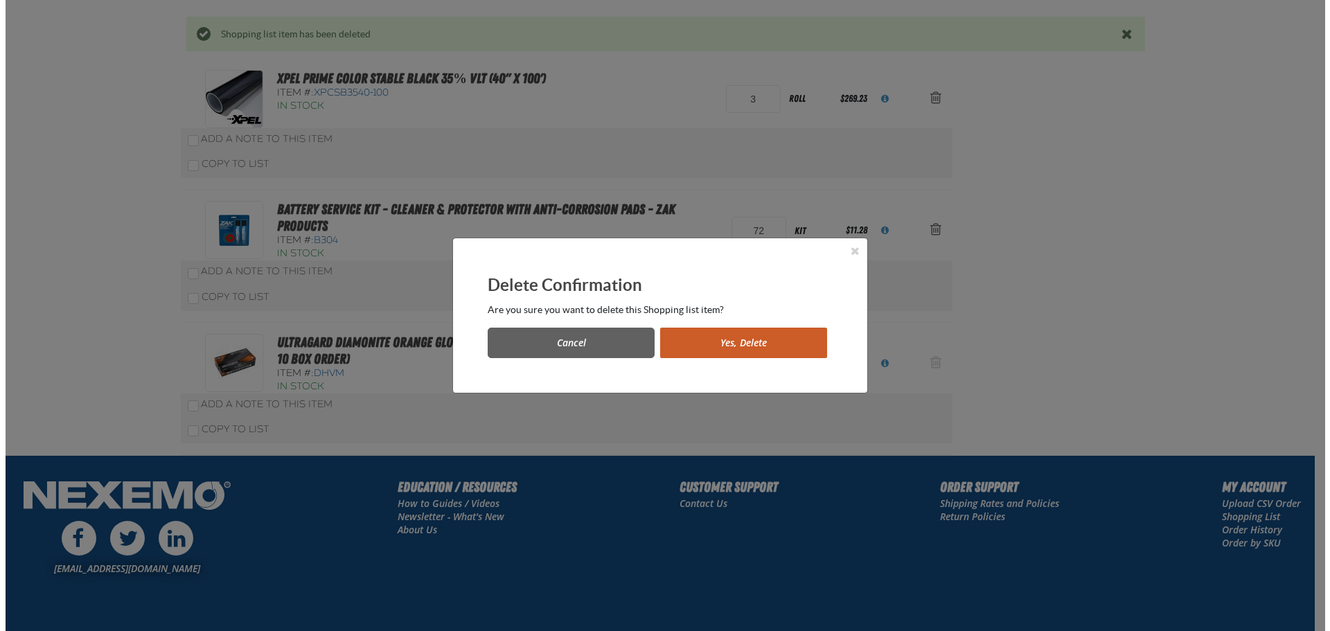
scroll to position [0, 0]
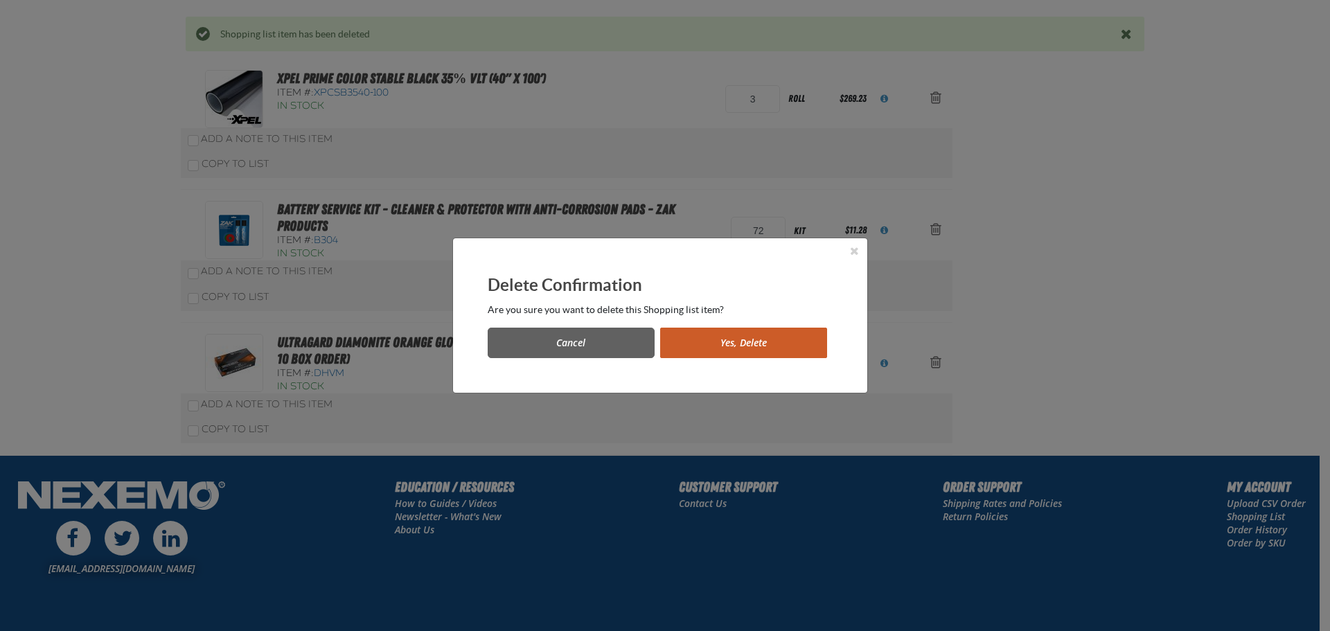
click at [753, 346] on button "Yes, Delete" at bounding box center [743, 343] width 167 height 30
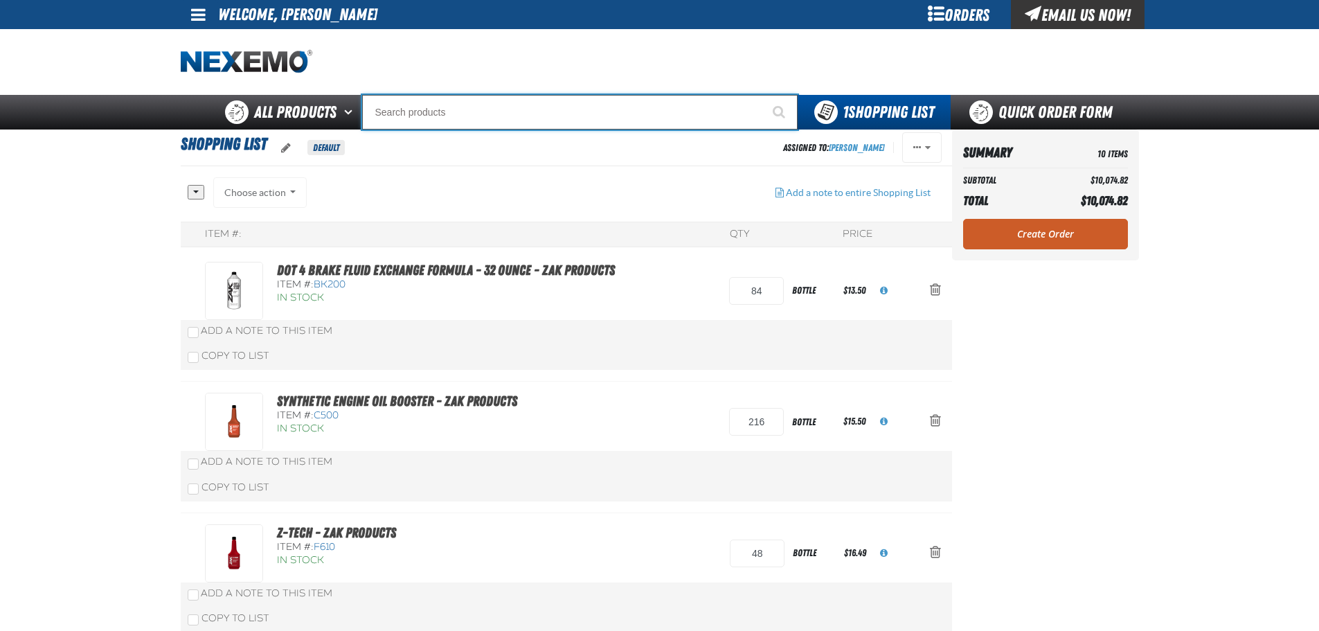
click at [427, 113] on input "Search" at bounding box center [580, 112] width 436 height 35
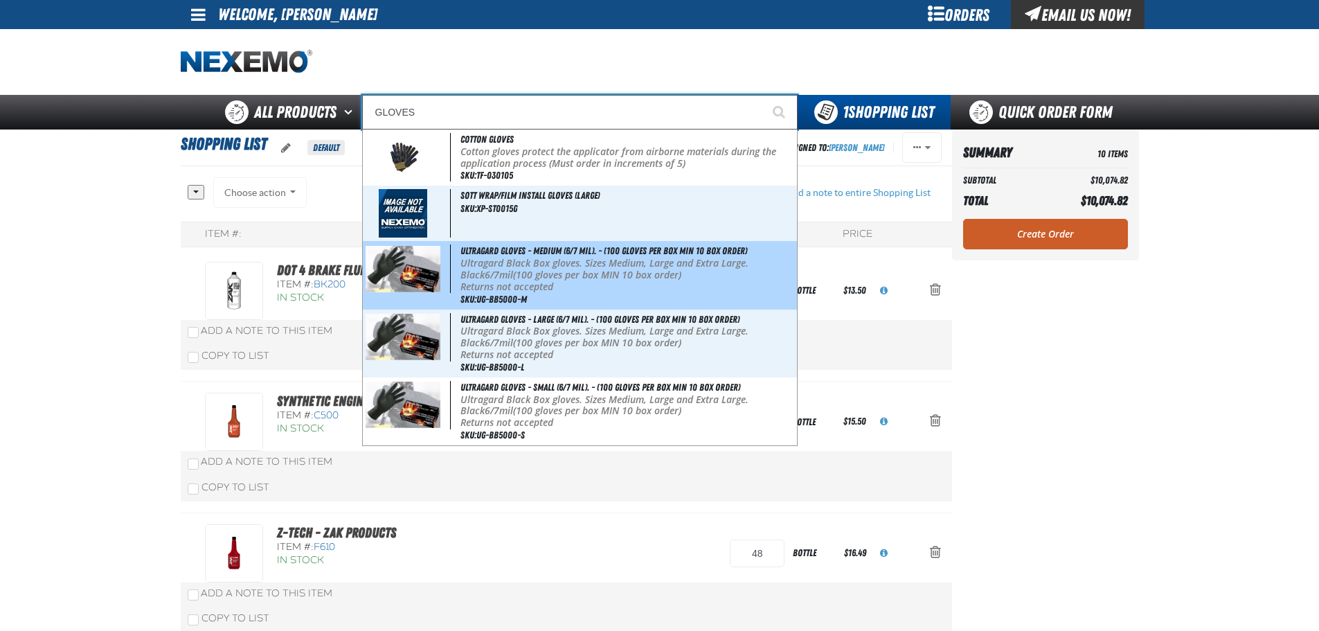
click at [622, 269] on p "Ultragard Black Box gloves. Sizes Medium, Large and Extra Large. Black 6/7mil (…" at bounding box center [627, 270] width 333 height 24
type input "Ultragard gloves - Medium (6/7 mil). - (100 gloves per box MIN 10 box order)"
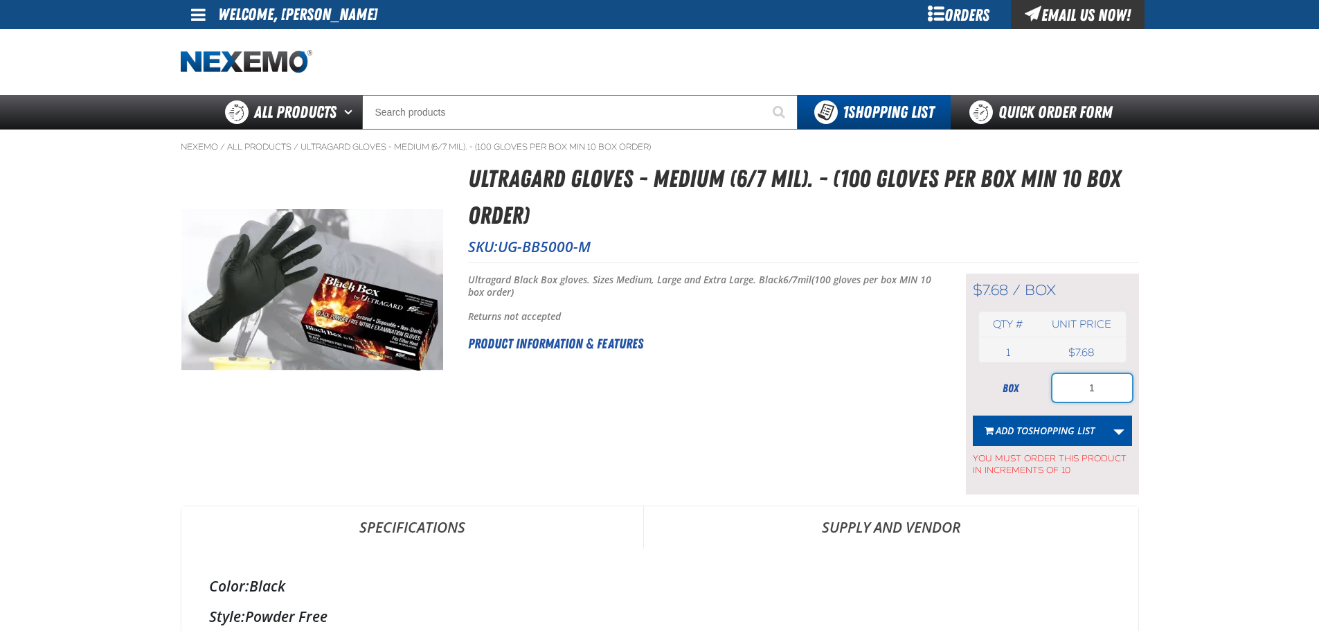
drag, startPoint x: 1109, startPoint y: 389, endPoint x: 1043, endPoint y: 384, distance: 66.7
click at [1046, 384] on div "box 1" at bounding box center [1052, 388] width 159 height 28
type input "20"
click at [1045, 433] on span "Shopping List" at bounding box center [1061, 430] width 66 height 13
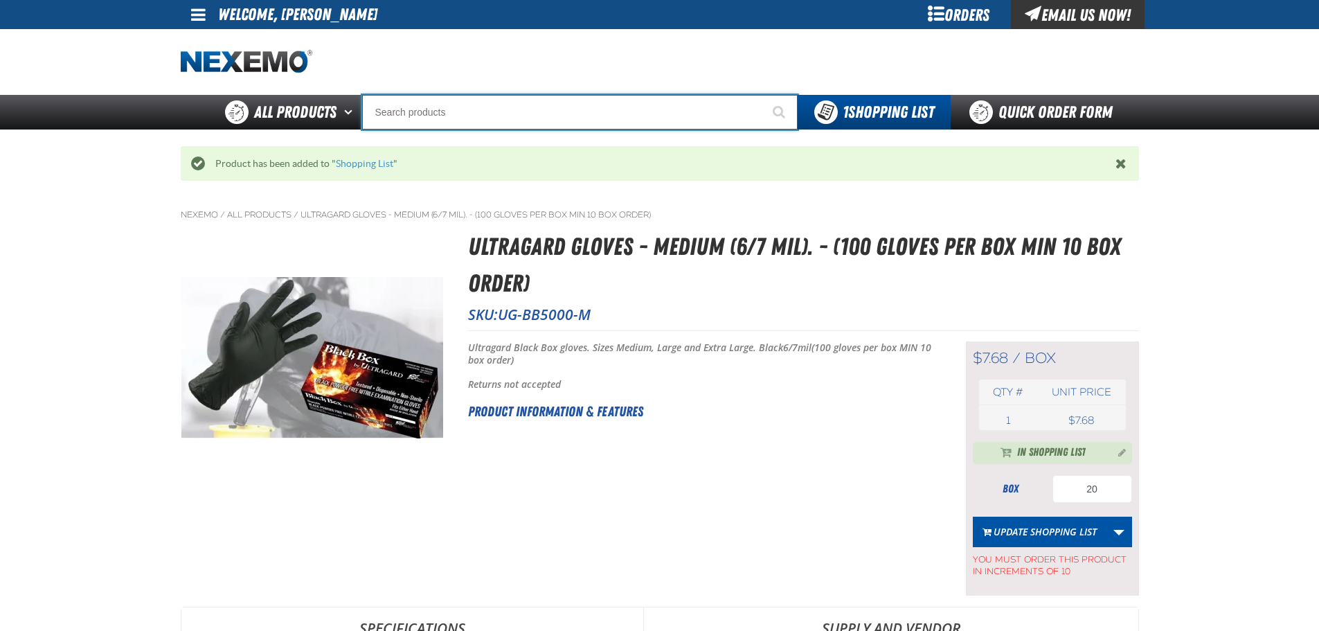
click at [440, 119] on input "Search" at bounding box center [580, 112] width 436 height 35
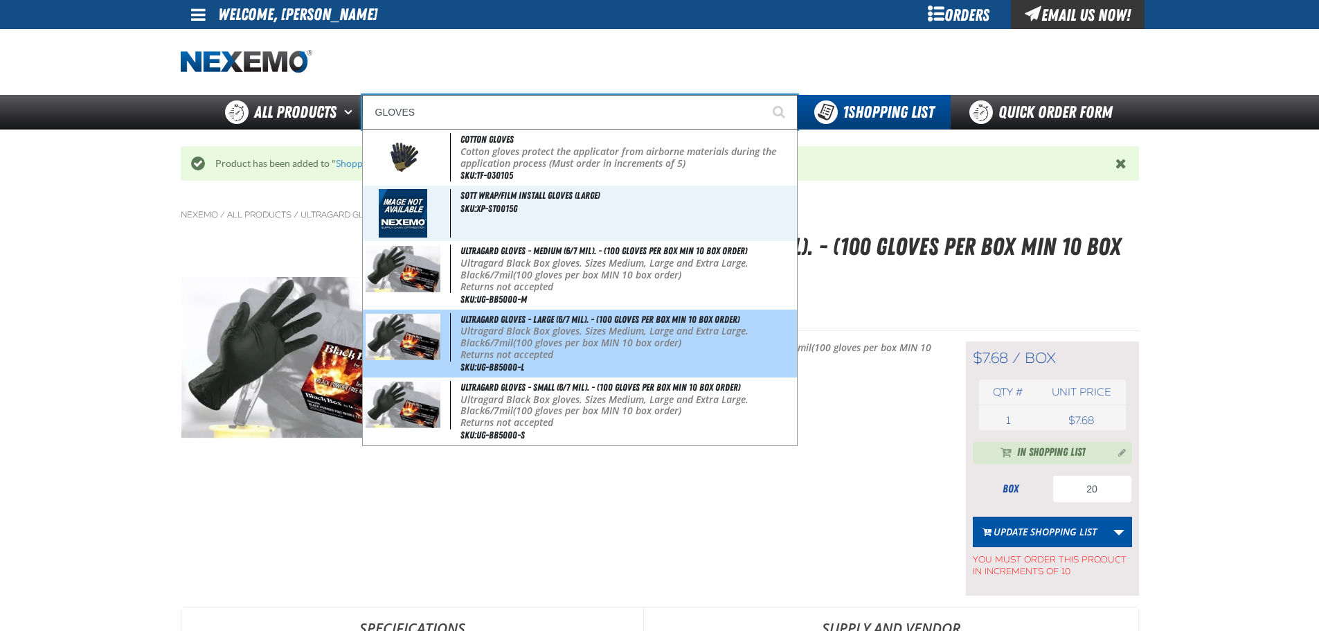
click at [615, 332] on p "Ultragard Black Box gloves. Sizes Medium, Large and Extra Large. Black 6/7mil (…" at bounding box center [627, 337] width 333 height 24
type input "Ultragard gloves - Large (6/7 mil). - (100 gloves per box MIN 10 box order)"
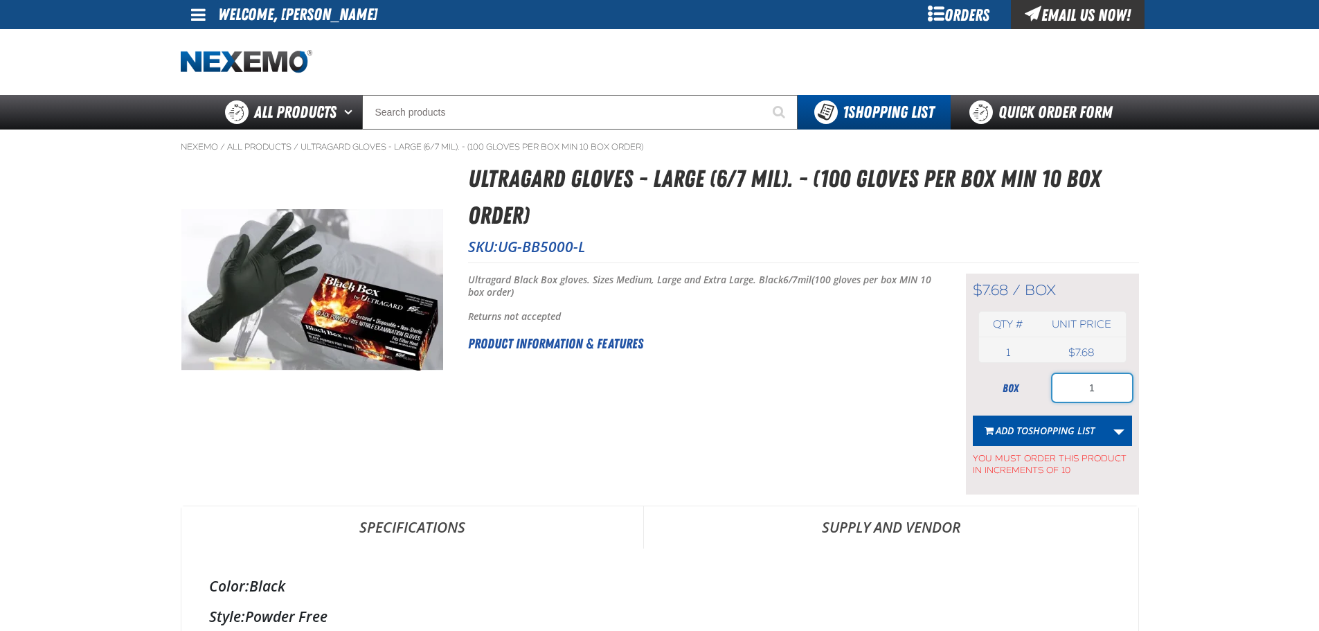
click at [1111, 383] on input "1" at bounding box center [1093, 388] width 80 height 28
type input "10"
click at [1037, 431] on span "Shopping List" at bounding box center [1061, 430] width 66 height 13
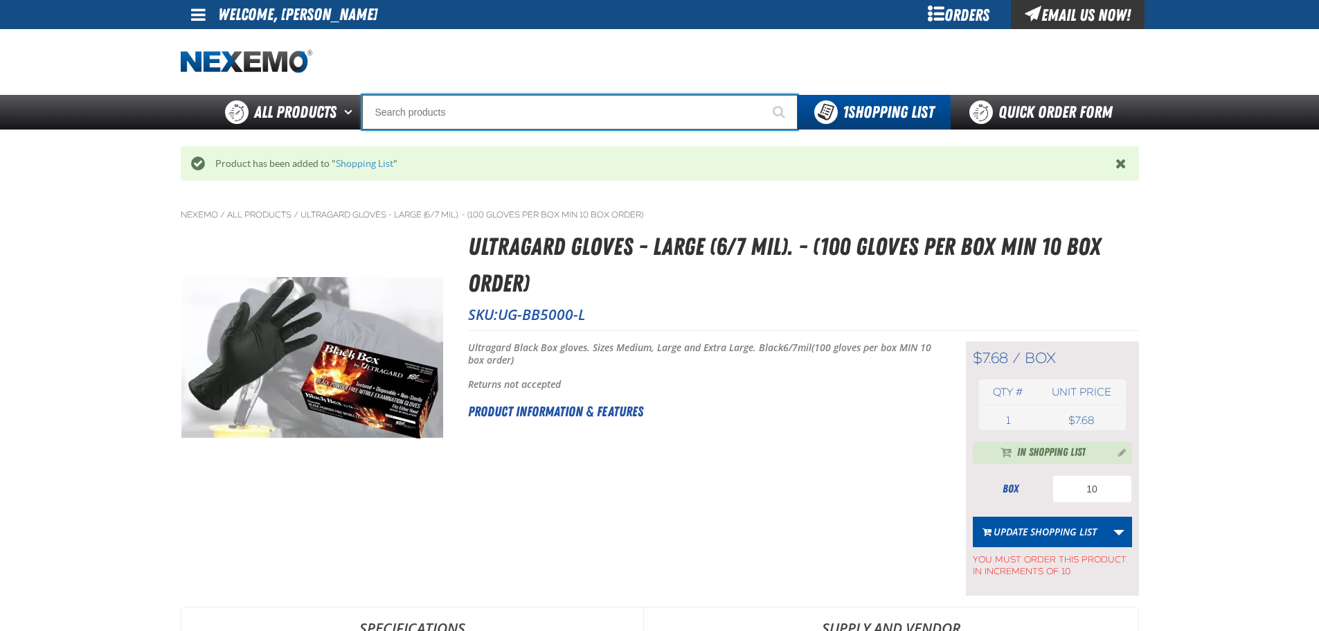
click at [439, 109] on input "Search" at bounding box center [580, 112] width 436 height 35
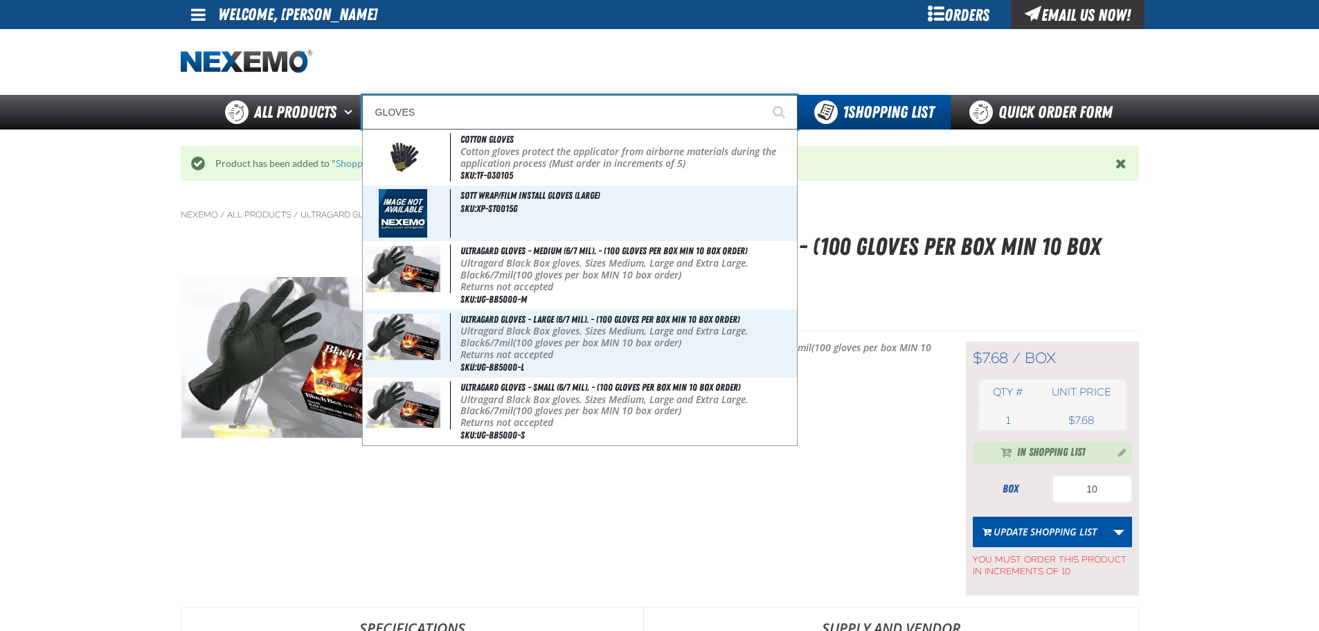
click at [462, 107] on input "GLOVES" at bounding box center [580, 112] width 436 height 35
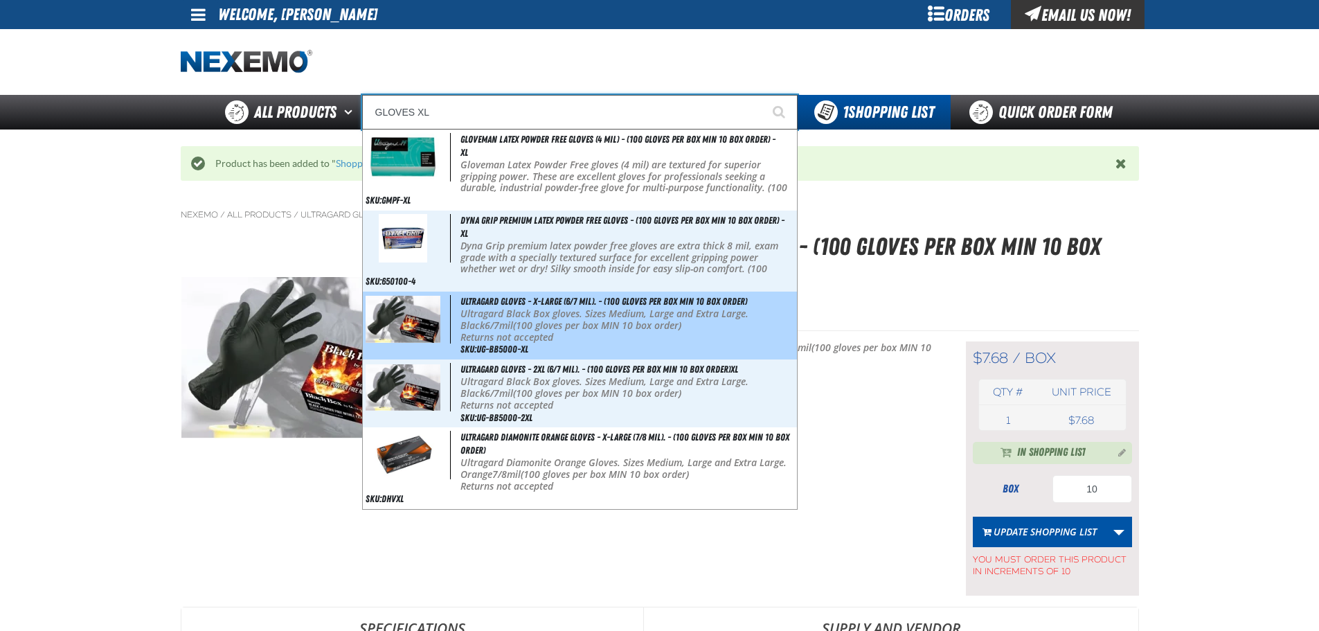
click at [513, 323] on p "Ultragard Black Box gloves. Sizes Medium, Large and Extra Large. Black 6/7mil (…" at bounding box center [627, 320] width 333 height 24
type input "Ultragard gloves - X-Large (6/7 mil). - (100 gloves per box MIN 10 box order)"
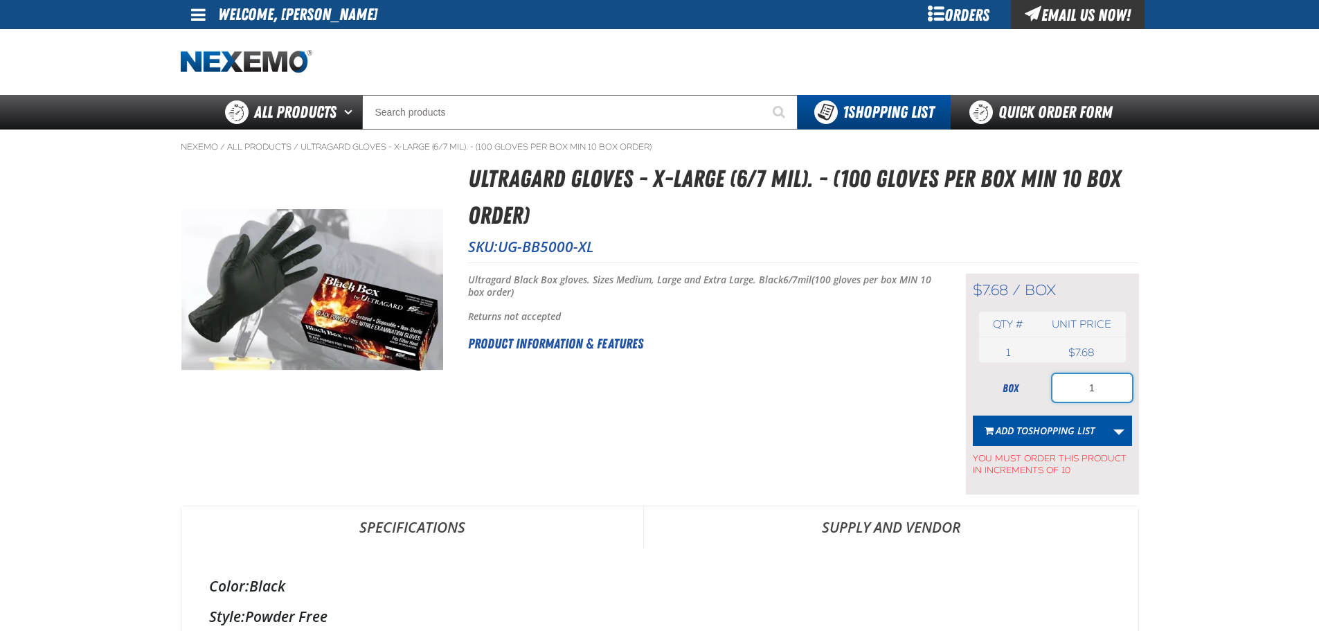
click at [1100, 389] on input "1" at bounding box center [1093, 388] width 80 height 28
type input "10"
click at [1046, 434] on span "Shopping List" at bounding box center [1061, 430] width 66 height 13
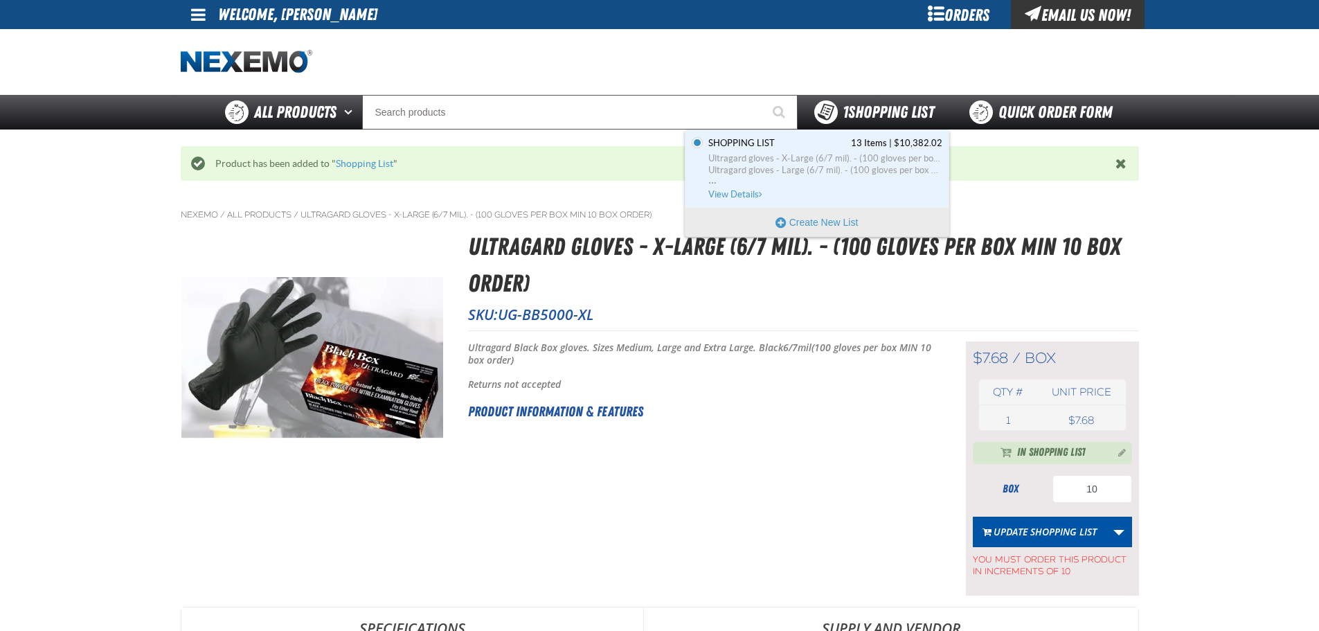
click at [913, 113] on span "1 Shopping List" at bounding box center [888, 111] width 91 height 19
click at [900, 164] on span "Ultragard gloves - Large (6/7 mil). - (100 gloves per box MIN 10 box order)" at bounding box center [825, 170] width 234 height 12
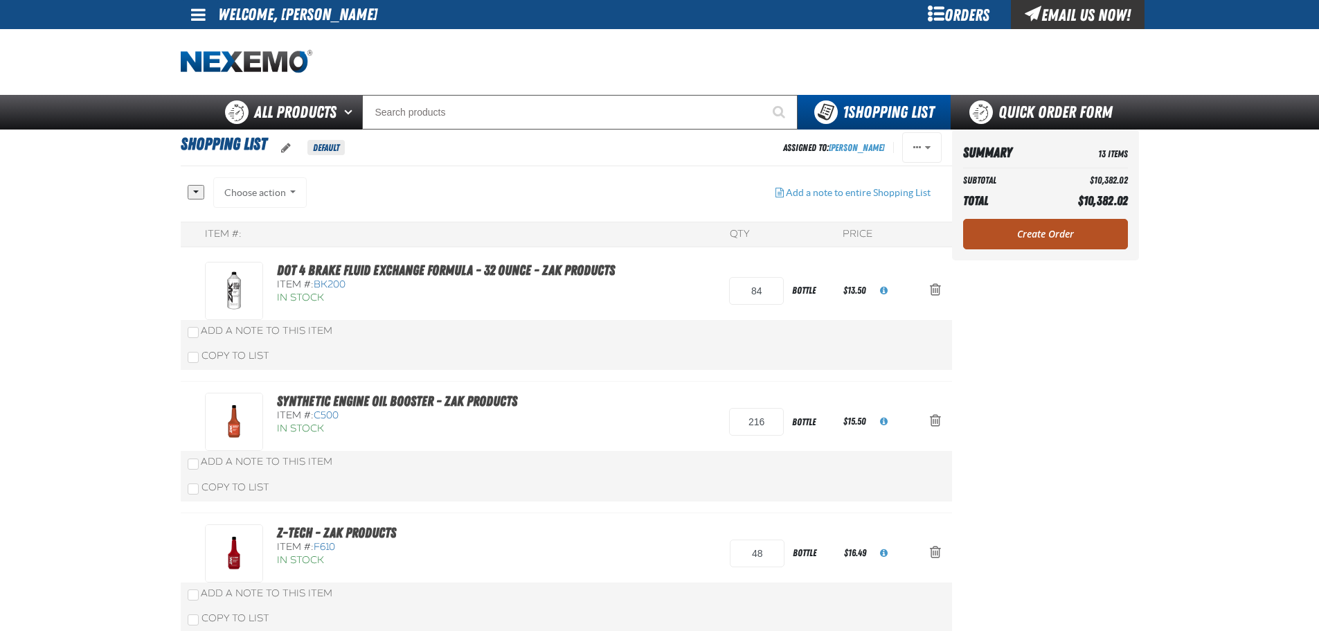
click at [1081, 232] on link "Create Order" at bounding box center [1045, 234] width 165 height 30
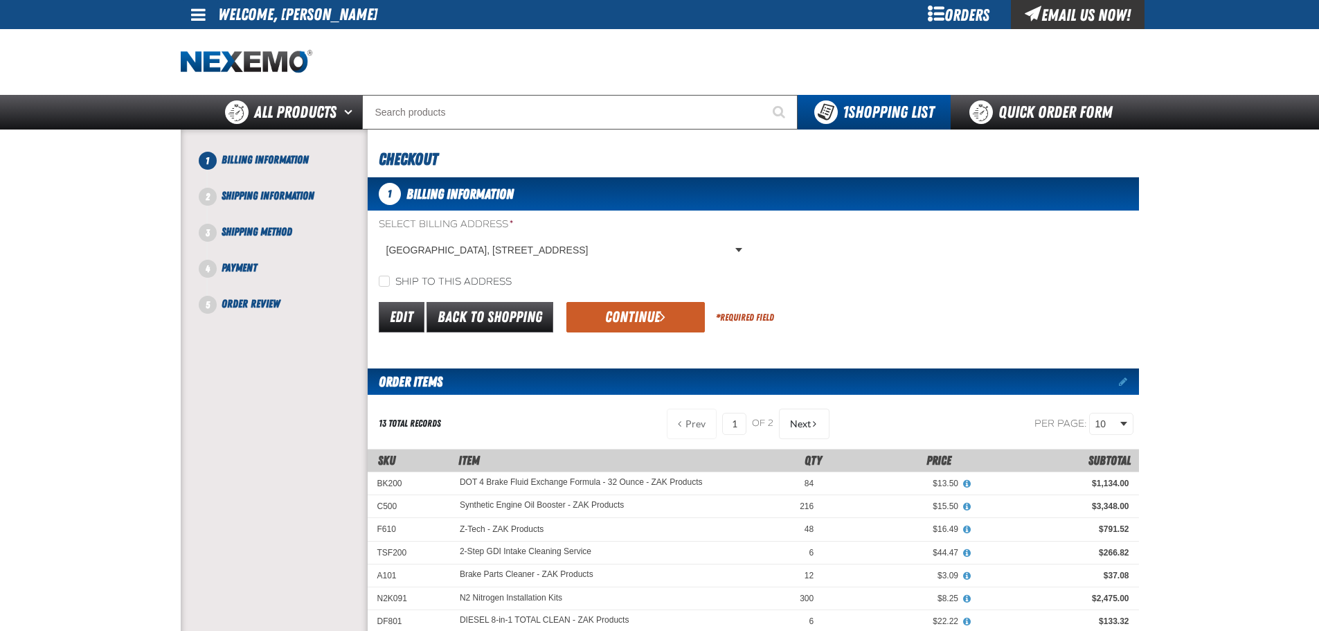
click at [409, 282] on label "Ship to this address" at bounding box center [445, 282] width 133 height 13
click at [390, 282] on input "Ship to this address" at bounding box center [384, 281] width 11 height 11
checkbox input "true"
click at [662, 308] on button "Continue" at bounding box center [635, 317] width 139 height 30
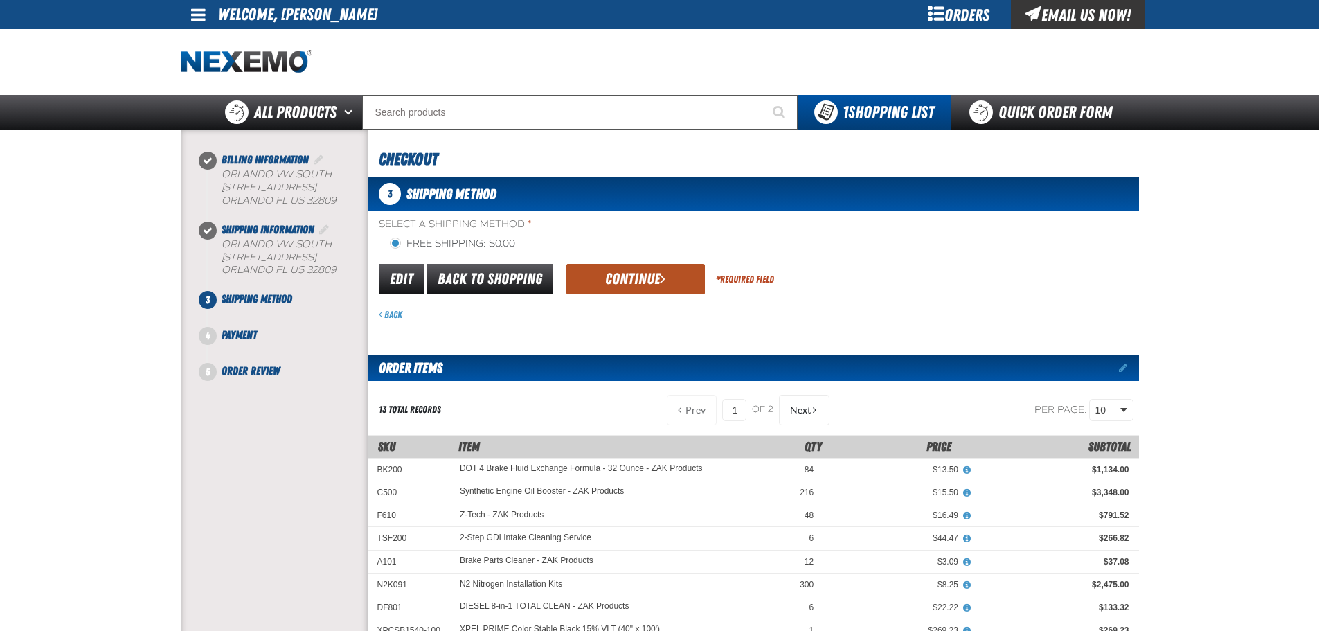
click at [654, 282] on button "Continue" at bounding box center [635, 279] width 139 height 30
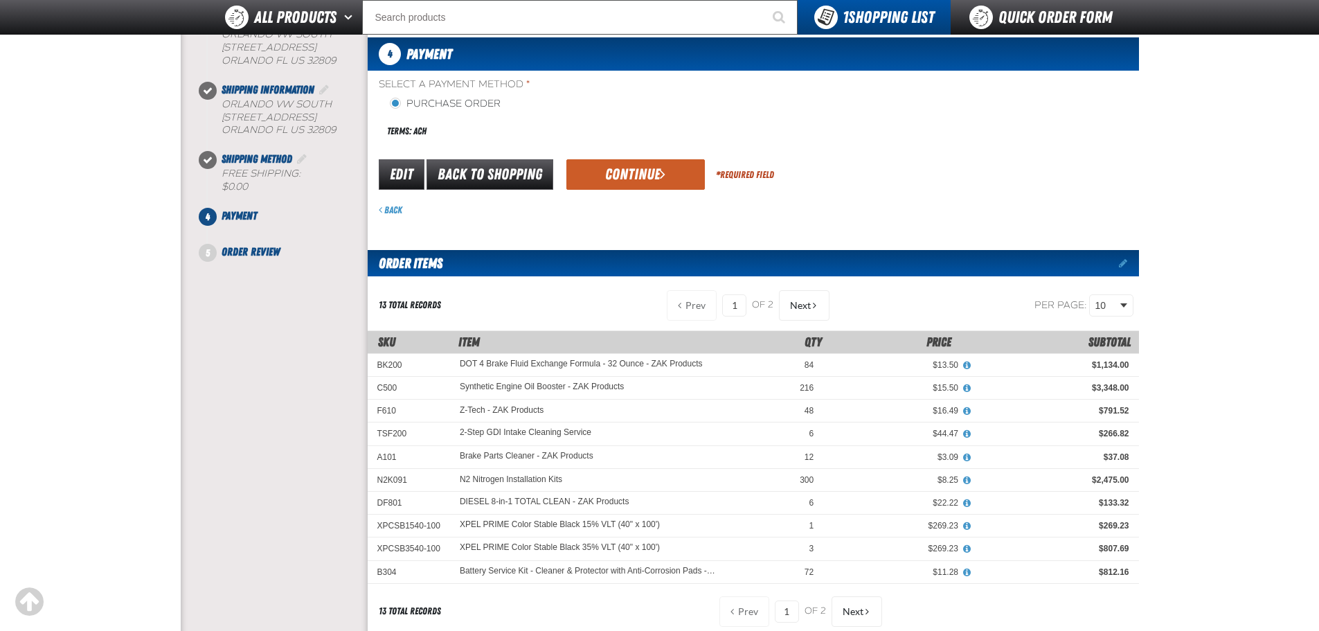
scroll to position [69, 0]
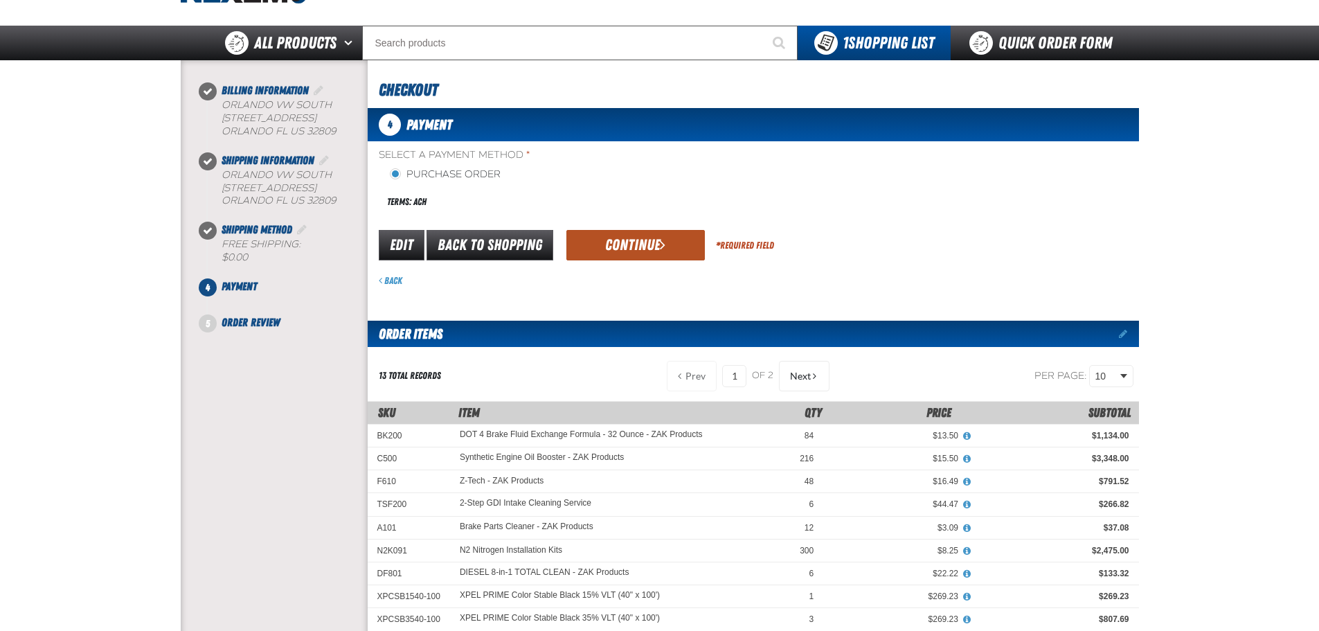
click at [663, 243] on span "submit" at bounding box center [663, 244] width 6 height 15
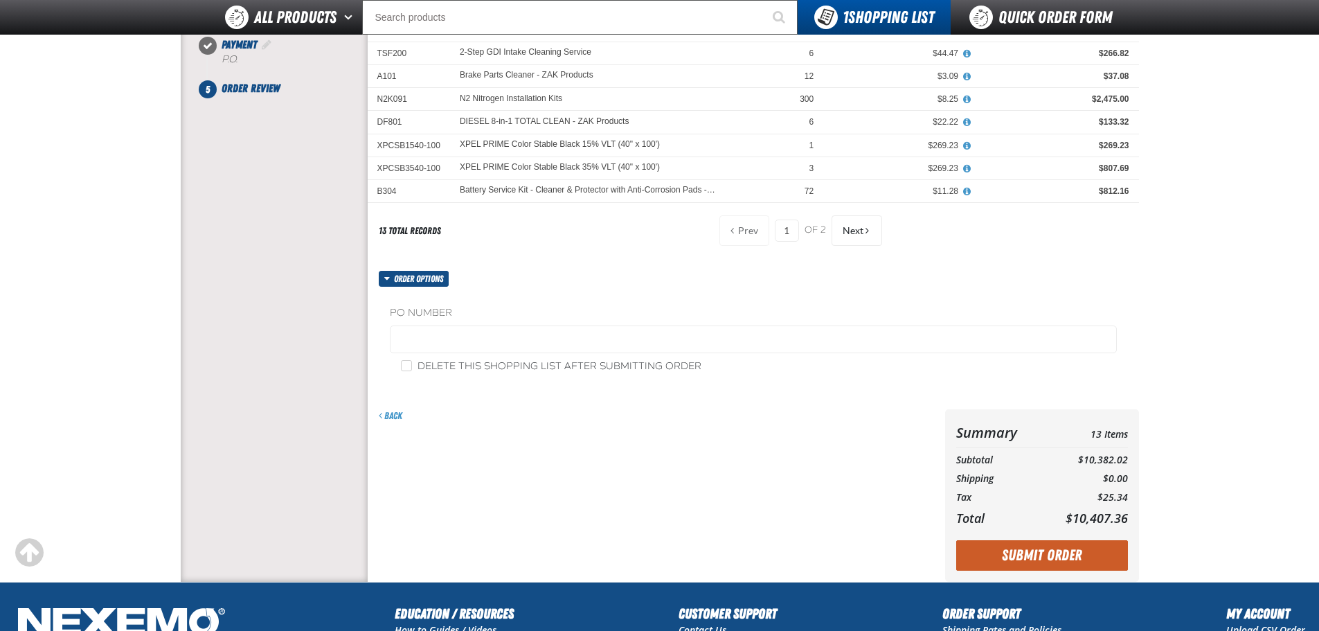
scroll to position [277, 0]
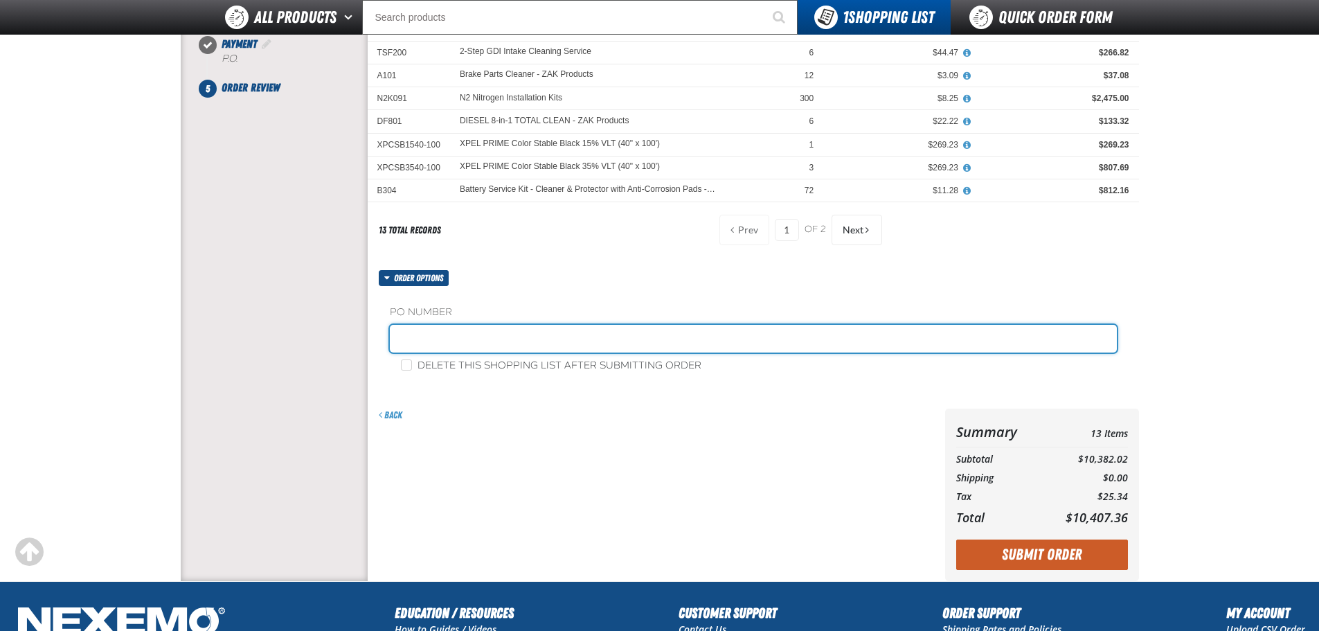
click at [449, 329] on input "text" at bounding box center [753, 339] width 727 height 28
click at [444, 334] on input "text" at bounding box center [753, 339] width 727 height 28
type input "372050"
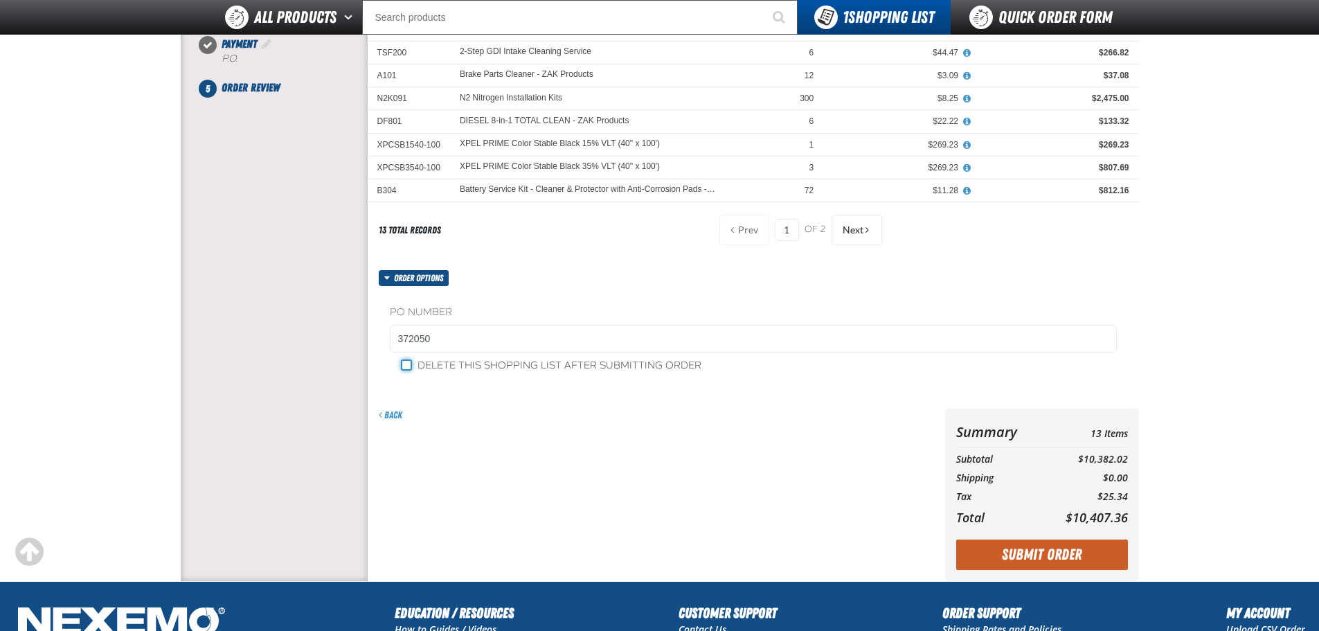
click at [408, 366] on input "Delete this shopping list after submitting order" at bounding box center [406, 364] width 11 height 11
checkbox input "true"
click at [1099, 560] on button "Submit Order" at bounding box center [1042, 554] width 172 height 30
